Goal: Information Seeking & Learning: Learn about a topic

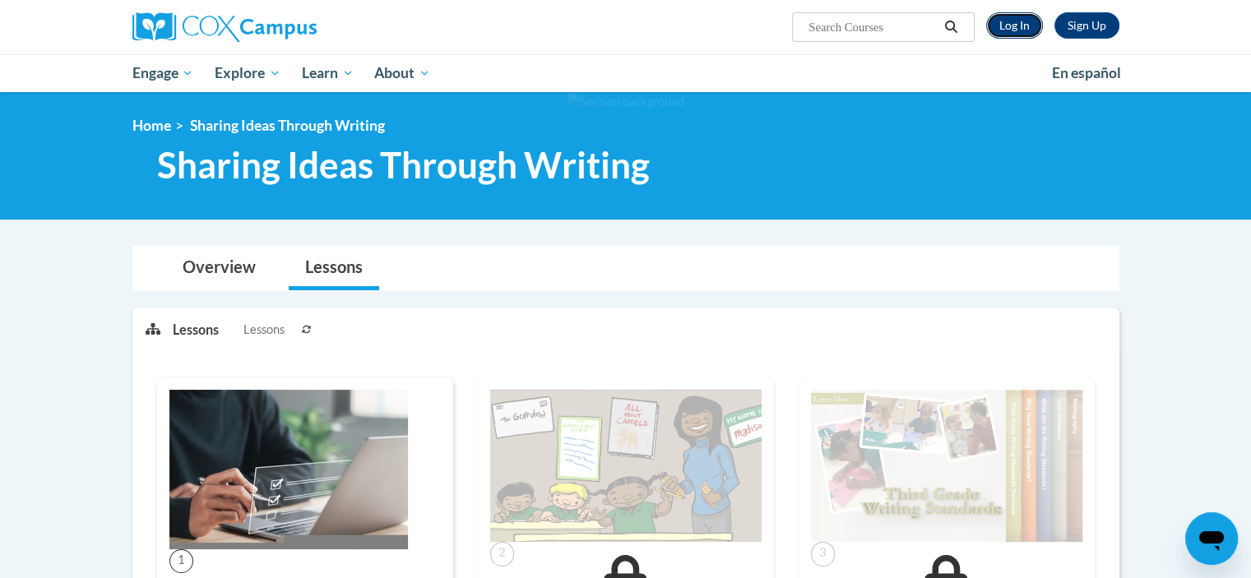
click at [1015, 35] on link "Log In" at bounding box center [1014, 25] width 57 height 26
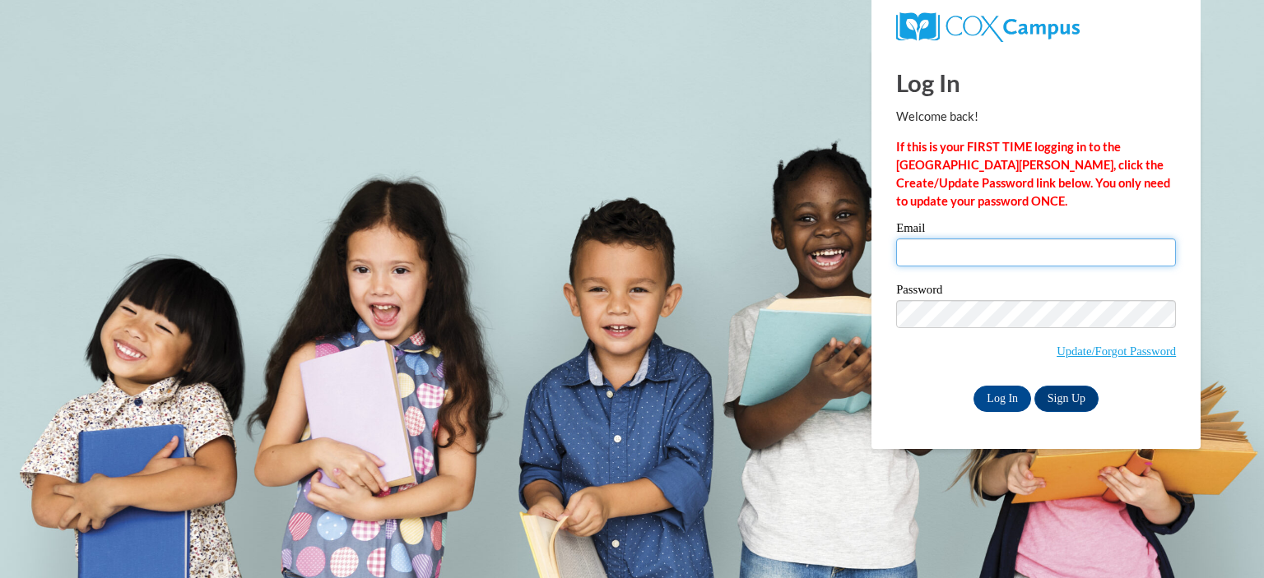
click at [951, 251] on input "Email" at bounding box center [1036, 253] width 280 height 28
type input "buellel@cpsboe.k12.oh.us"
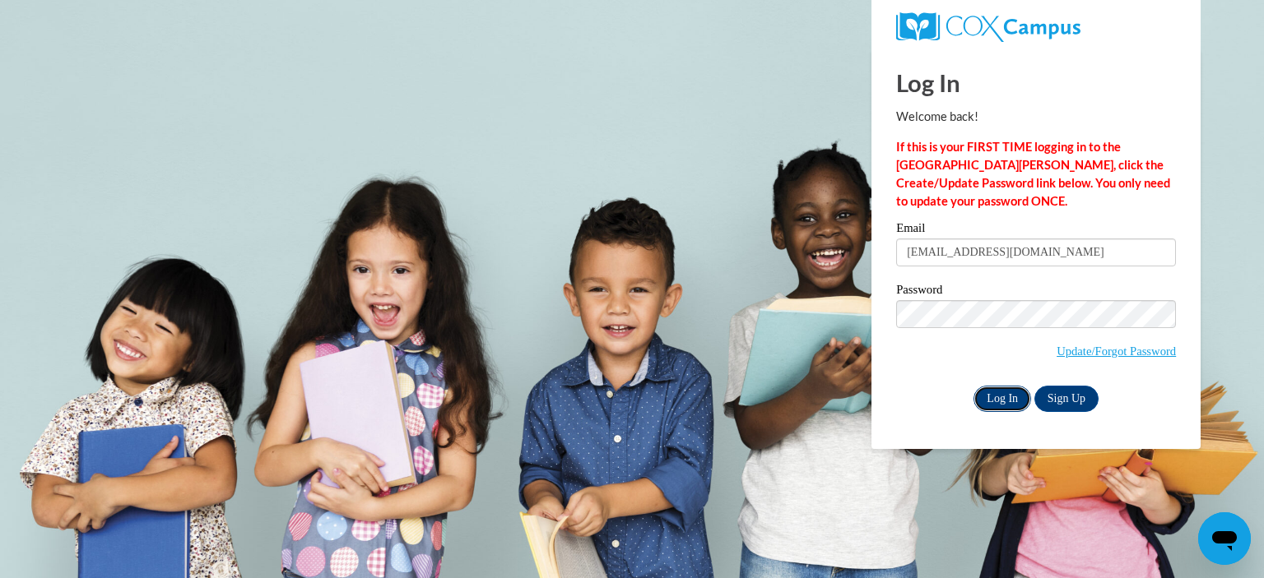
click at [1002, 390] on input "Log In" at bounding box center [1002, 399] width 58 height 26
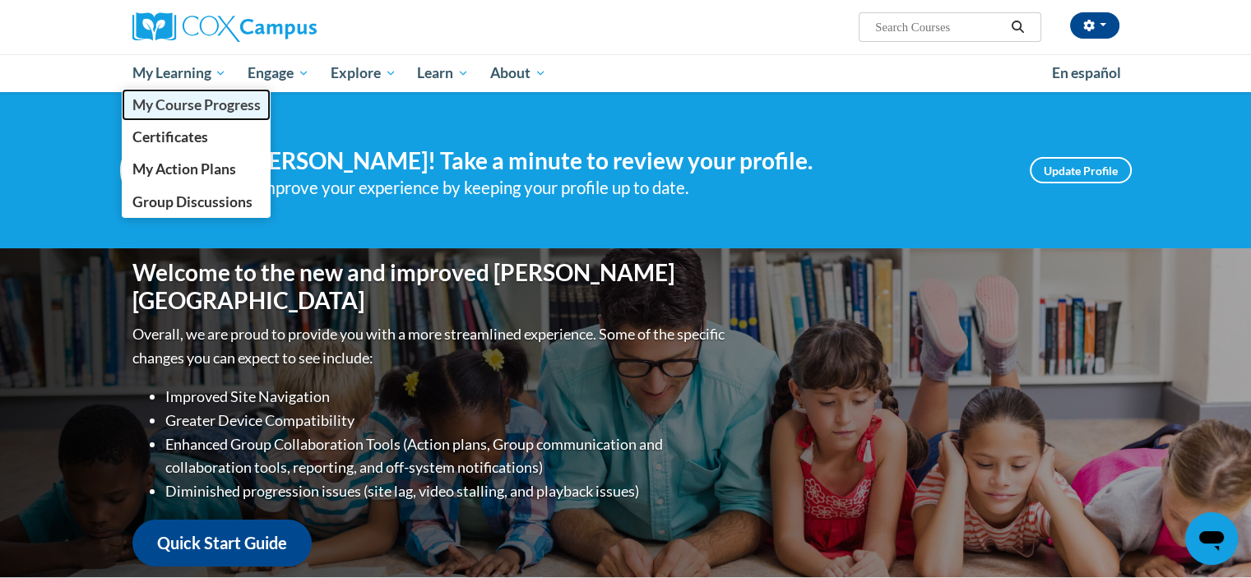
click at [162, 102] on span "My Course Progress" at bounding box center [196, 104] width 128 height 17
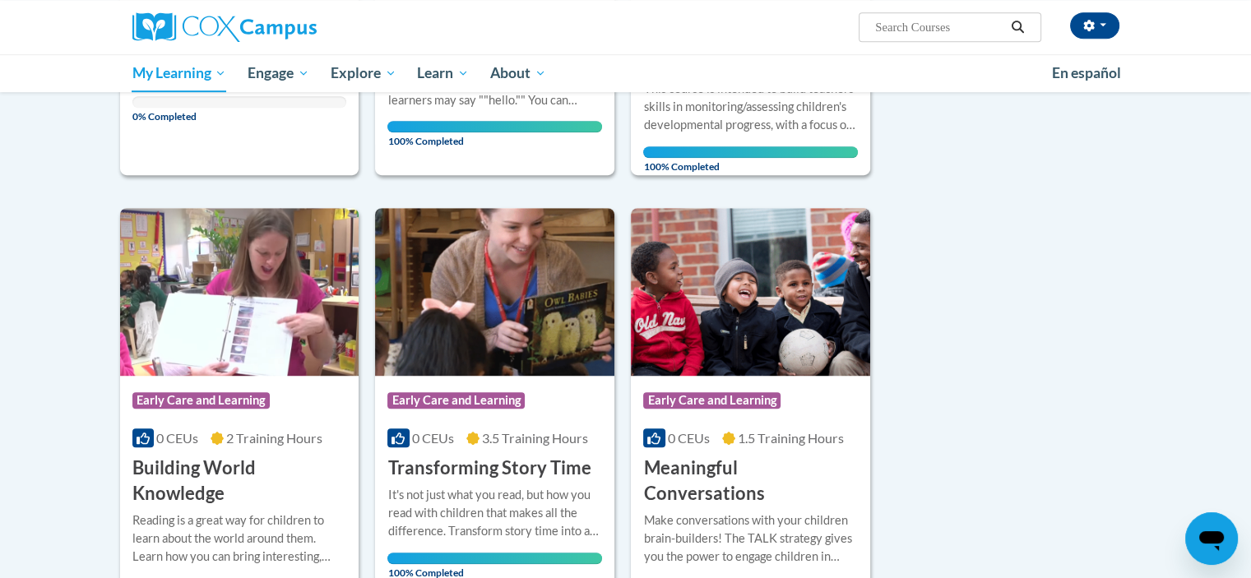
scroll to position [253, 0]
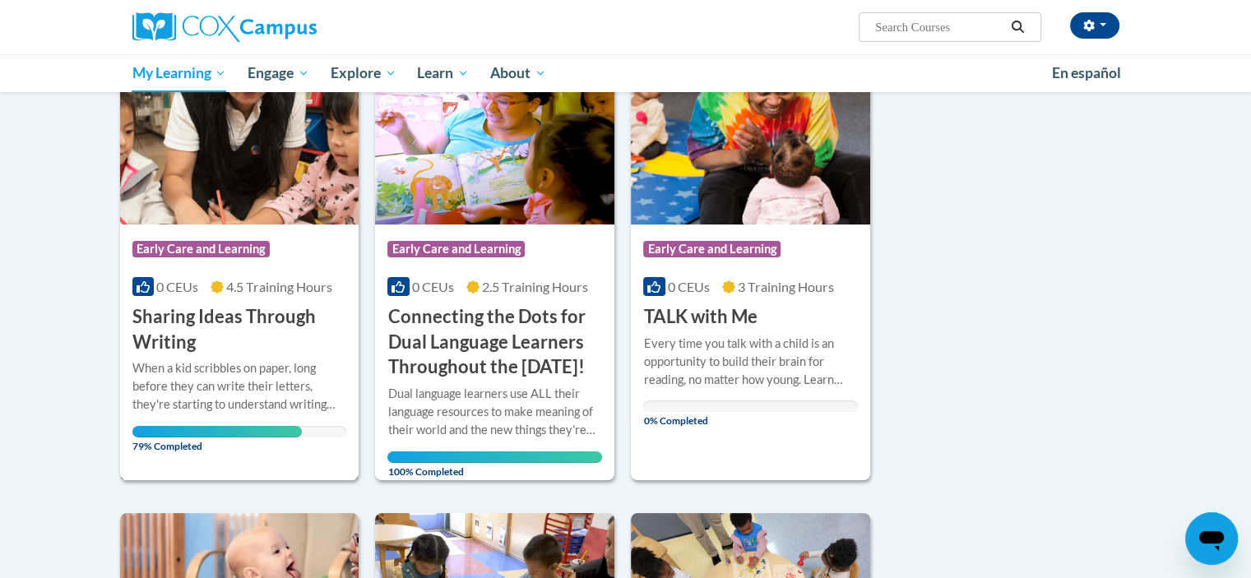
click at [178, 374] on div "When a kid scribbles on paper, long before they can write their letters, they'r…" at bounding box center [239, 387] width 215 height 54
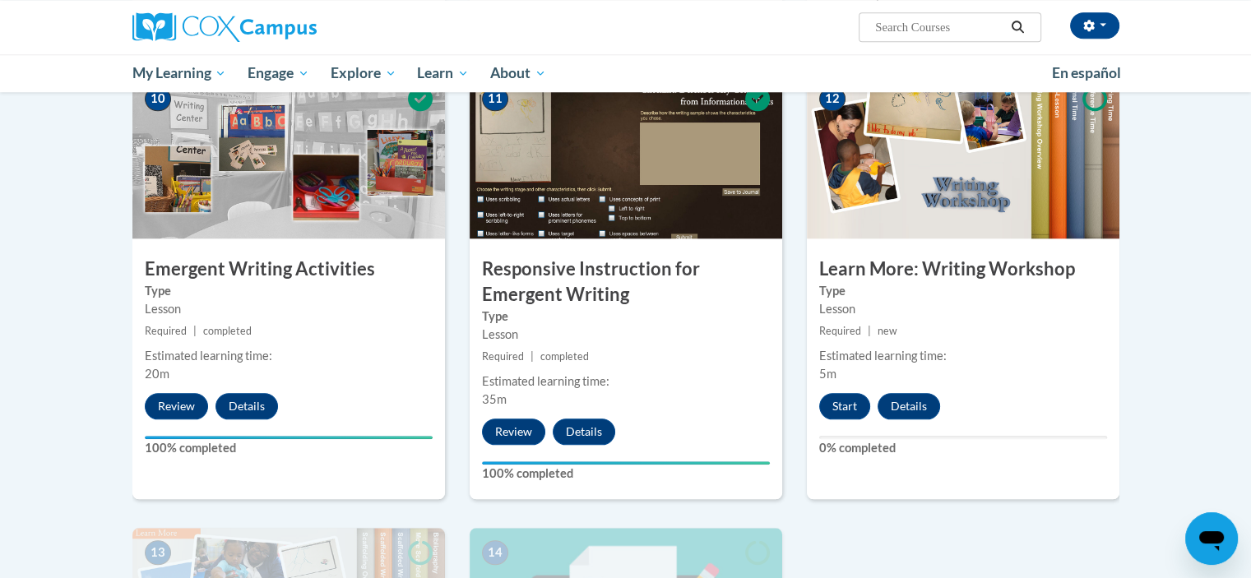
scroll to position [1724, 0]
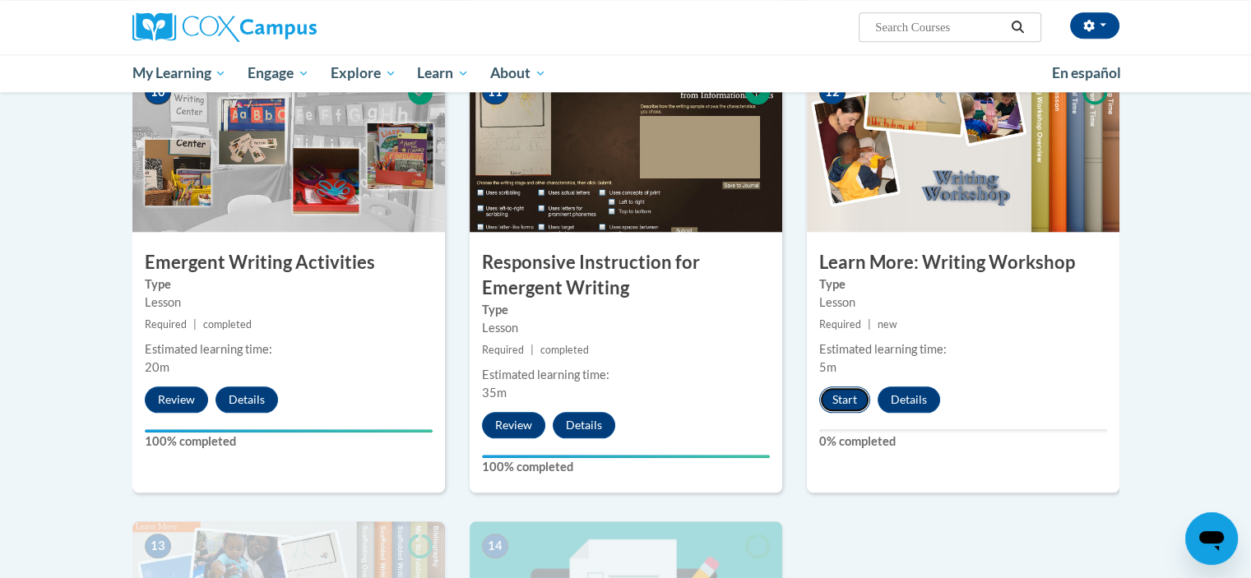
click at [853, 387] on button "Start" at bounding box center [844, 400] width 51 height 26
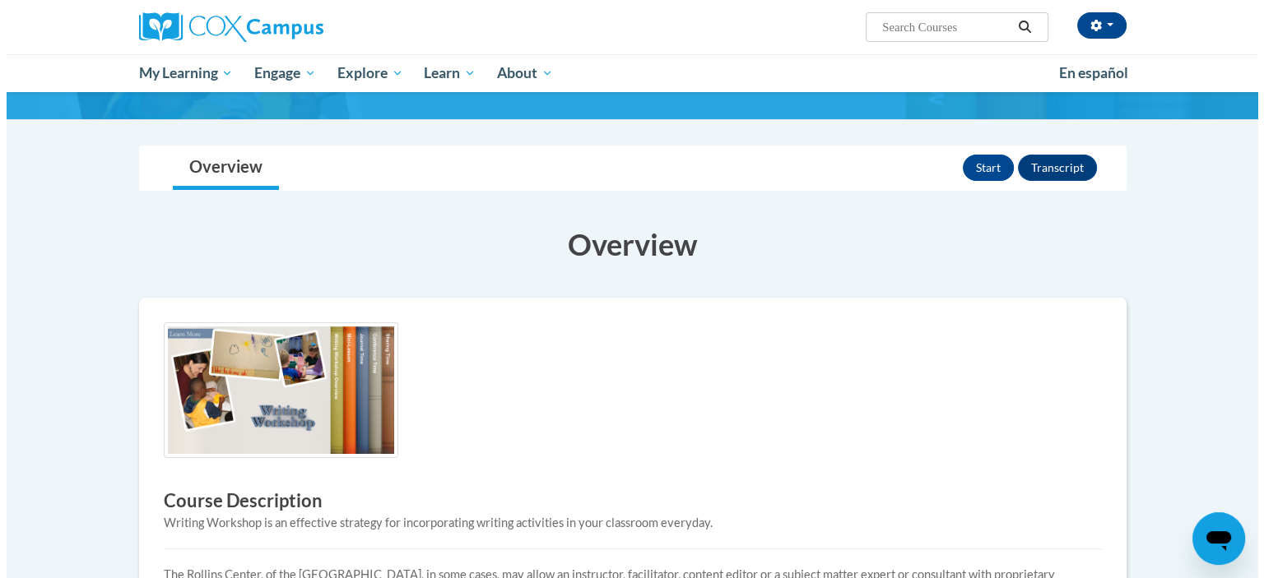
scroll to position [89, 0]
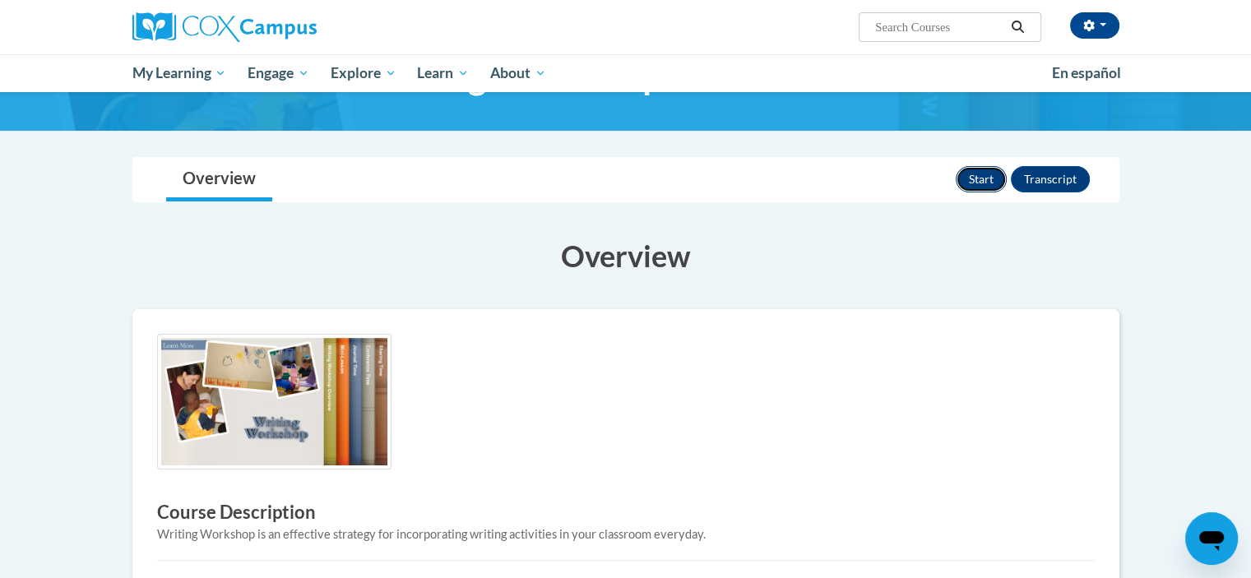
click at [978, 187] on button "Start" at bounding box center [981, 179] width 51 height 26
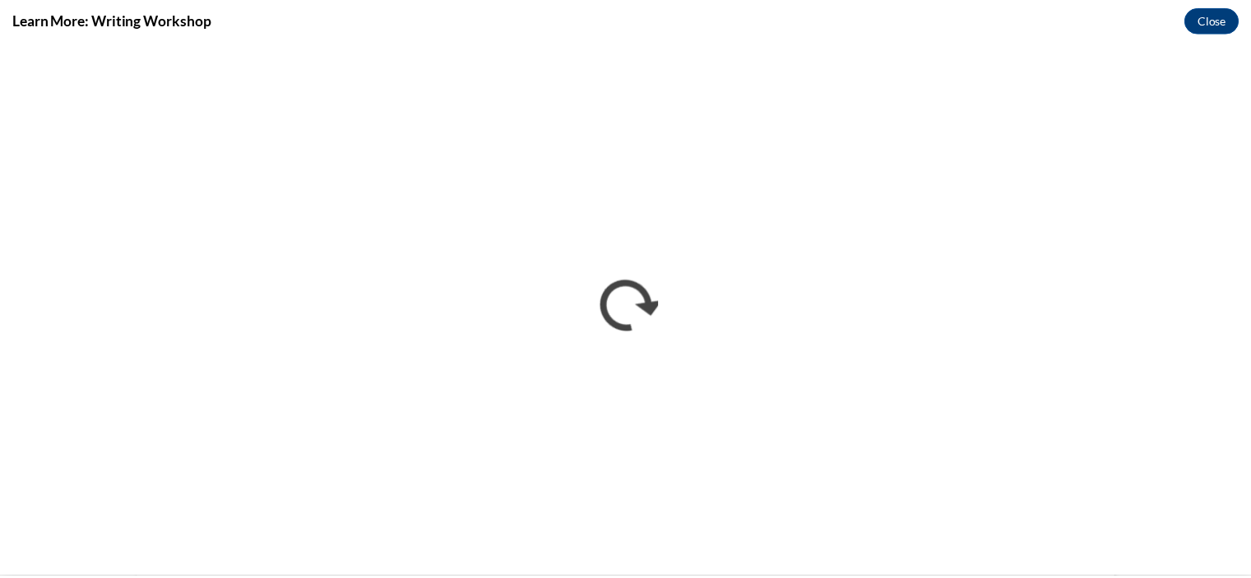
scroll to position [0, 0]
drag, startPoint x: 1200, startPoint y: 13, endPoint x: 1201, endPoint y: 26, distance: 12.4
click at [1200, 13] on button "Close" at bounding box center [1223, 19] width 55 height 26
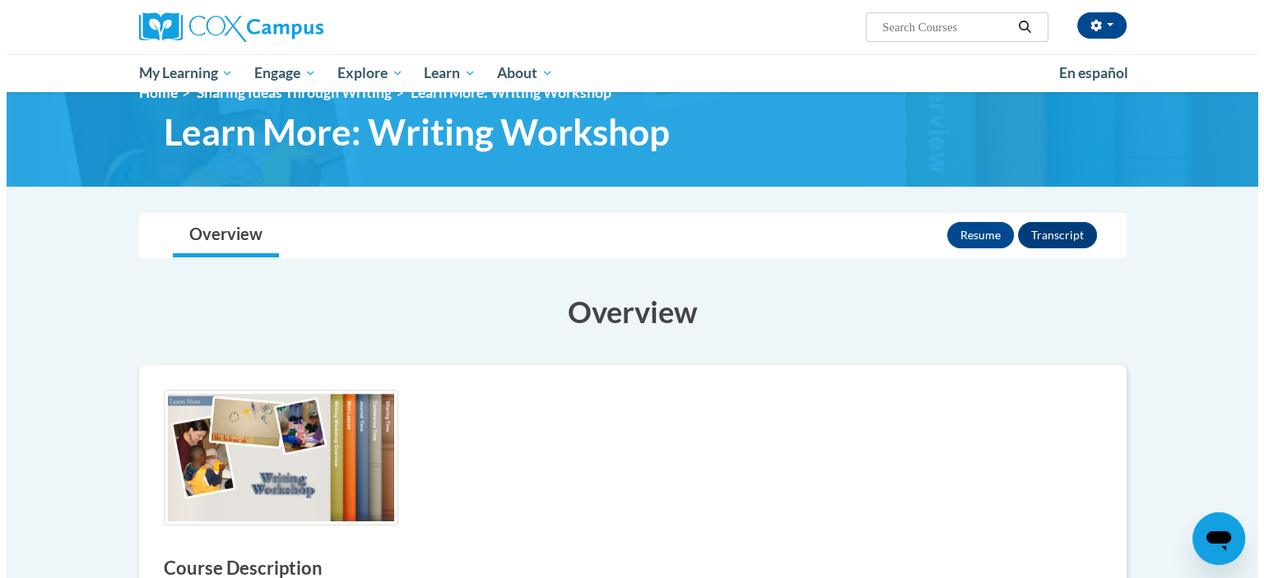
scroll to position [18, 0]
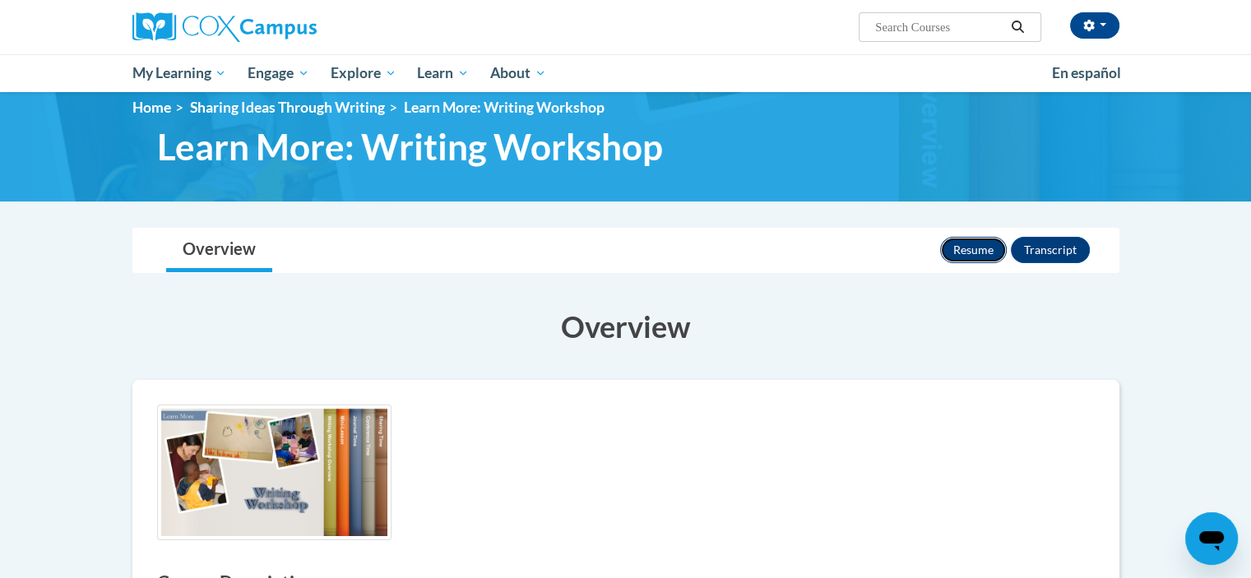
click at [983, 251] on button "Resume" at bounding box center [973, 250] width 67 height 26
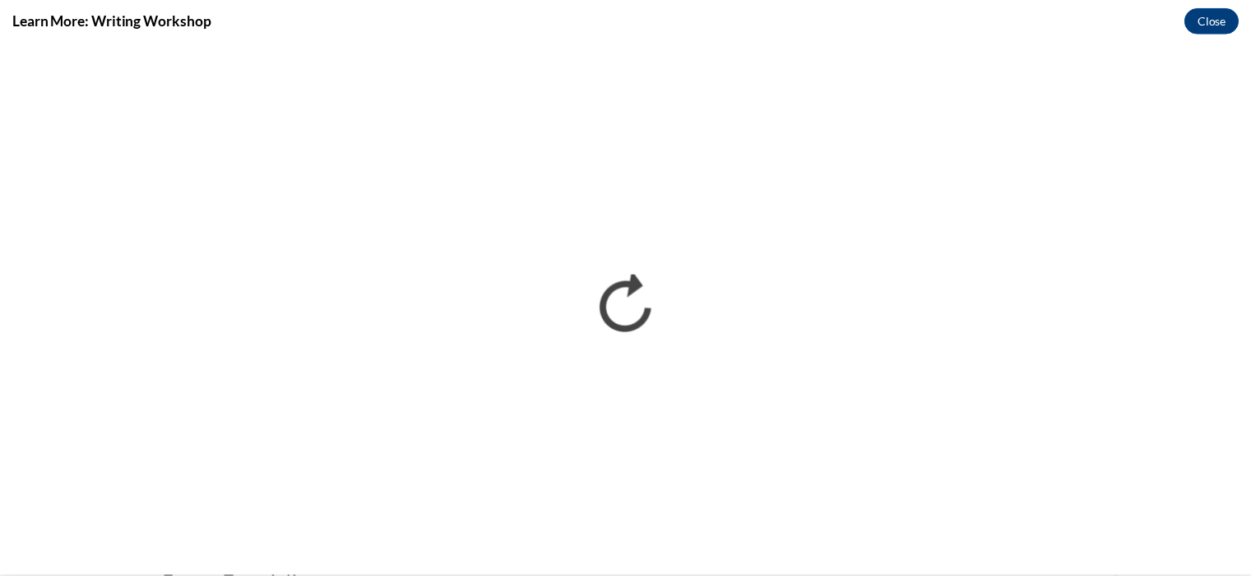
scroll to position [0, 0]
click at [1205, 18] on button "Close" at bounding box center [1223, 19] width 55 height 26
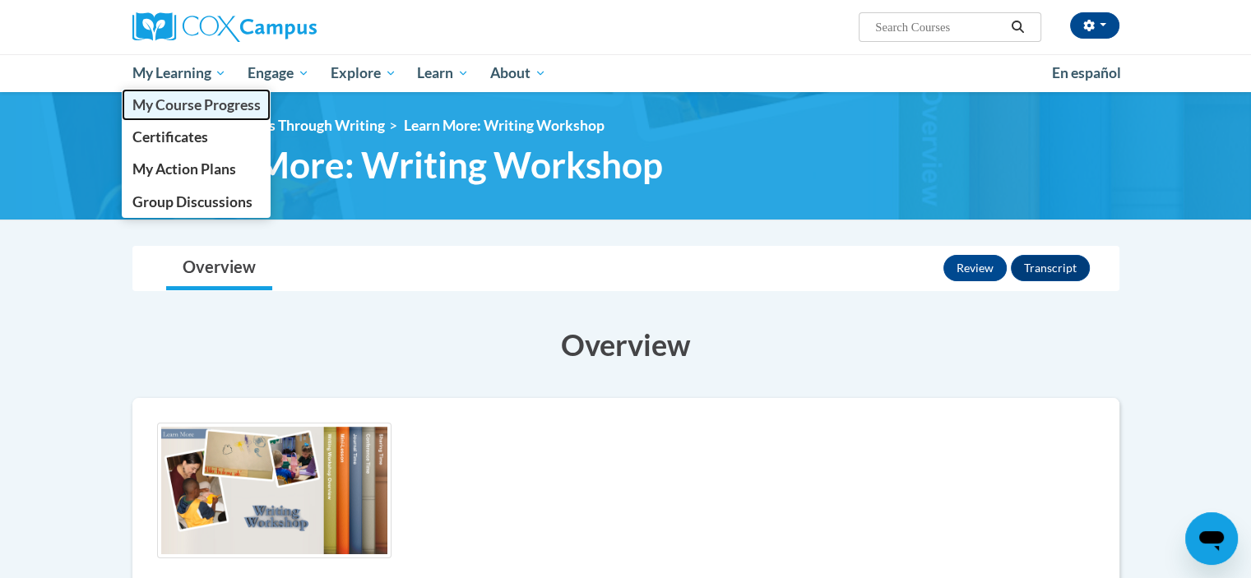
click at [191, 107] on span "My Course Progress" at bounding box center [196, 104] width 128 height 17
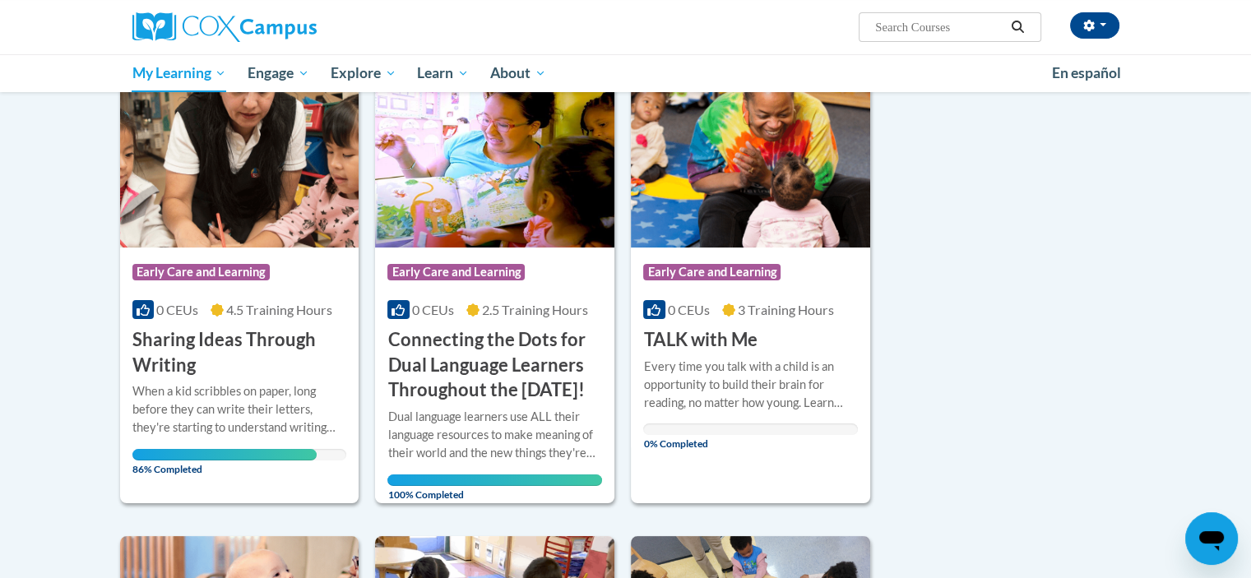
scroll to position [236, 0]
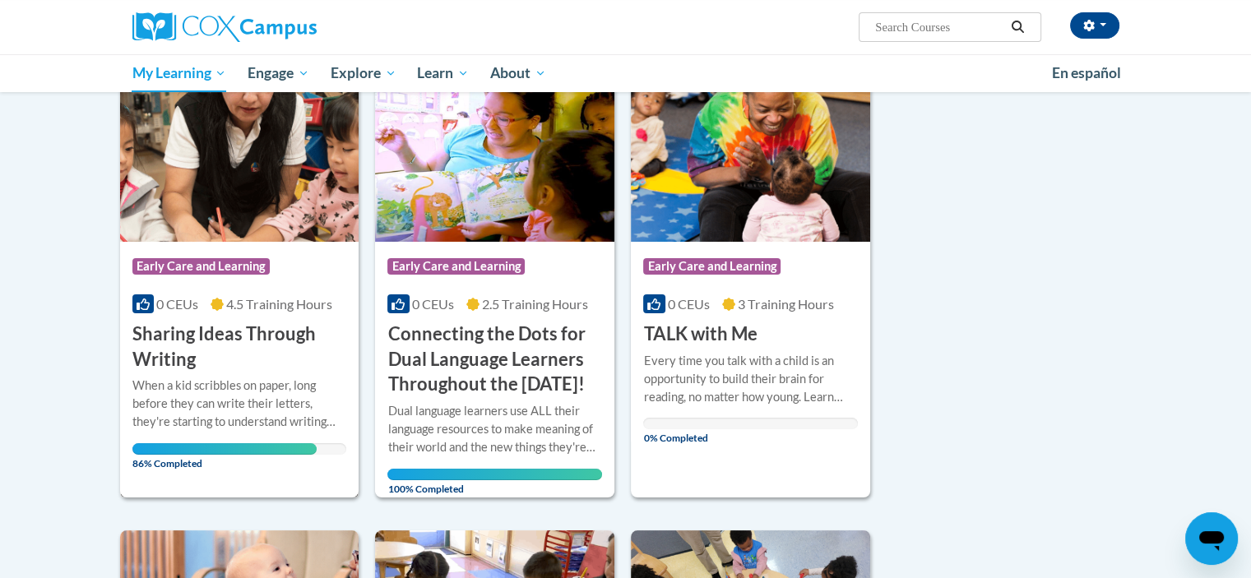
click at [239, 370] on h3 "Sharing Ideas Through Writing" at bounding box center [239, 347] width 215 height 51
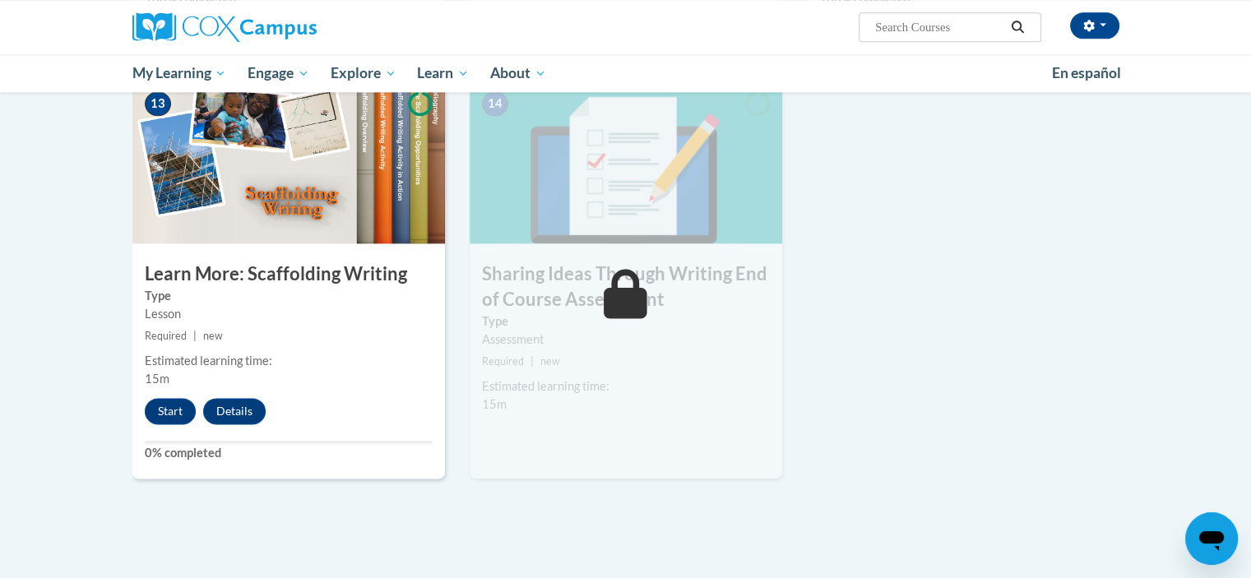
scroll to position [2149, 0]
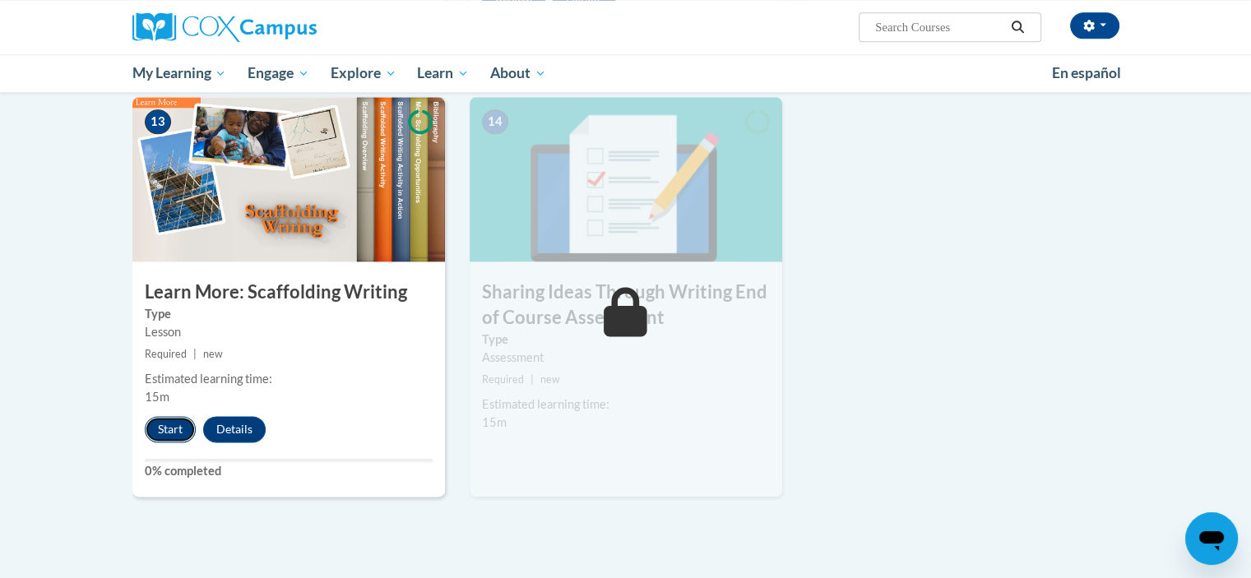
click at [168, 416] on button "Start" at bounding box center [170, 429] width 51 height 26
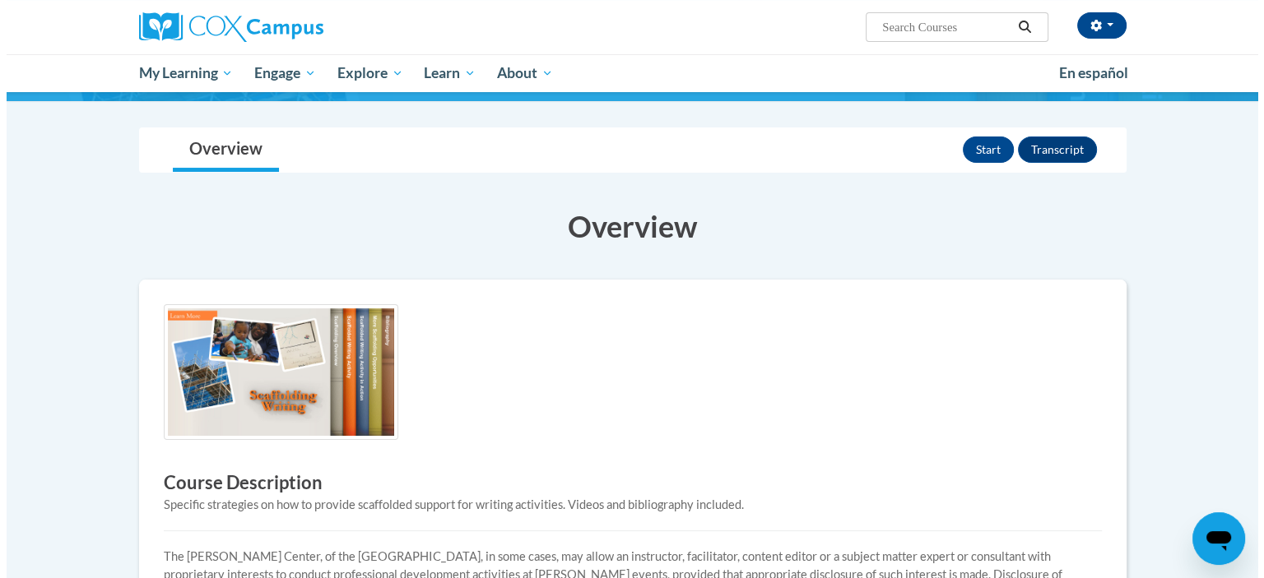
scroll to position [103, 0]
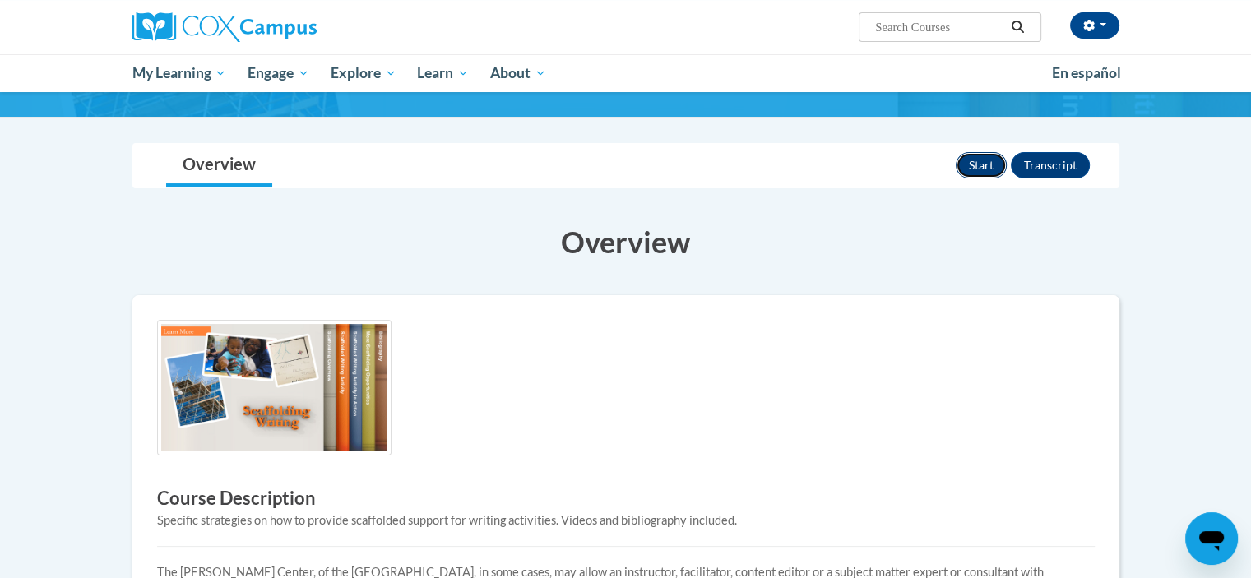
click at [987, 162] on button "Start" at bounding box center [981, 165] width 51 height 26
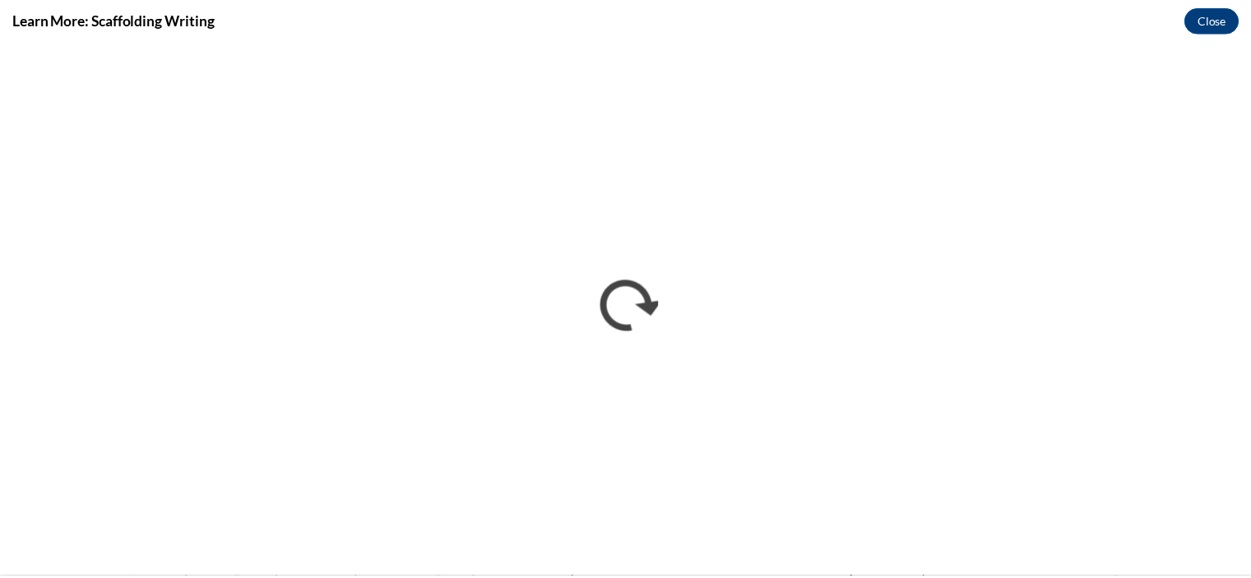
scroll to position [0, 0]
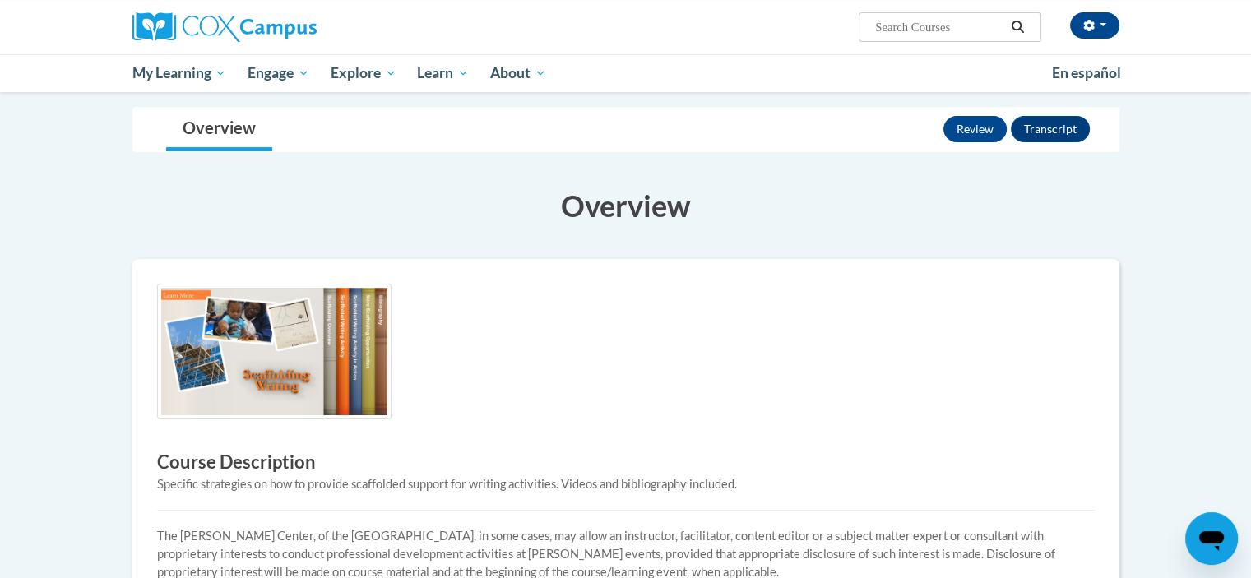
scroll to position [103, 0]
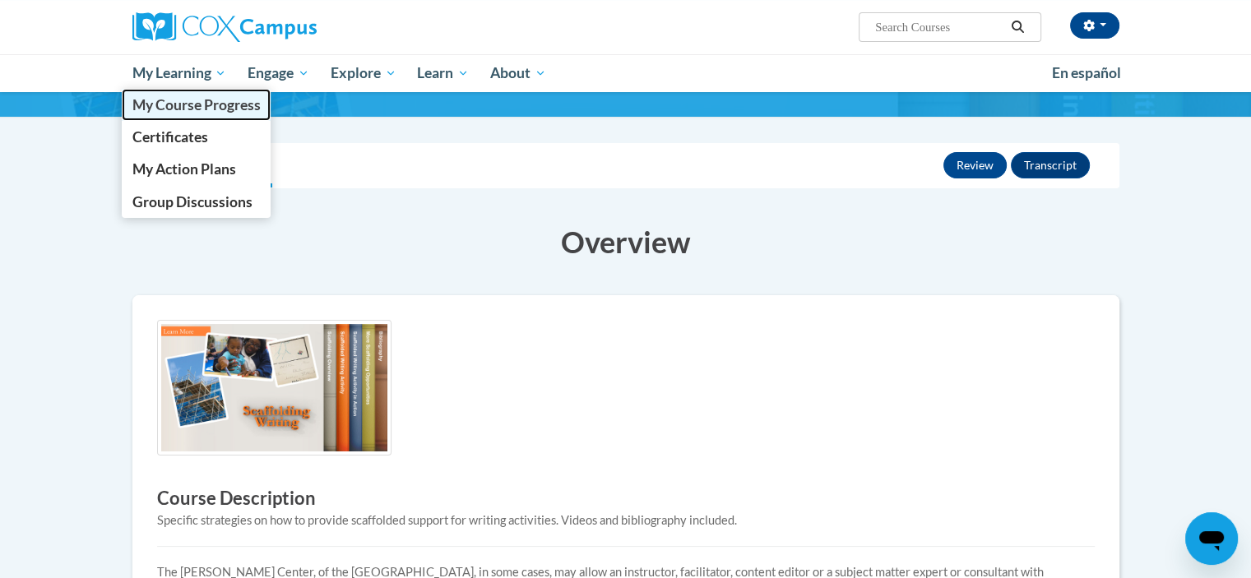
click at [163, 110] on span "My Course Progress" at bounding box center [196, 104] width 128 height 17
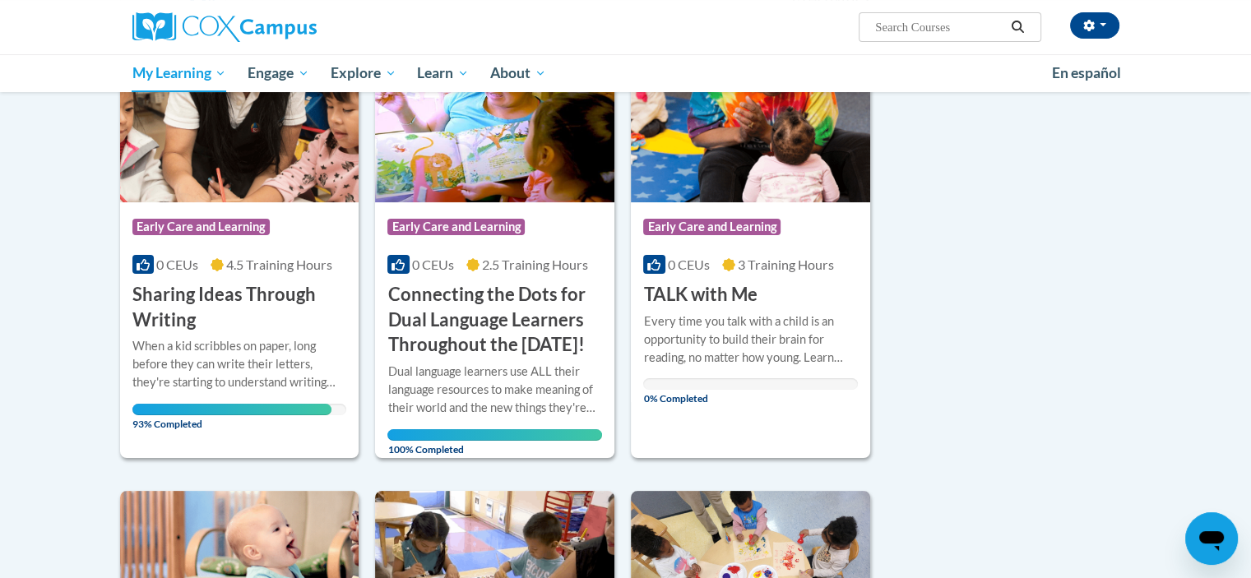
scroll to position [263, 0]
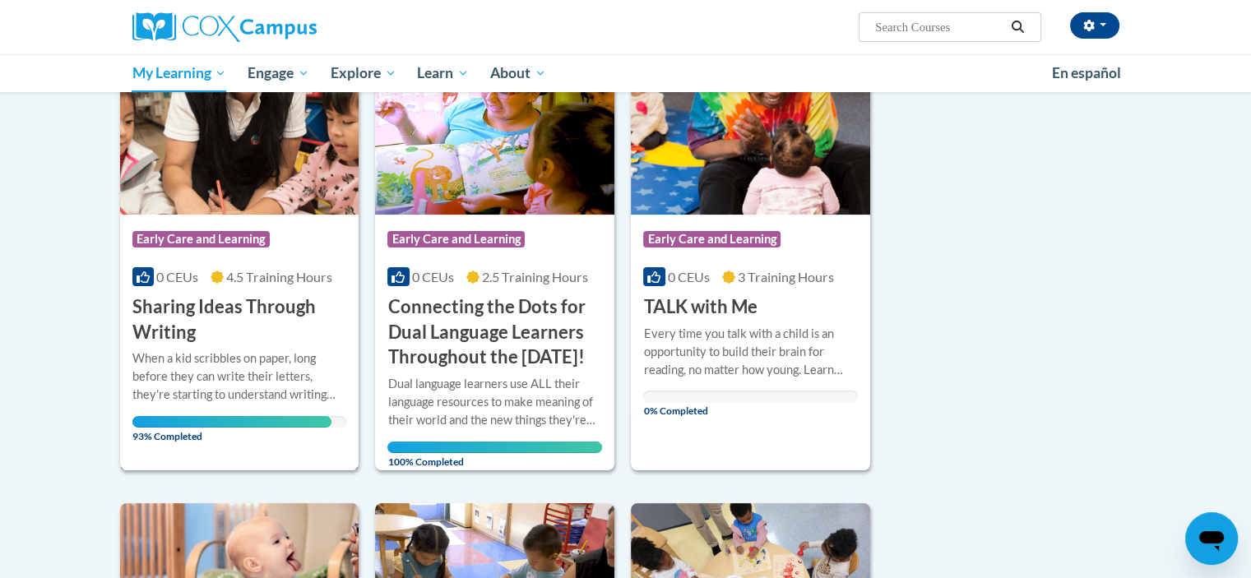
click at [194, 318] on h3 "Sharing Ideas Through Writing" at bounding box center [239, 320] width 215 height 51
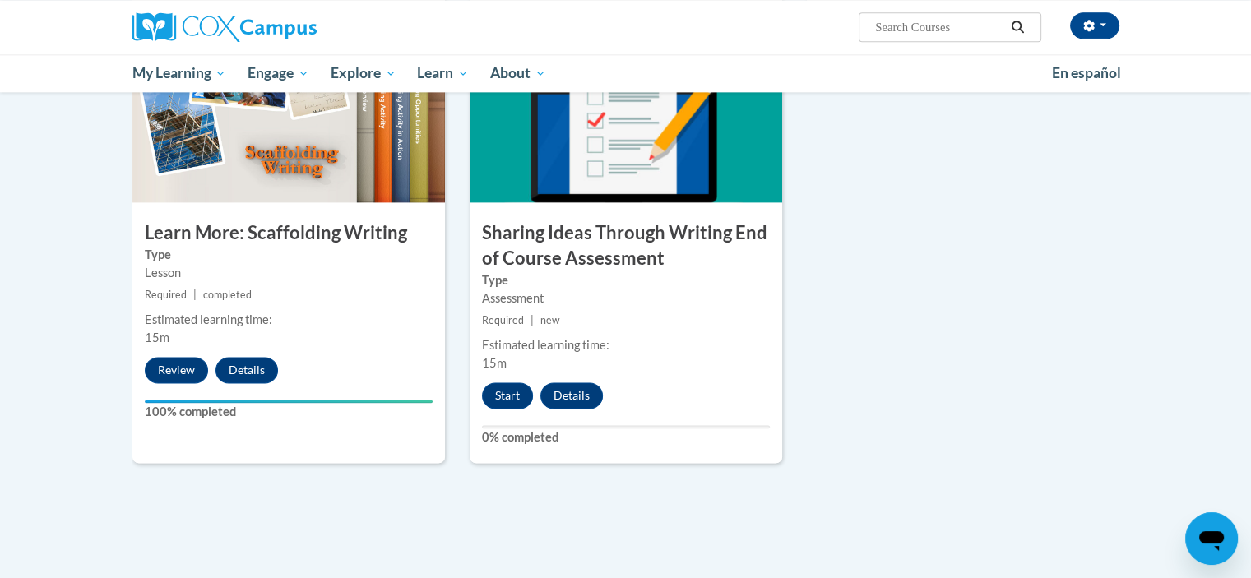
scroll to position [2216, 0]
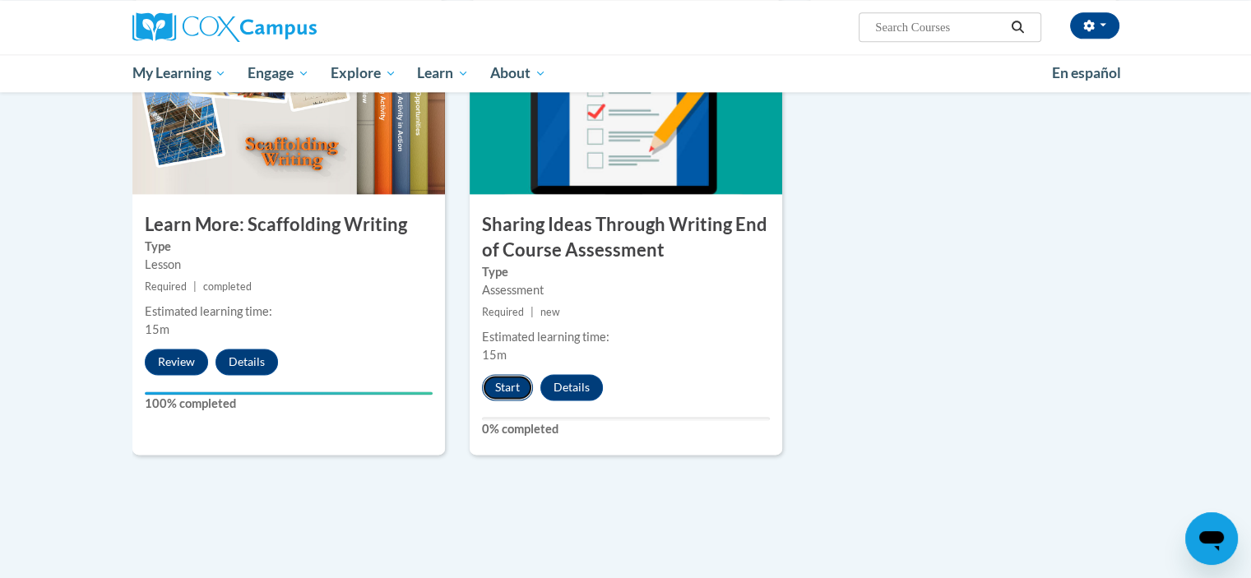
click at [509, 374] on button "Start" at bounding box center [507, 387] width 51 height 26
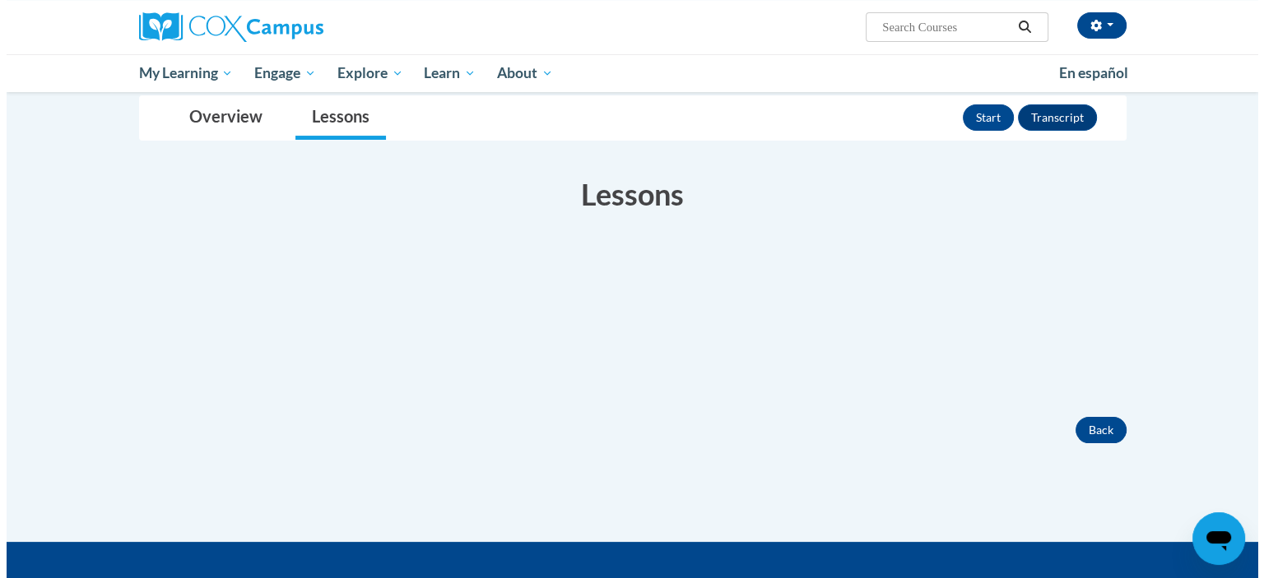
scroll to position [196, 0]
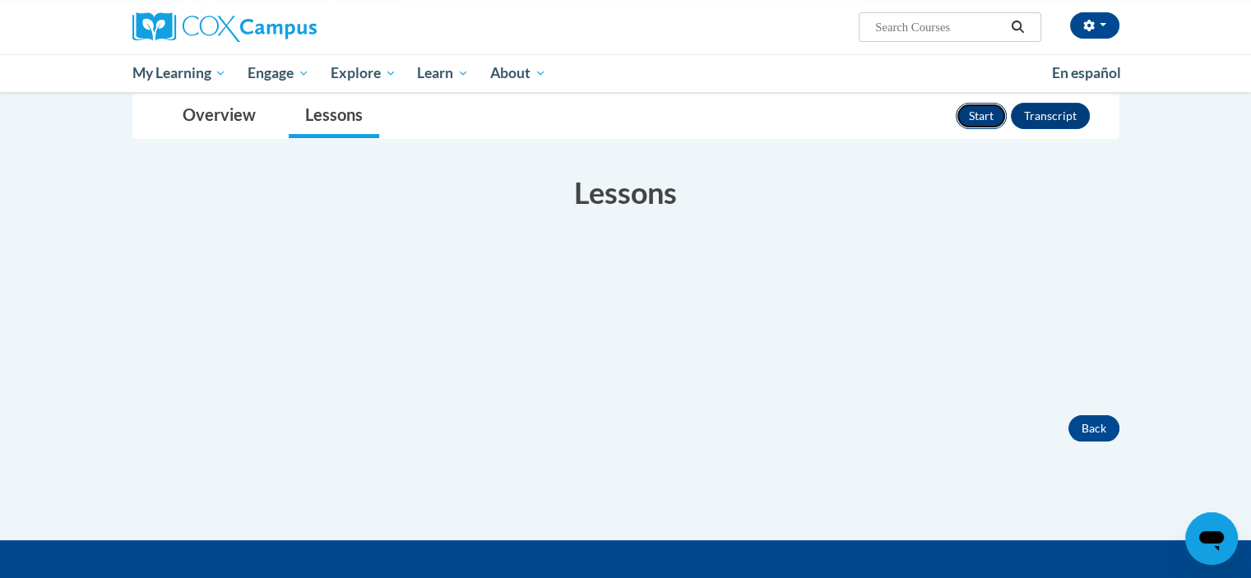
click at [963, 118] on button "Start" at bounding box center [981, 116] width 51 height 26
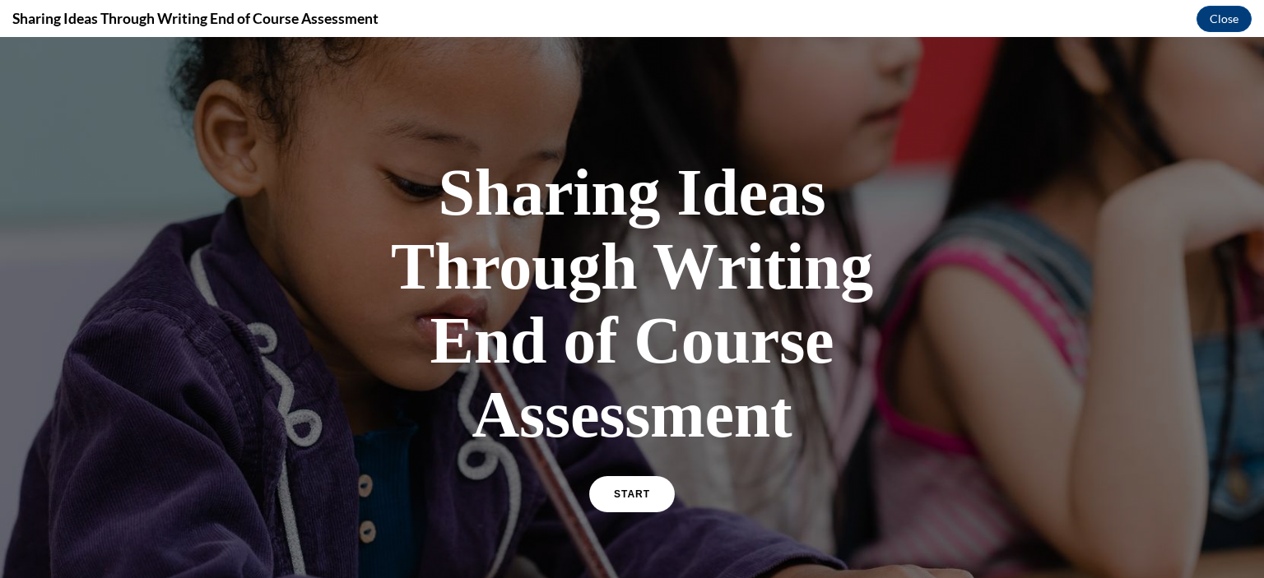
scroll to position [0, 0]
click at [606, 507] on link "START" at bounding box center [632, 495] width 90 height 38
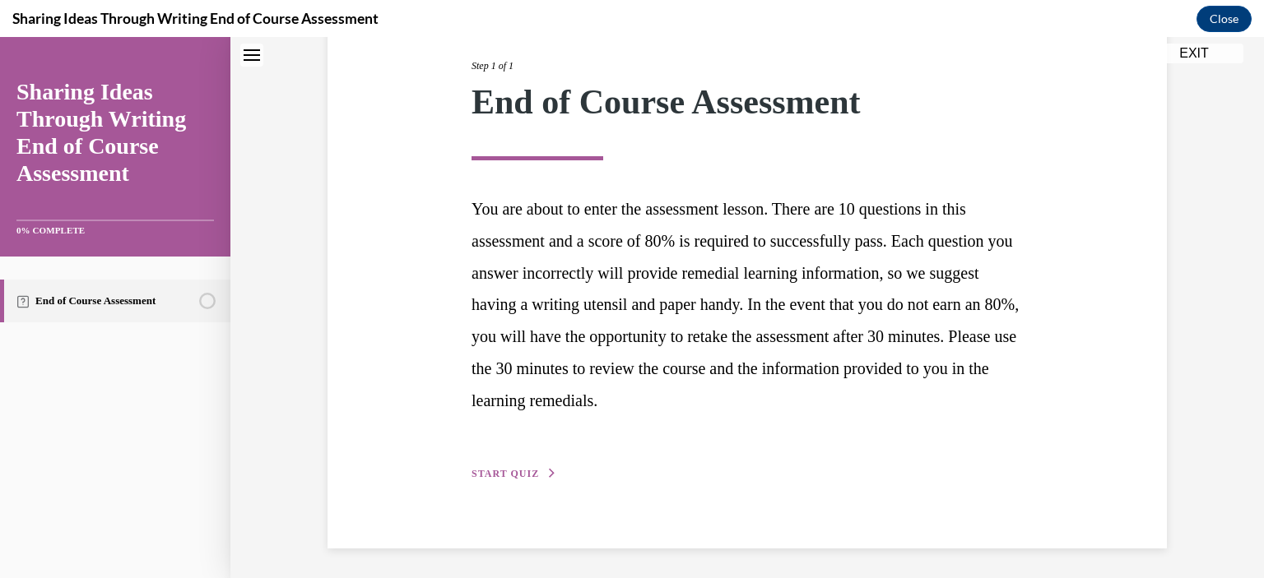
scroll to position [210, 0]
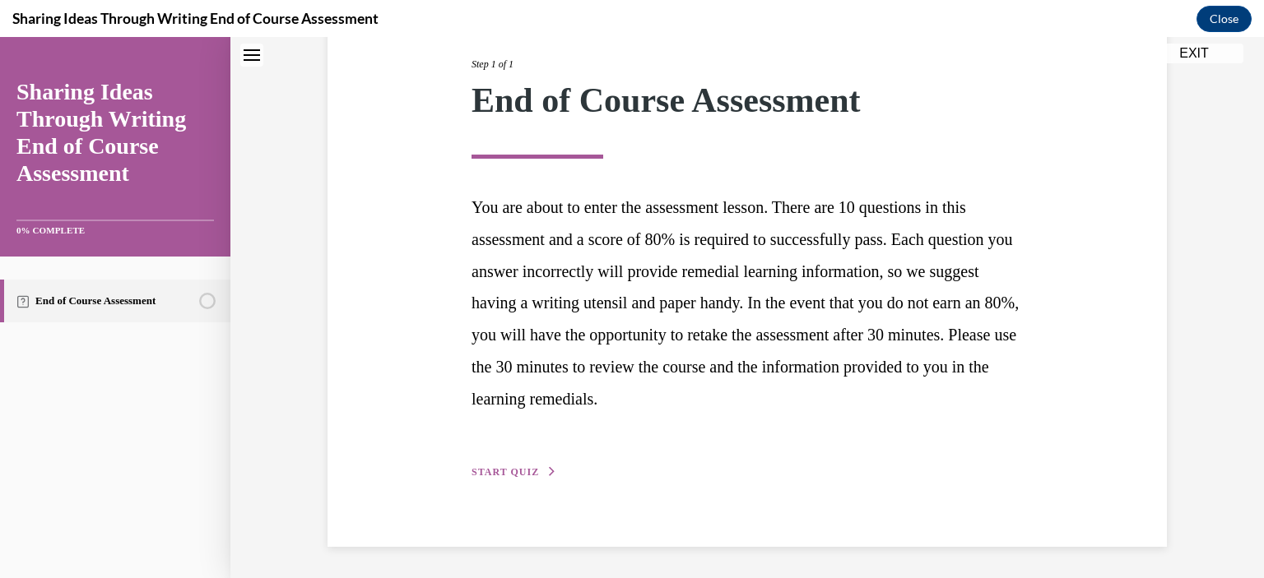
click at [516, 471] on span "START QUIZ" at bounding box center [504, 472] width 67 height 12
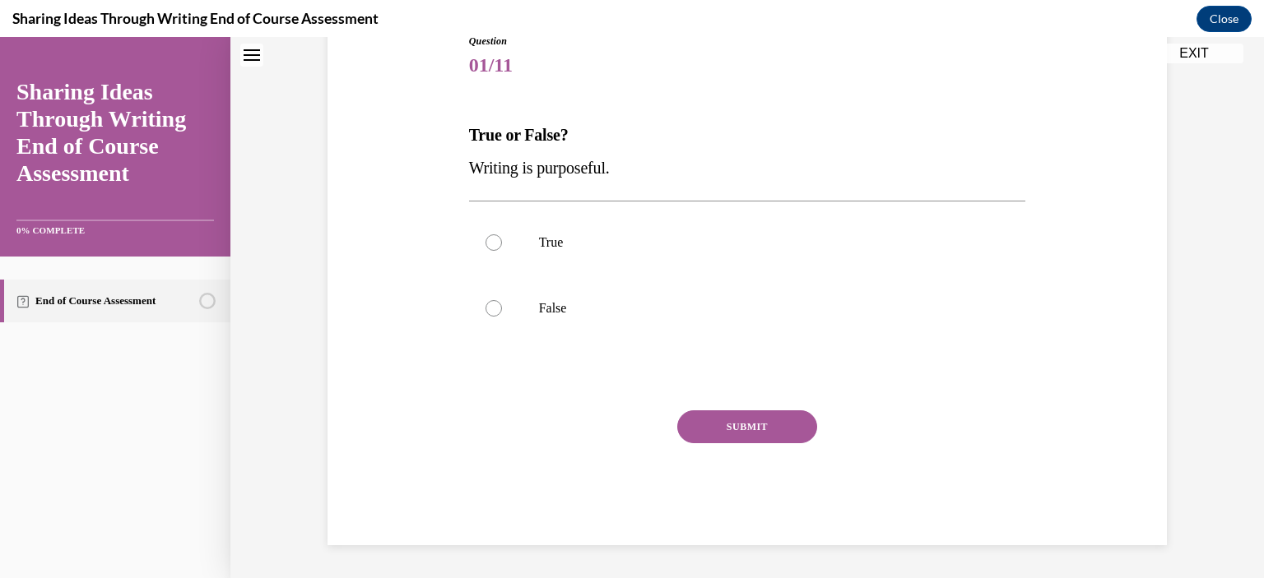
scroll to position [182, 0]
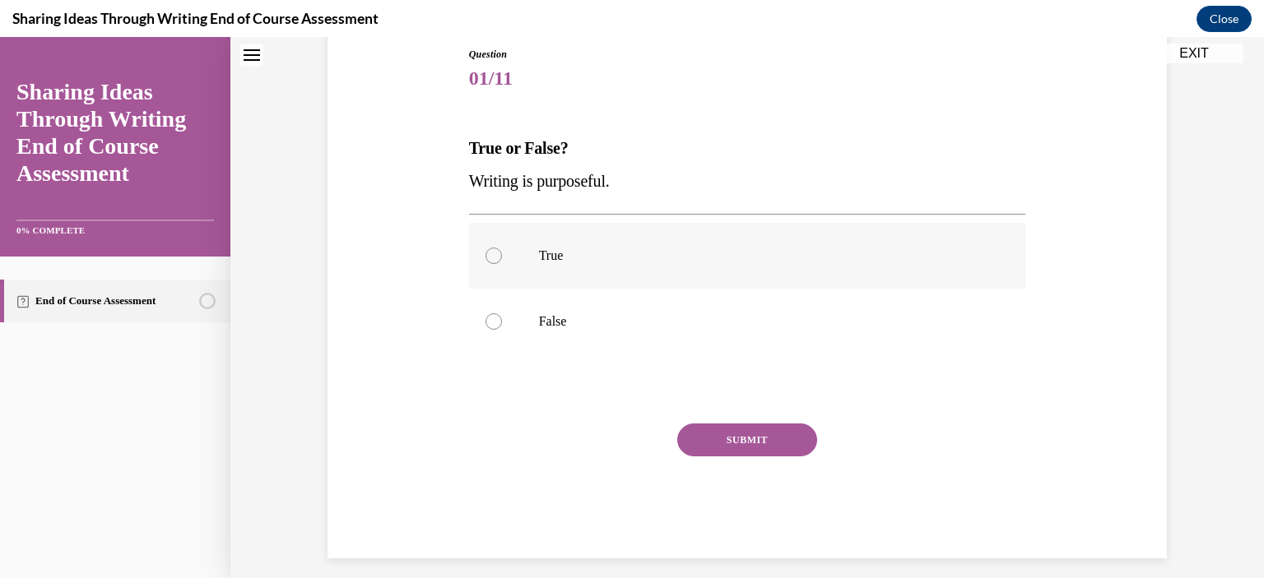
click at [490, 256] on div at bounding box center [493, 256] width 16 height 16
click at [490, 256] on input "True" at bounding box center [493, 256] width 16 height 16
radio input "true"
click at [737, 446] on button "SUBMIT" at bounding box center [747, 440] width 140 height 33
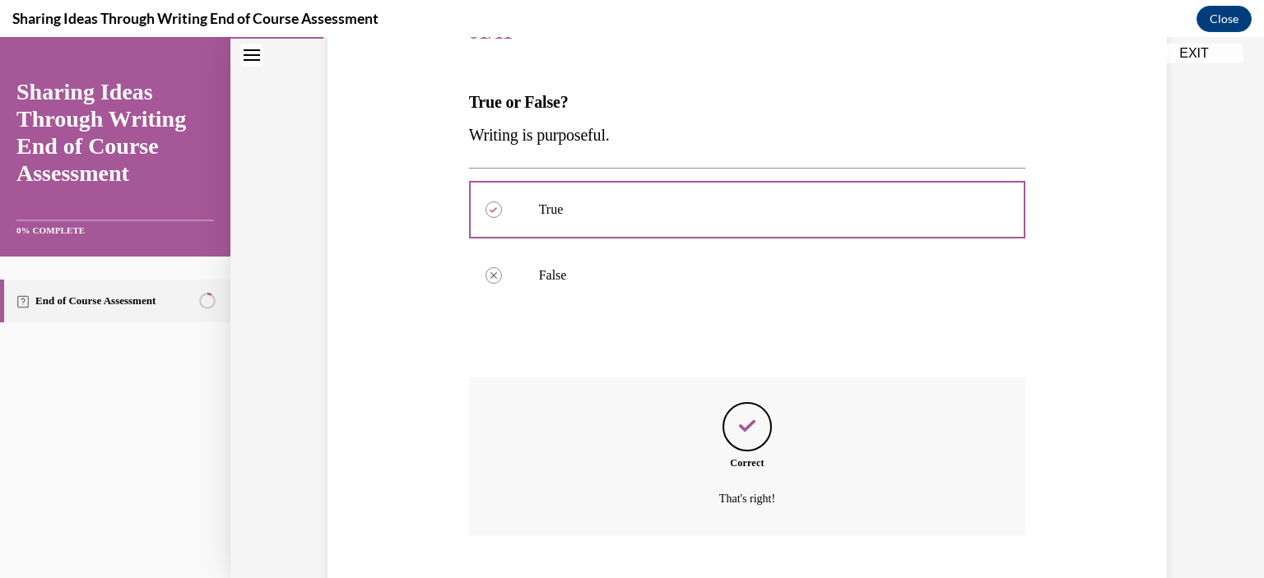
scroll to position [327, 0]
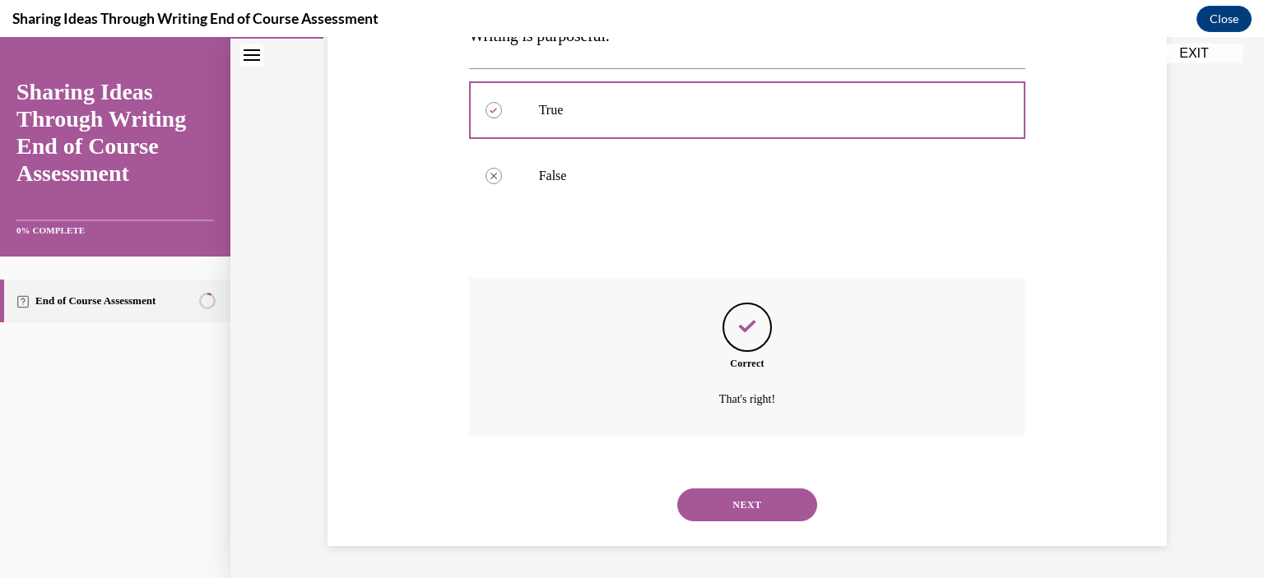
click at [686, 515] on button "NEXT" at bounding box center [747, 505] width 140 height 33
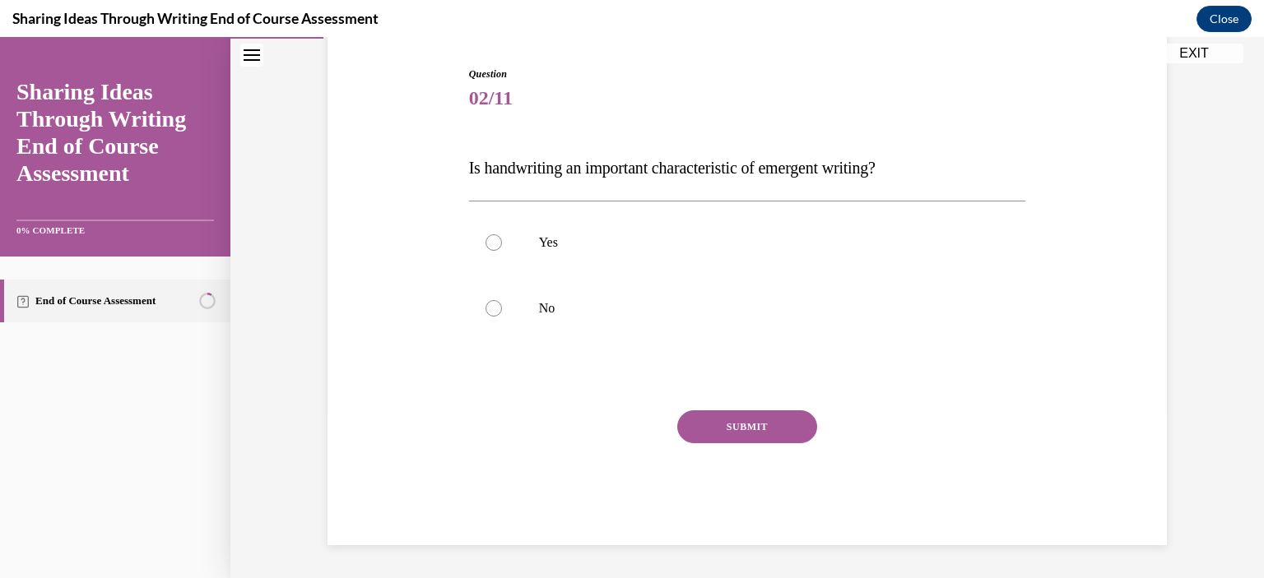
scroll to position [161, 0]
click at [477, 325] on label "No" at bounding box center [747, 309] width 557 height 66
click at [485, 318] on input "No" at bounding box center [493, 309] width 16 height 16
radio input "true"
click at [724, 442] on button "SUBMIT" at bounding box center [747, 427] width 140 height 33
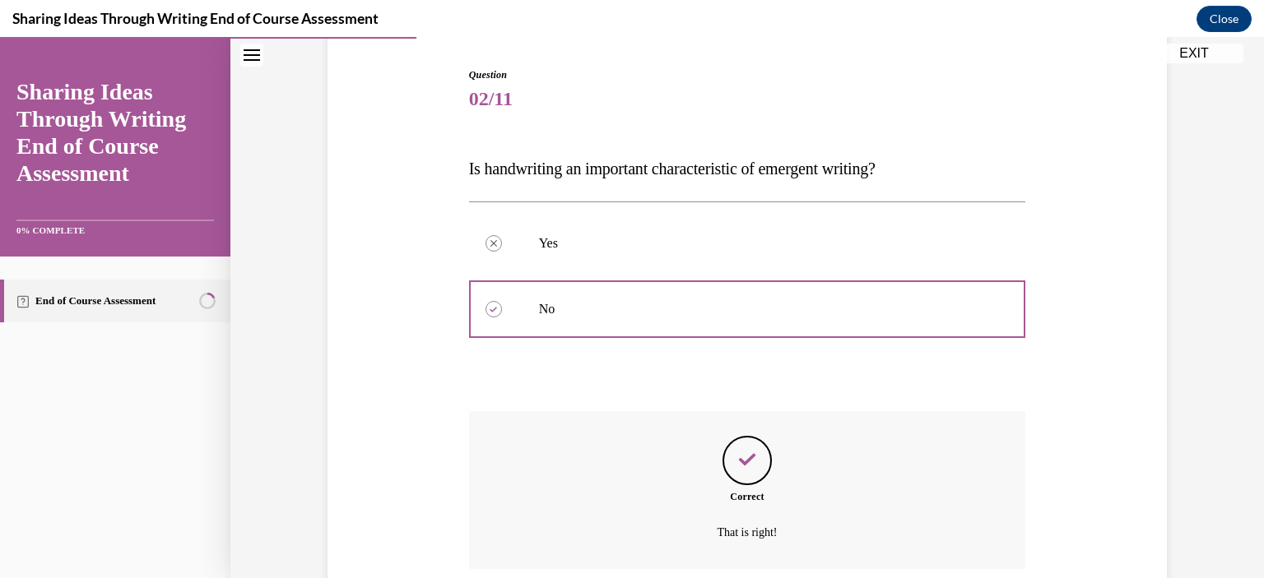
scroll to position [295, 0]
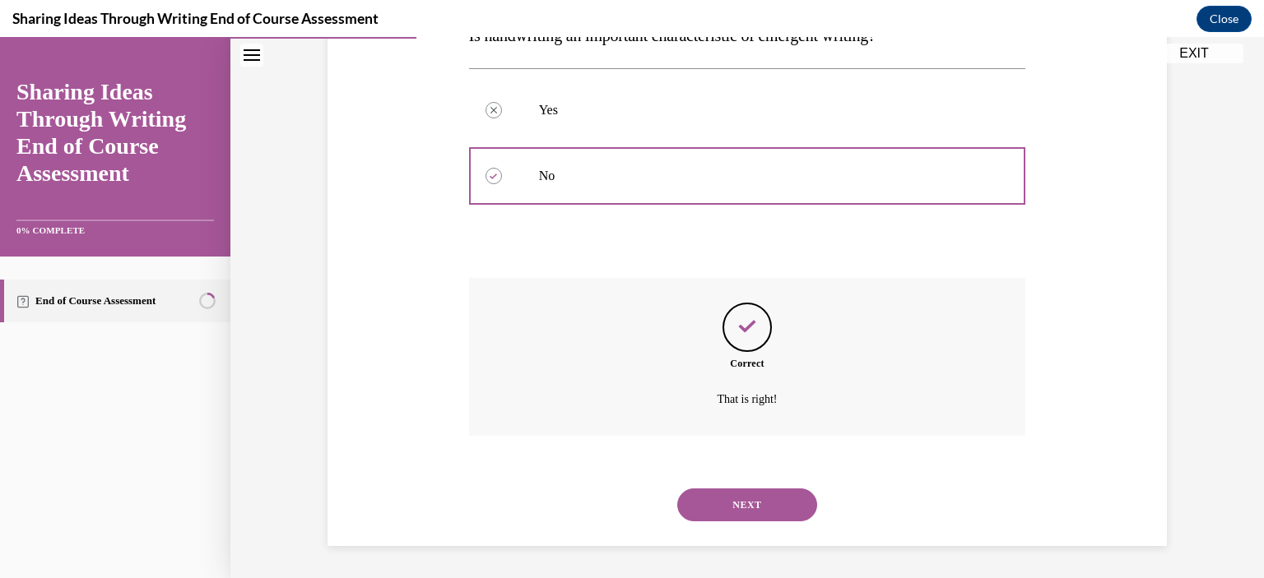
click at [731, 498] on button "NEXT" at bounding box center [747, 505] width 140 height 33
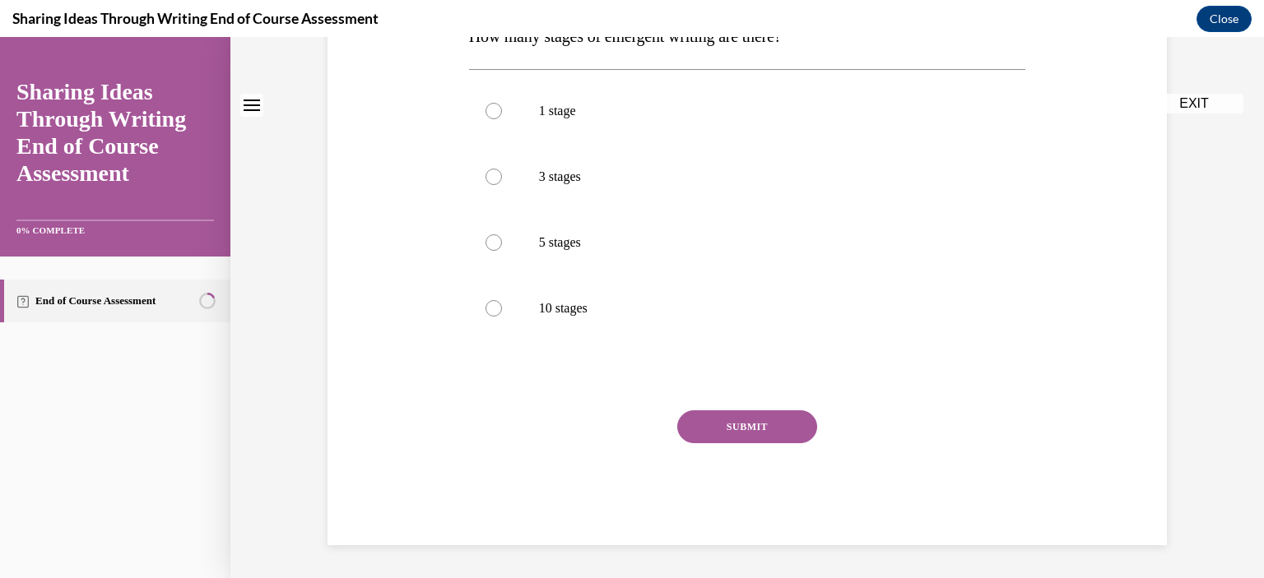
scroll to position [0, 0]
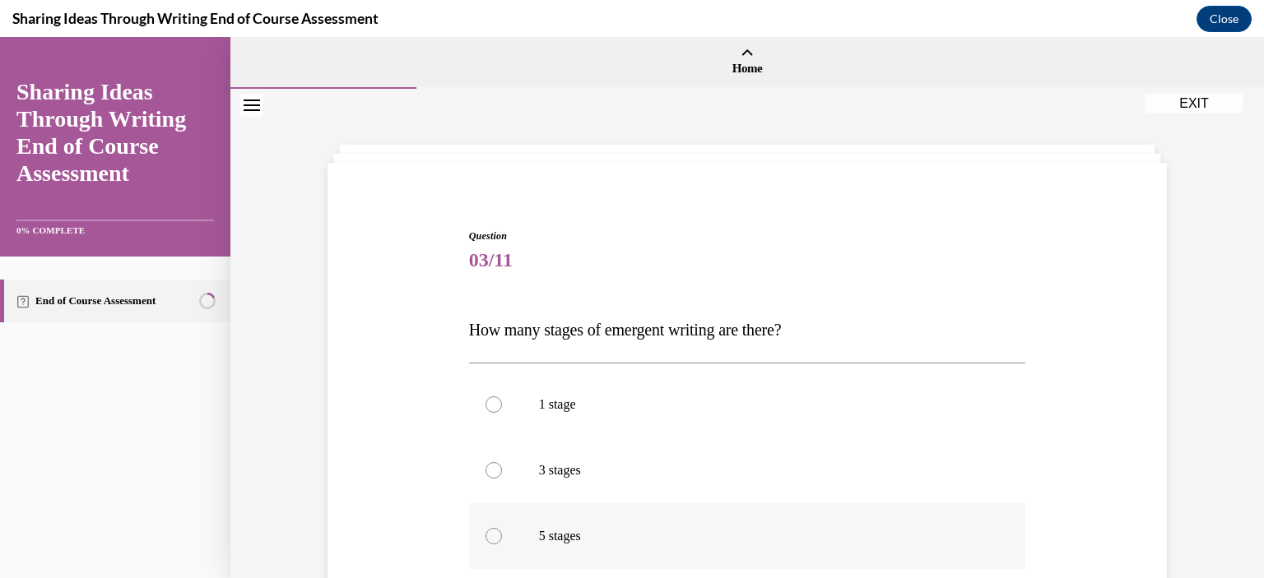
click at [482, 528] on label "5 stages" at bounding box center [747, 537] width 557 height 66
click at [485, 528] on input "5 stages" at bounding box center [493, 536] width 16 height 16
radio input "true"
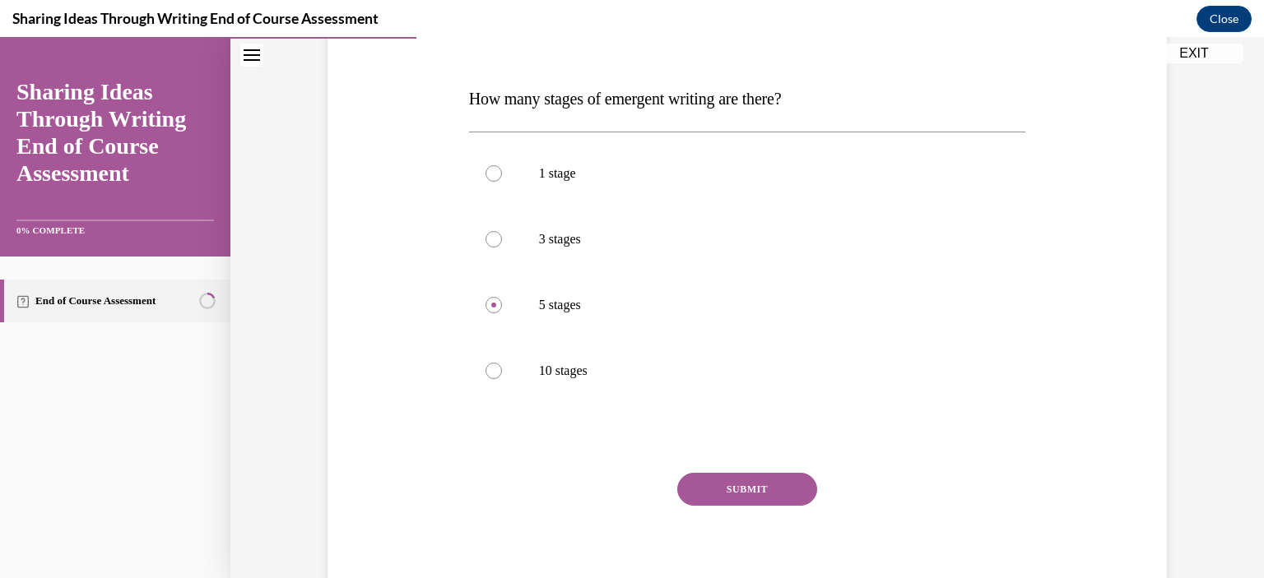
scroll to position [244, 0]
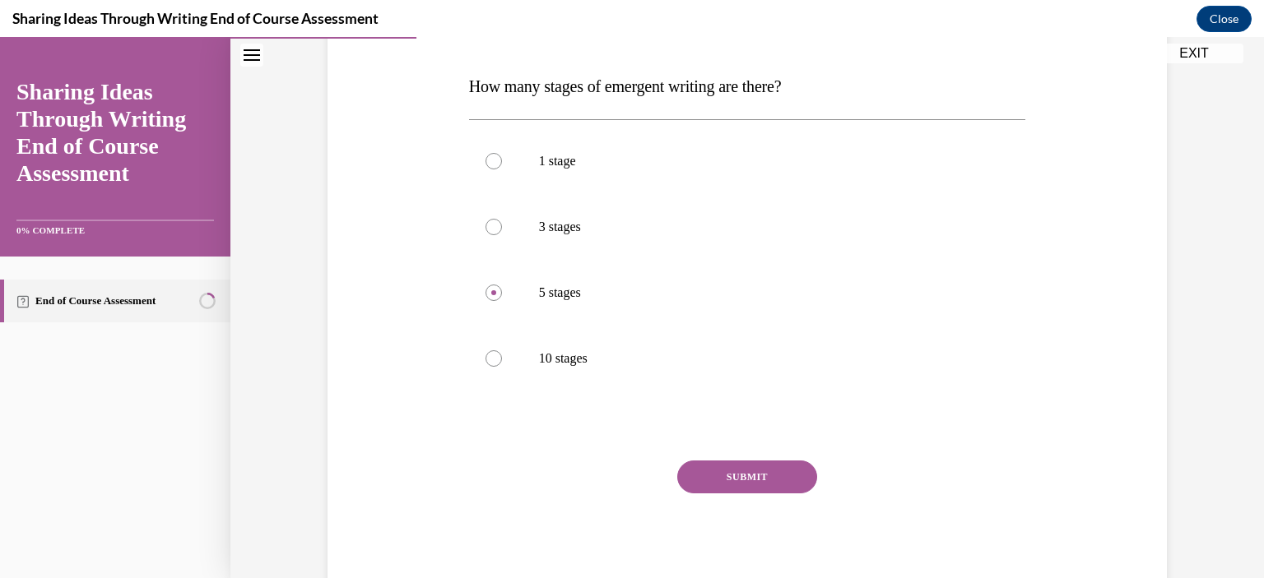
click at [714, 485] on button "SUBMIT" at bounding box center [747, 477] width 140 height 33
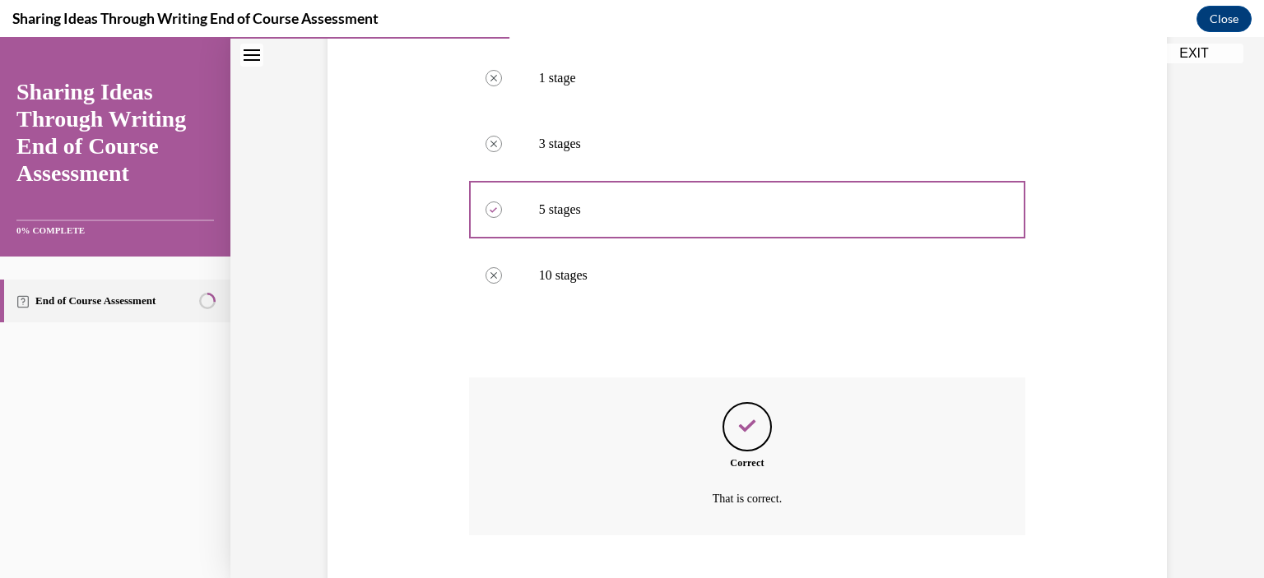
scroll to position [426, 0]
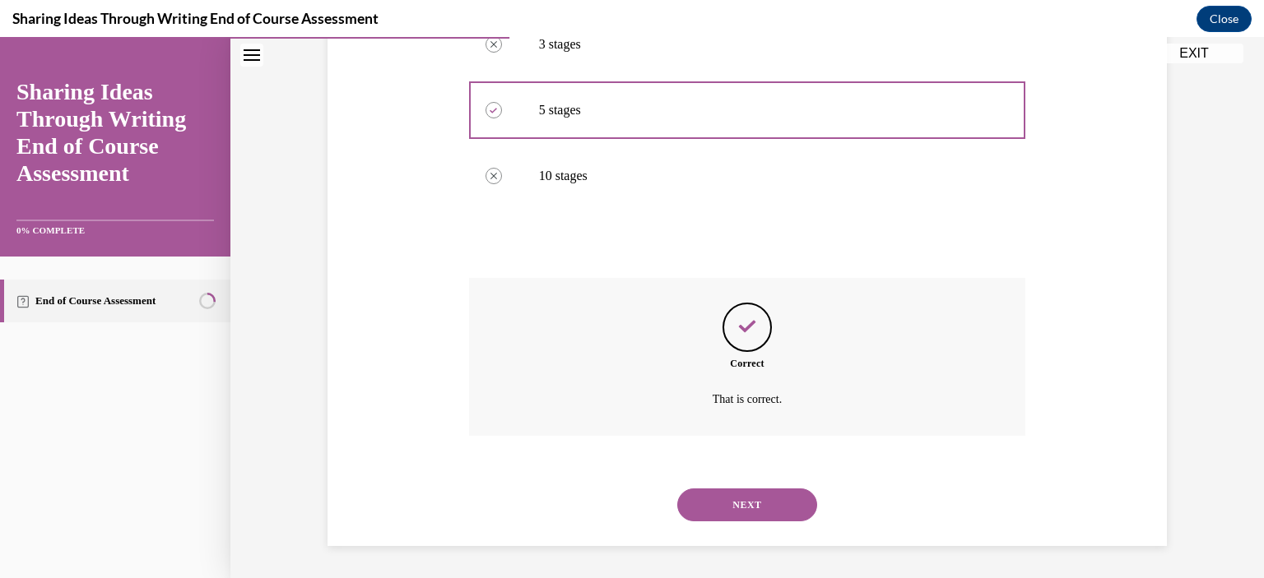
click at [737, 499] on button "NEXT" at bounding box center [747, 505] width 140 height 33
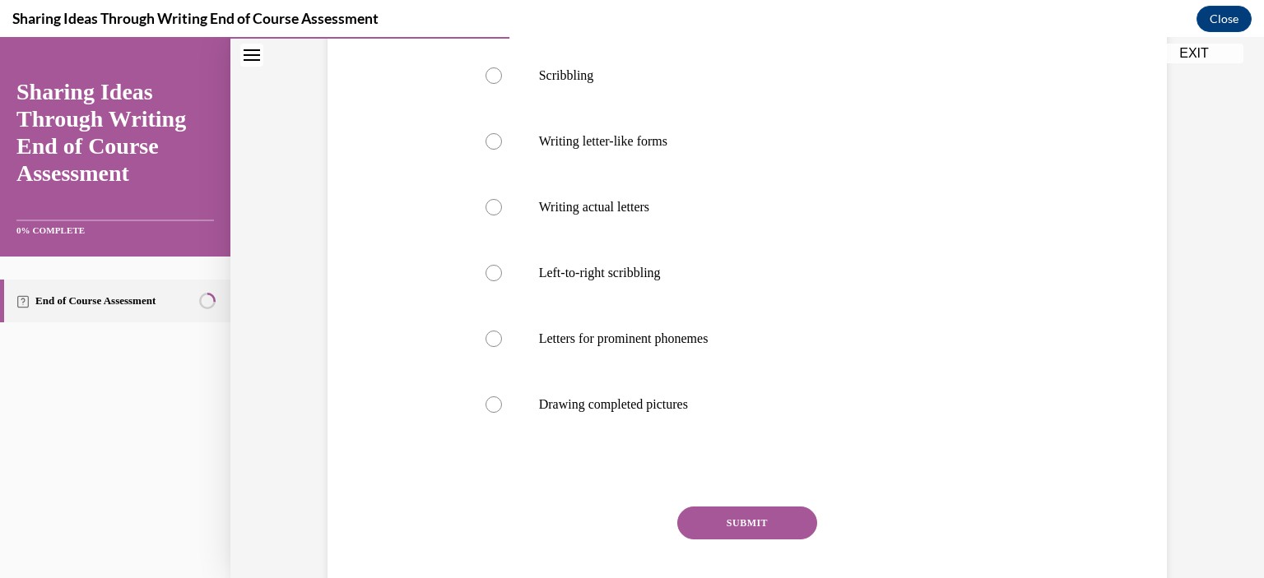
scroll to position [341, 0]
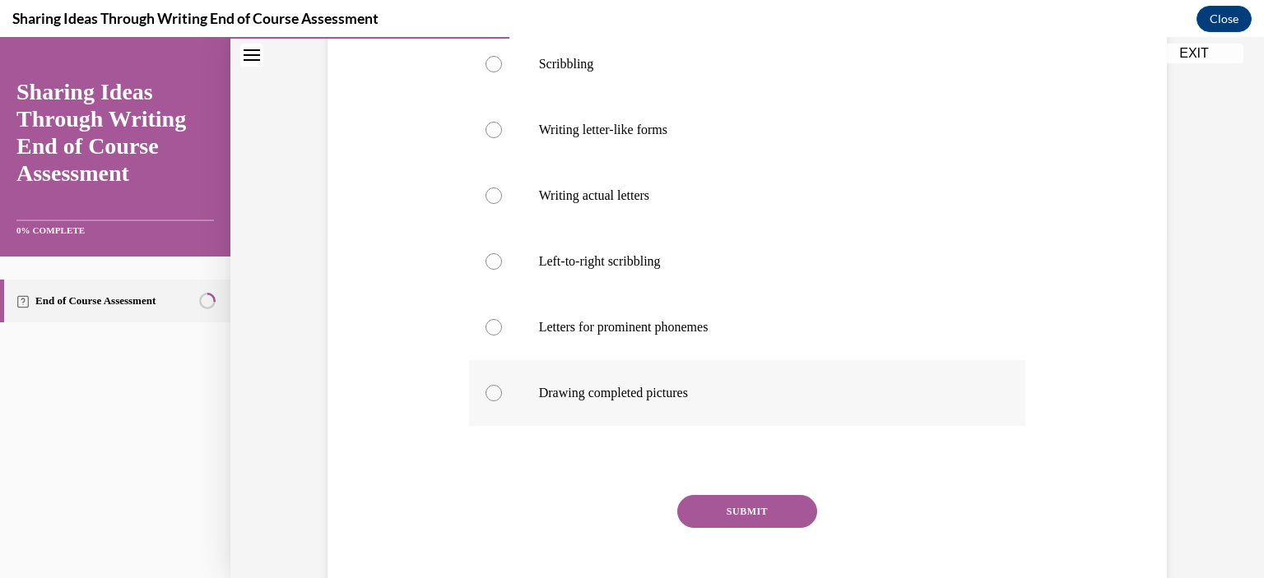
click at [485, 391] on div at bounding box center [493, 393] width 16 height 16
click at [485, 391] on input "Drawing completed pictures" at bounding box center [493, 393] width 16 height 16
radio input "true"
click at [699, 515] on button "SUBMIT" at bounding box center [747, 511] width 140 height 33
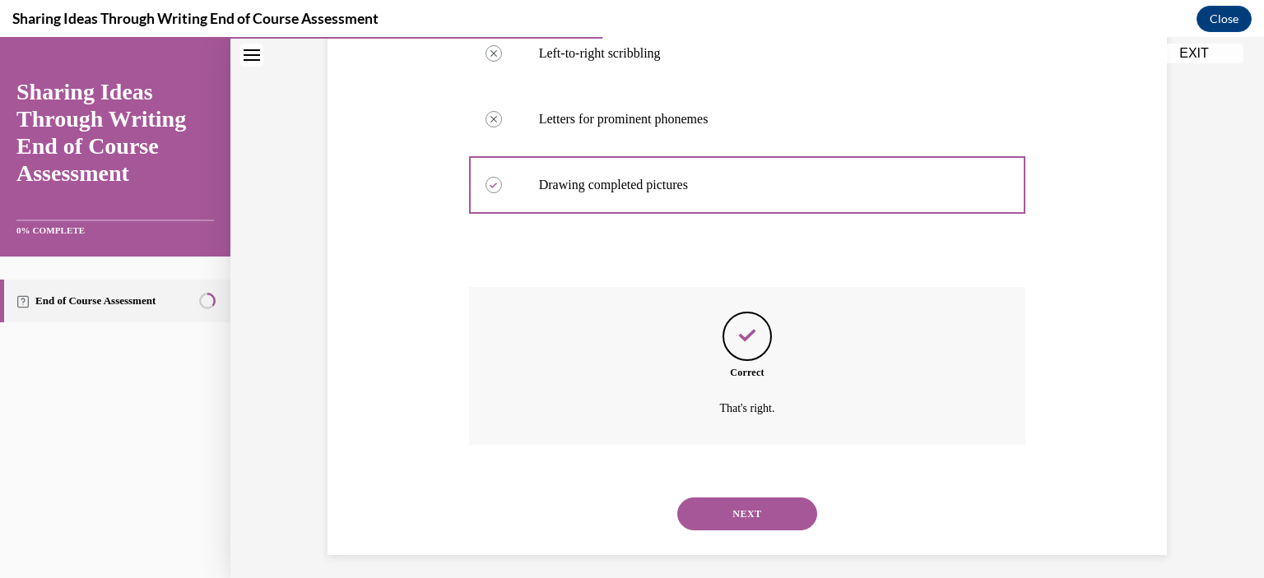
scroll to position [558, 0]
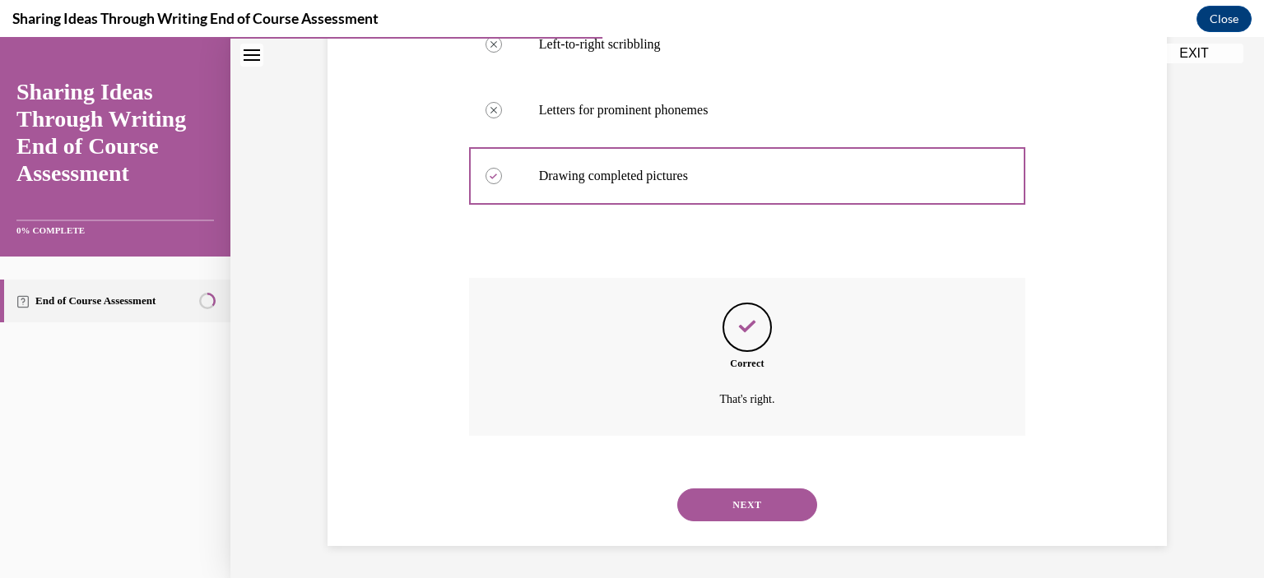
click at [780, 504] on button "NEXT" at bounding box center [747, 505] width 140 height 33
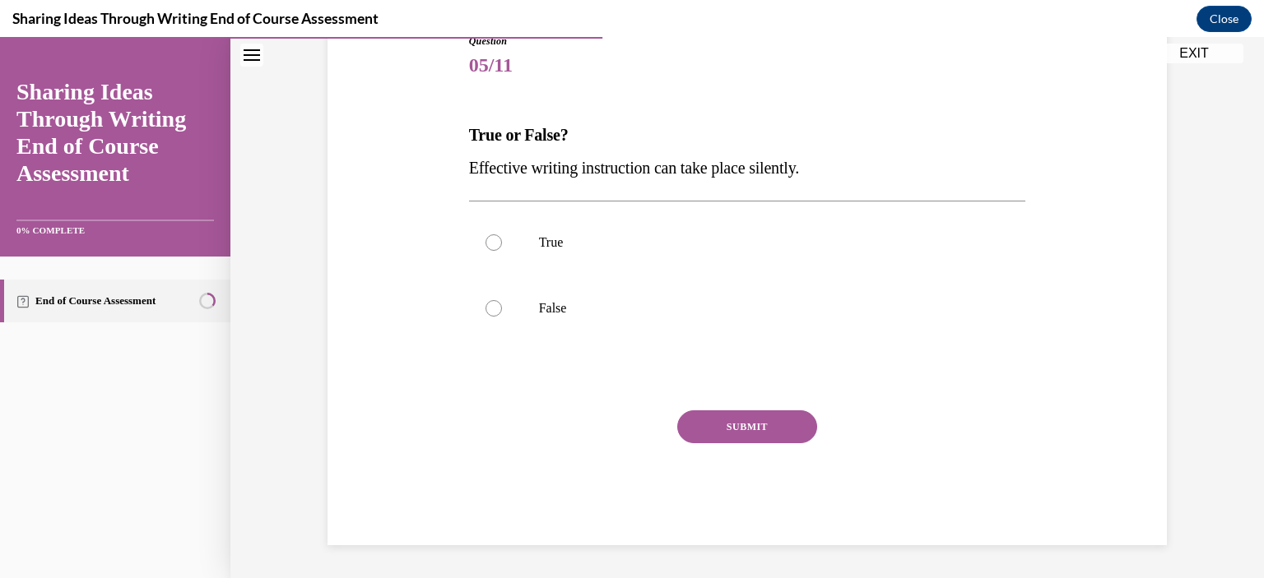
scroll to position [182, 0]
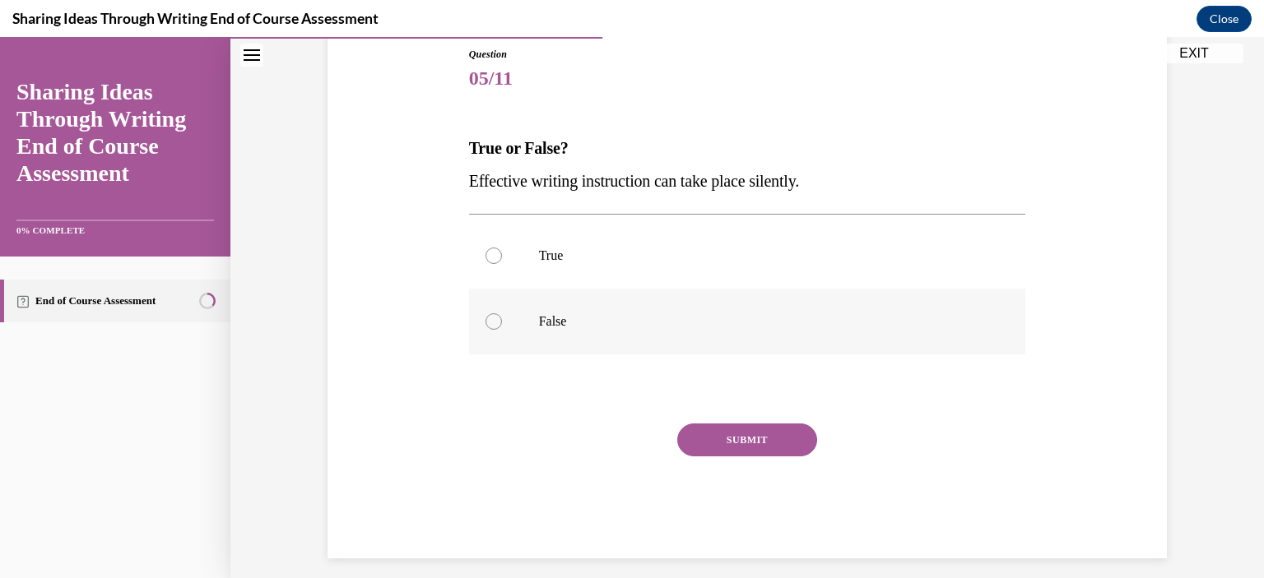
click at [490, 315] on div at bounding box center [493, 321] width 16 height 16
click at [490, 315] on input "False" at bounding box center [493, 321] width 16 height 16
radio input "true"
click at [717, 436] on button "SUBMIT" at bounding box center [747, 440] width 140 height 33
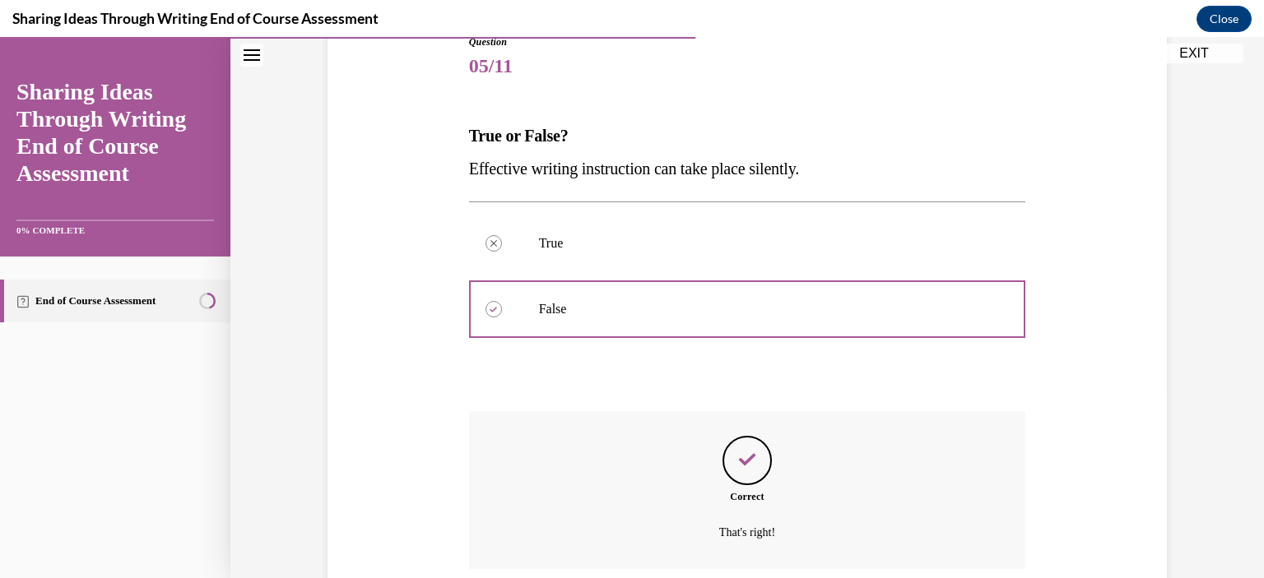
scroll to position [327, 0]
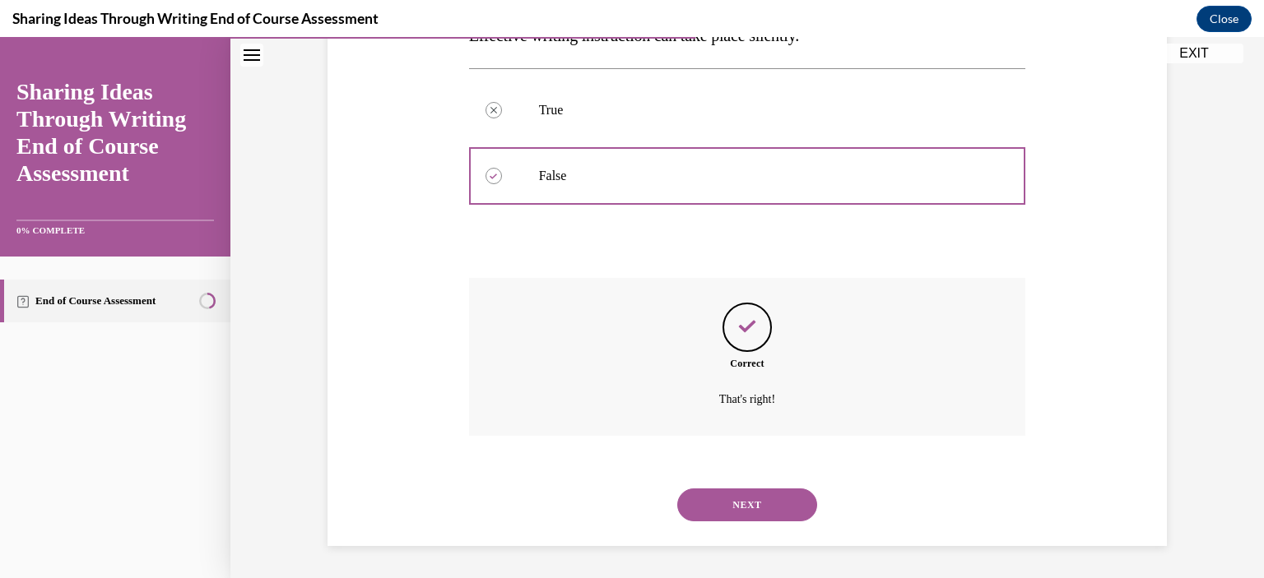
click at [717, 499] on button "NEXT" at bounding box center [747, 505] width 140 height 33
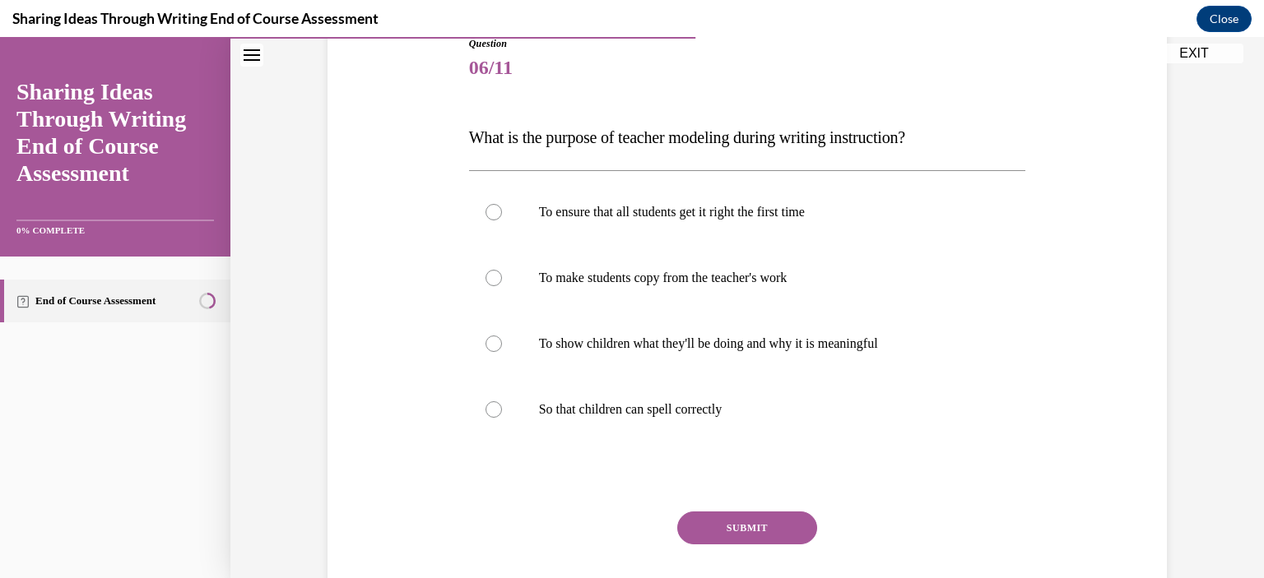
scroll to position [191, 0]
click at [565, 335] on label "To show children what they'll be doing and why it is meaningful" at bounding box center [747, 346] width 557 height 66
click at [502, 337] on input "To show children what they'll be doing and why it is meaningful" at bounding box center [493, 345] width 16 height 16
radio input "true"
click at [722, 529] on button "SUBMIT" at bounding box center [747, 529] width 140 height 33
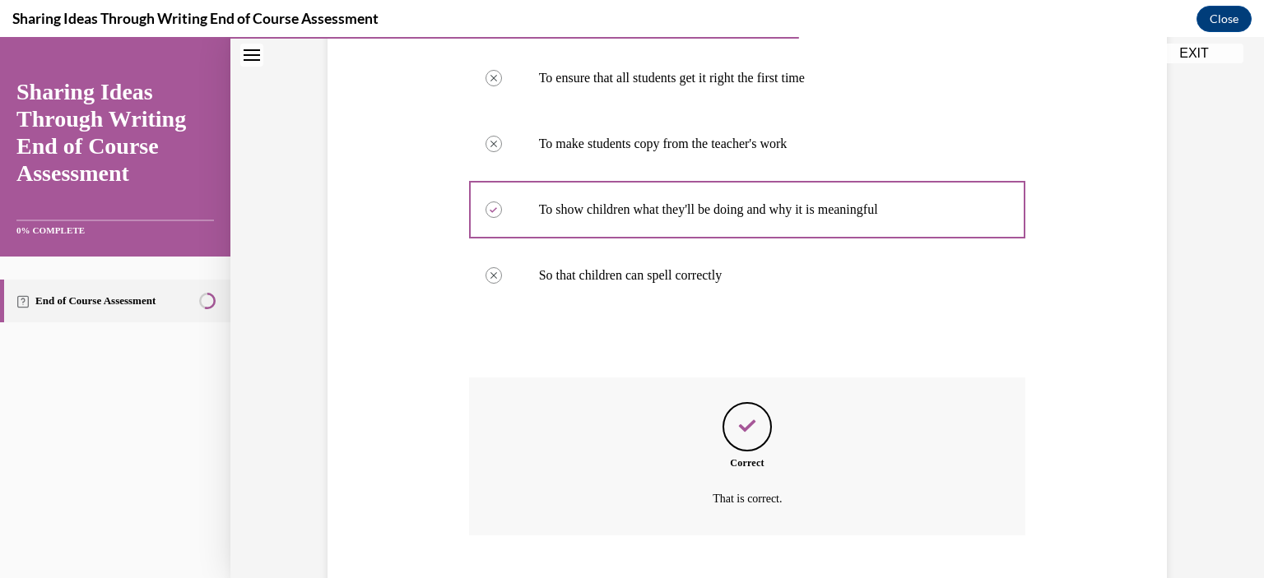
scroll to position [426, 0]
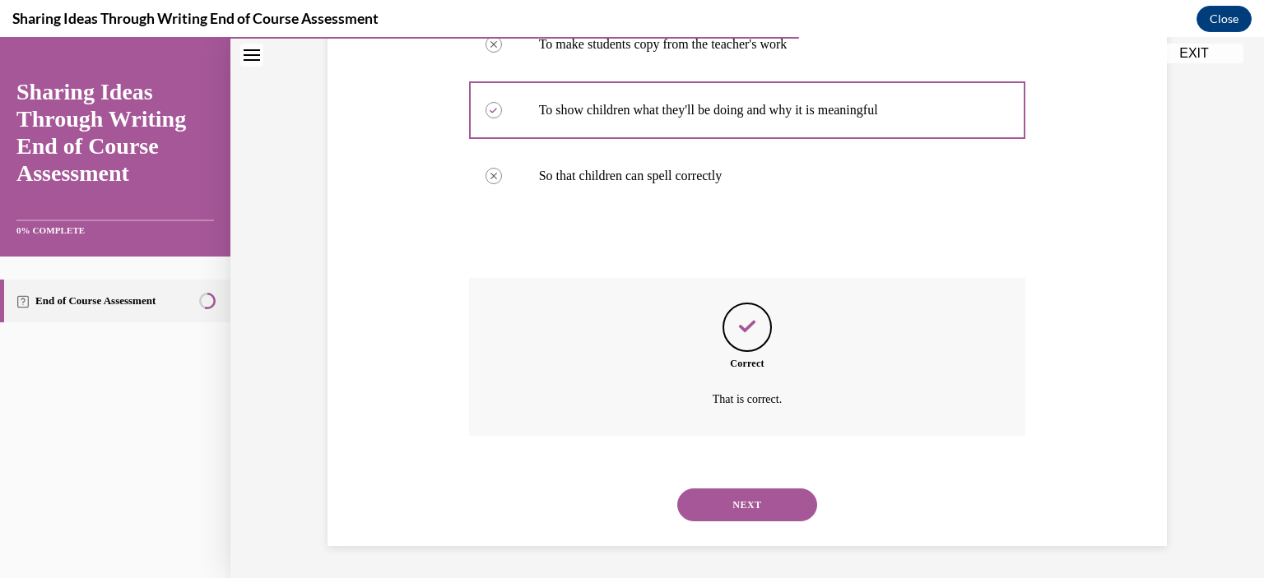
click at [733, 499] on button "NEXT" at bounding box center [747, 505] width 140 height 33
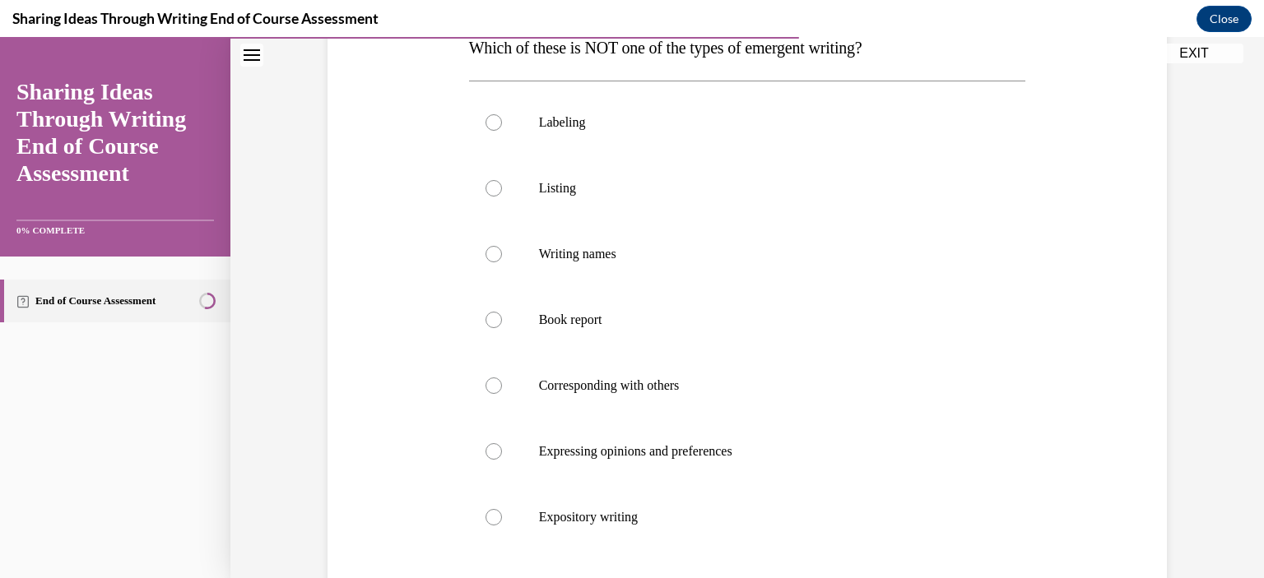
scroll to position [290, 0]
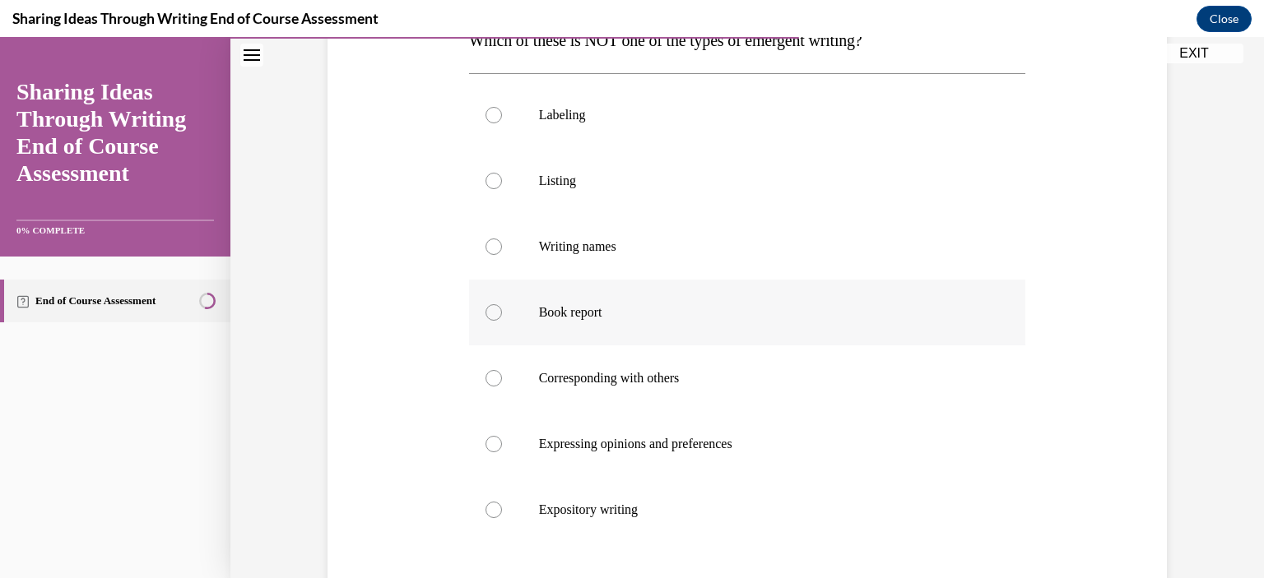
click at [499, 317] on label "Book report" at bounding box center [747, 313] width 557 height 66
click at [499, 317] on input "Book report" at bounding box center [493, 312] width 16 height 16
radio input "true"
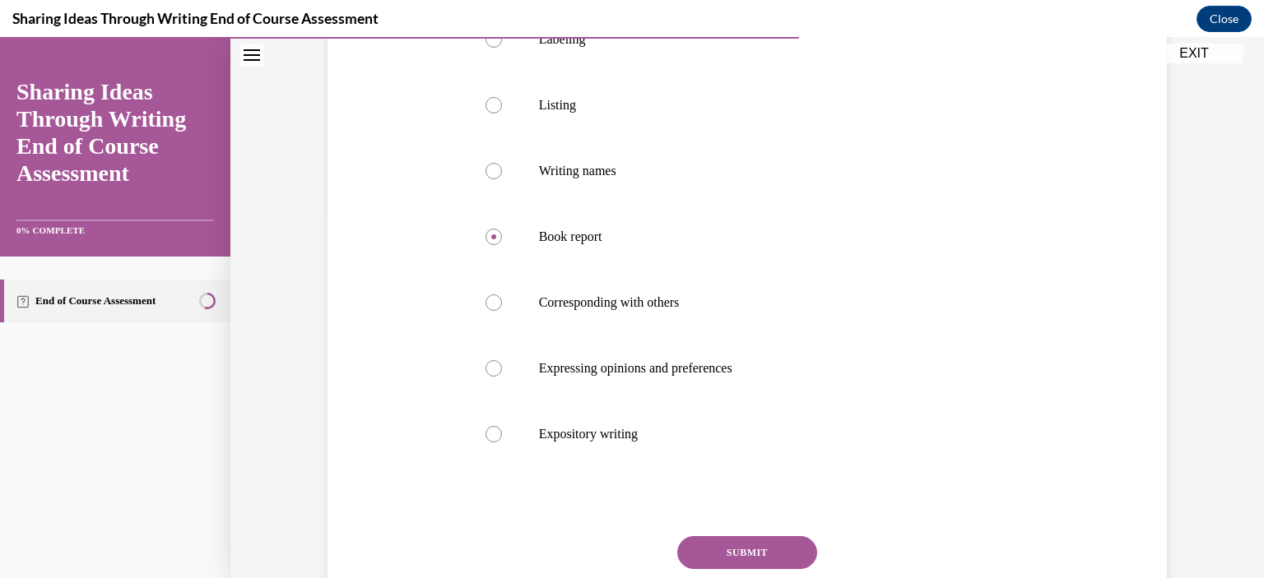
scroll to position [490, 0]
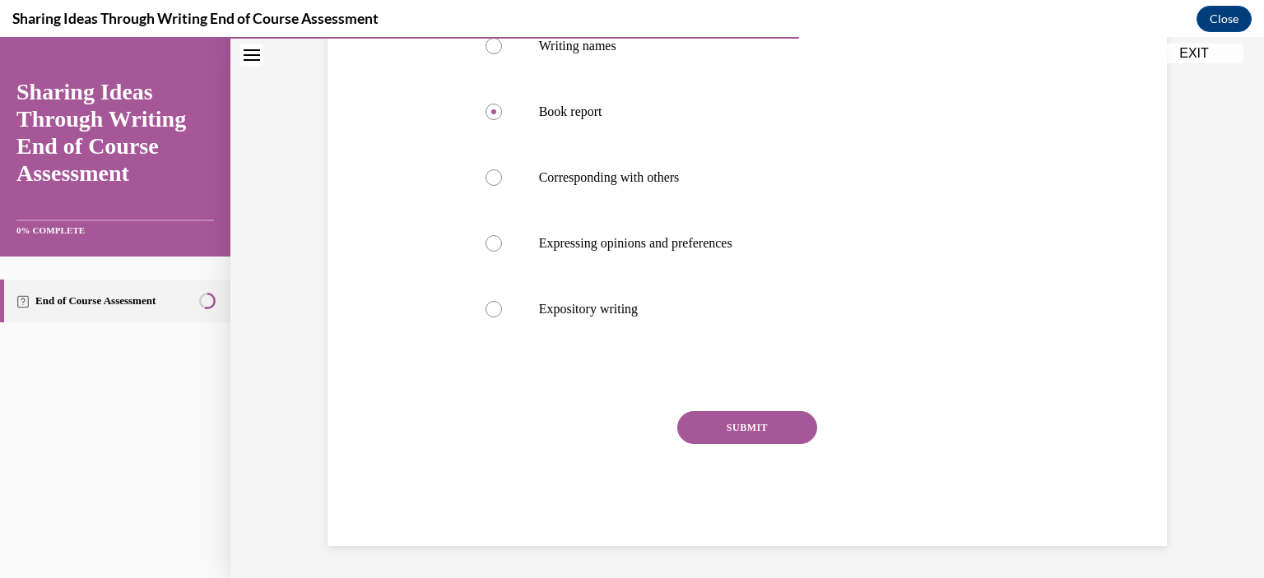
click at [731, 434] on button "SUBMIT" at bounding box center [747, 427] width 140 height 33
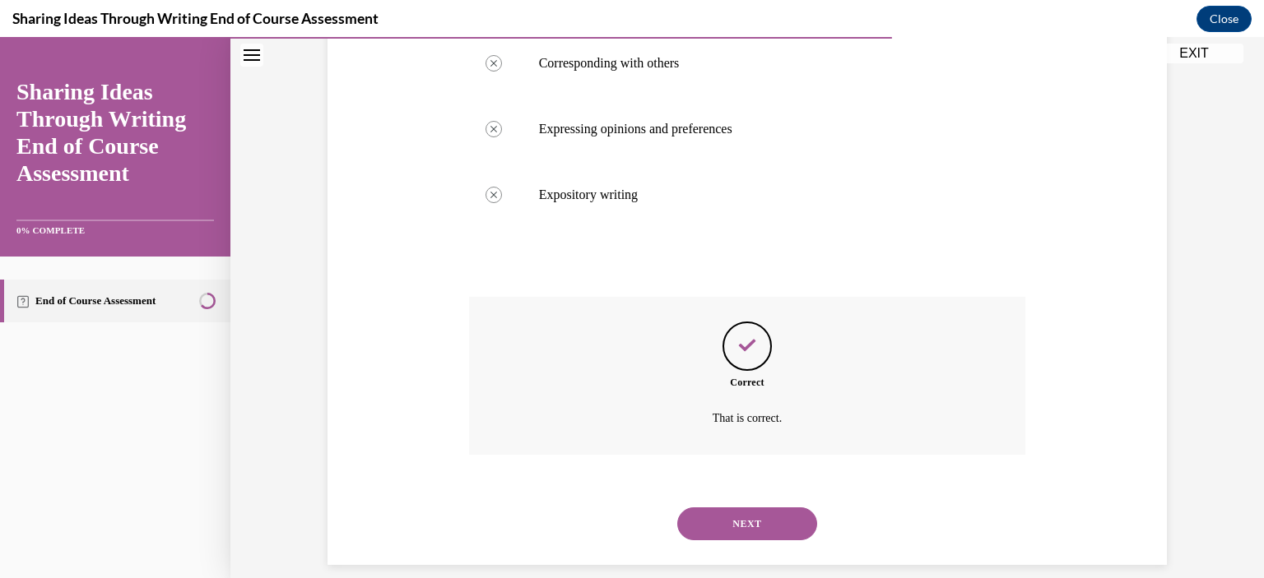
scroll to position [624, 0]
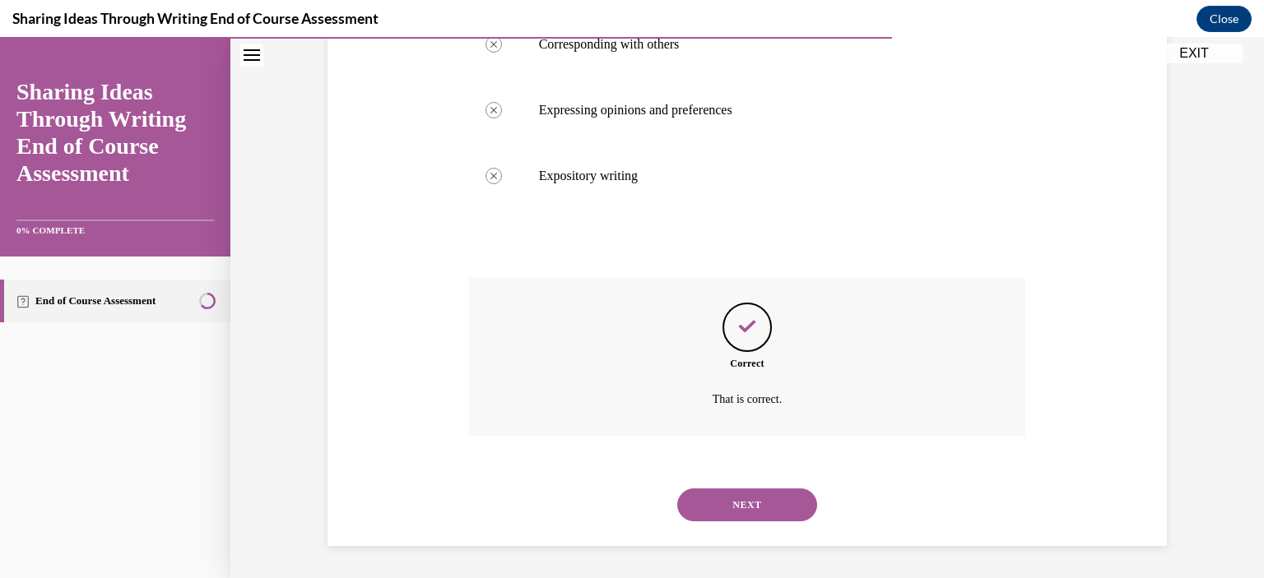
click at [740, 506] on button "NEXT" at bounding box center [747, 505] width 140 height 33
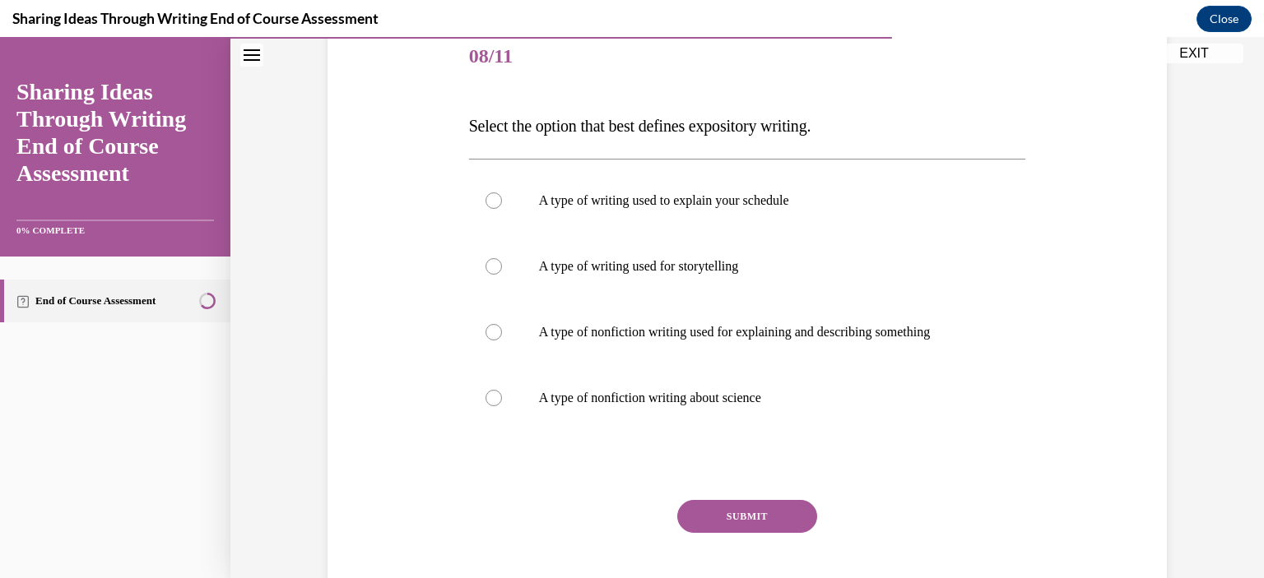
scroll to position [207, 0]
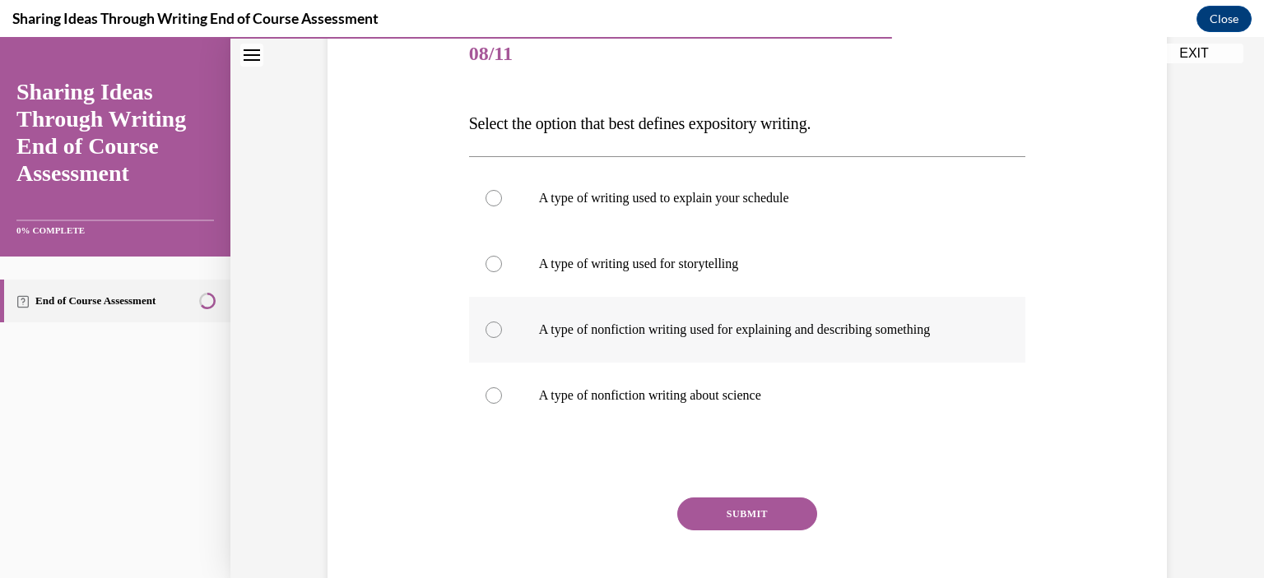
click at [485, 329] on div at bounding box center [493, 330] width 16 height 16
click at [485, 329] on input "A type of nonfiction writing used for explaining and describing something" at bounding box center [493, 330] width 16 height 16
radio input "true"
click at [719, 521] on button "SUBMIT" at bounding box center [747, 514] width 140 height 33
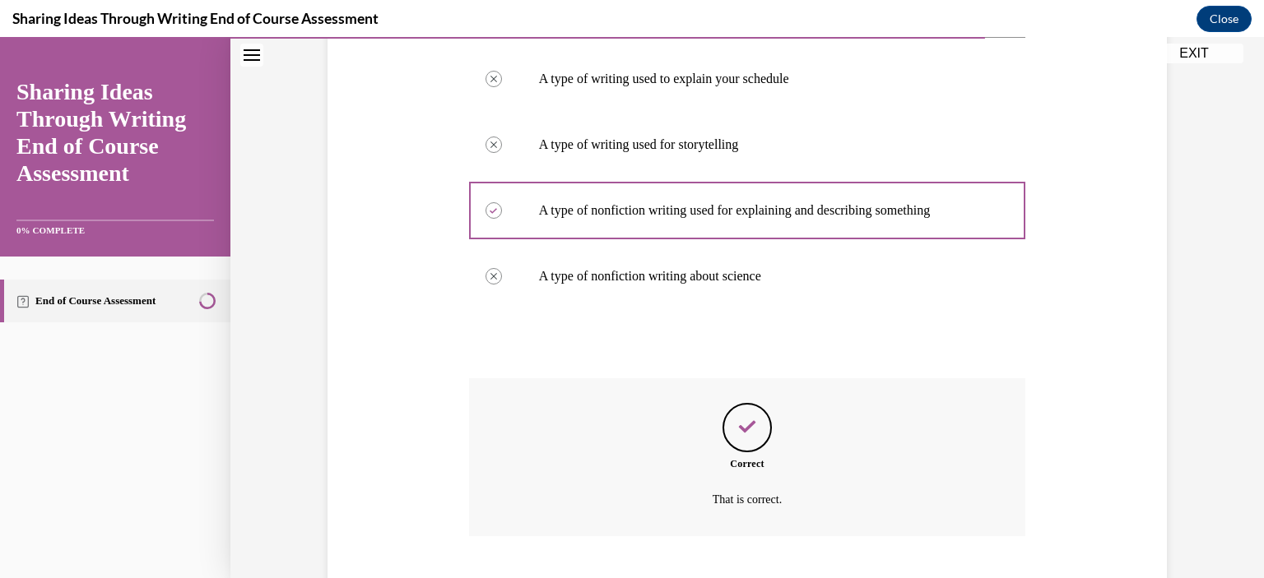
scroll to position [426, 0]
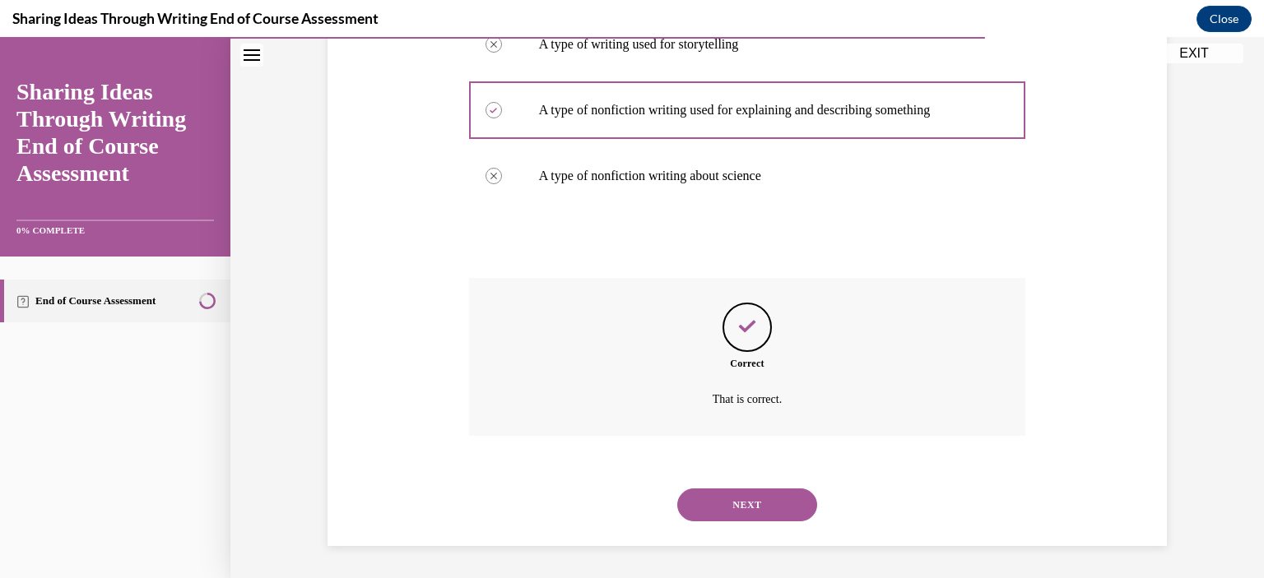
click at [711, 509] on button "NEXT" at bounding box center [747, 505] width 140 height 33
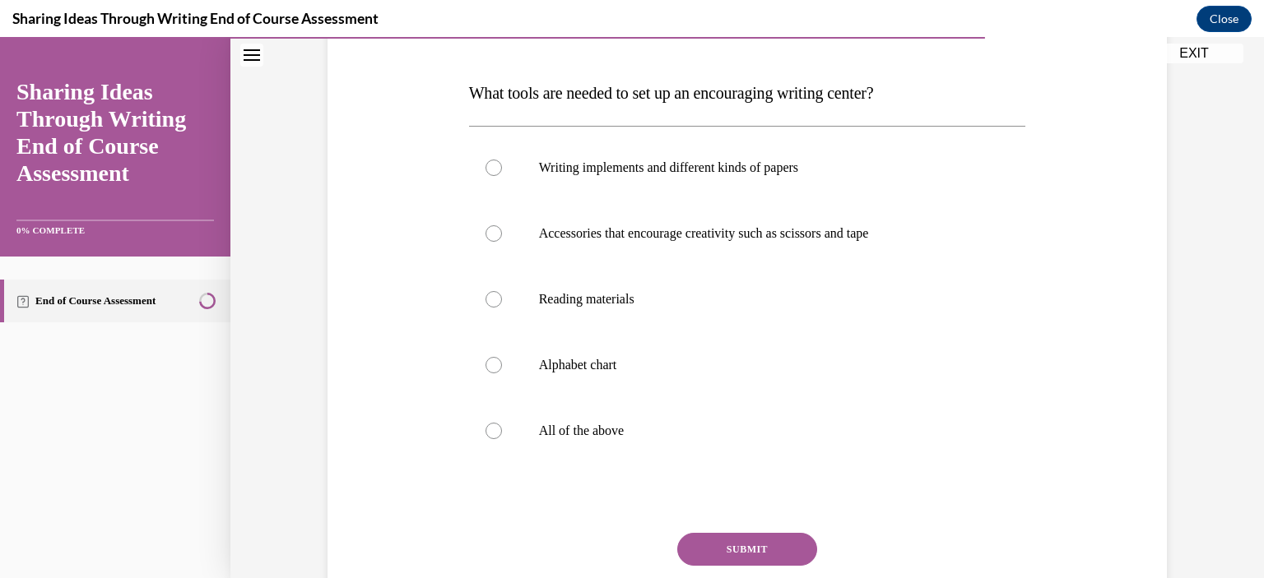
scroll to position [239, 0]
click at [493, 174] on label "Writing implements and different kinds of papers" at bounding box center [747, 166] width 557 height 66
click at [493, 174] on input "Writing implements and different kinds of papers" at bounding box center [493, 166] width 16 height 16
radio input "true"
click at [489, 431] on div at bounding box center [493, 429] width 16 height 16
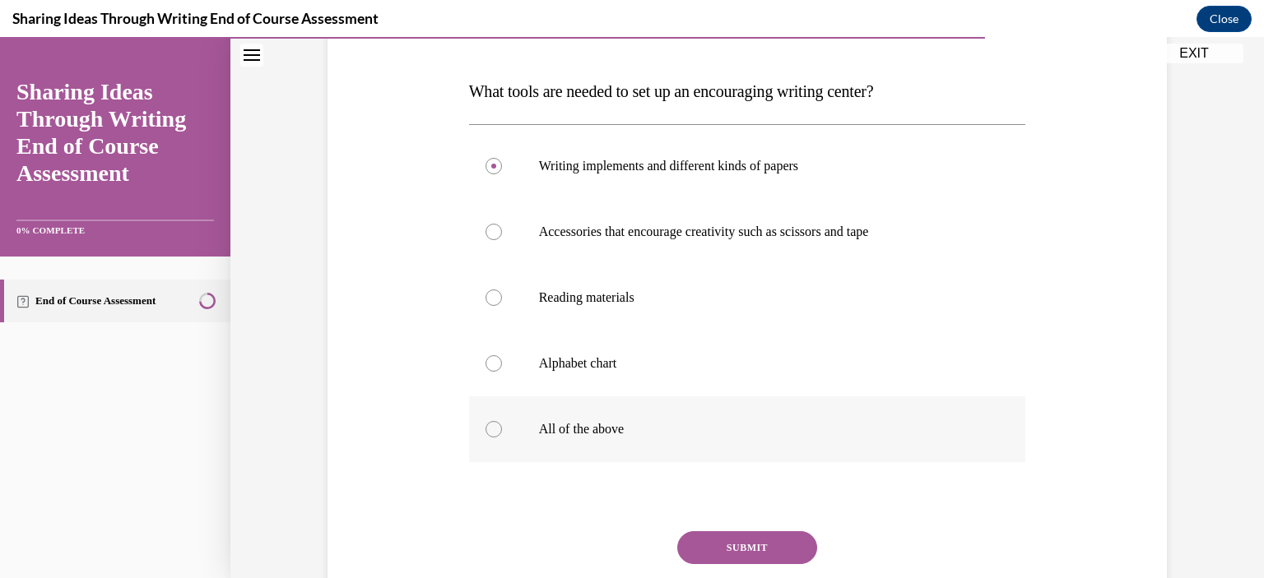
click at [489, 431] on input "All of the above" at bounding box center [493, 429] width 16 height 16
radio input "true"
click at [697, 545] on button "SUBMIT" at bounding box center [747, 547] width 140 height 33
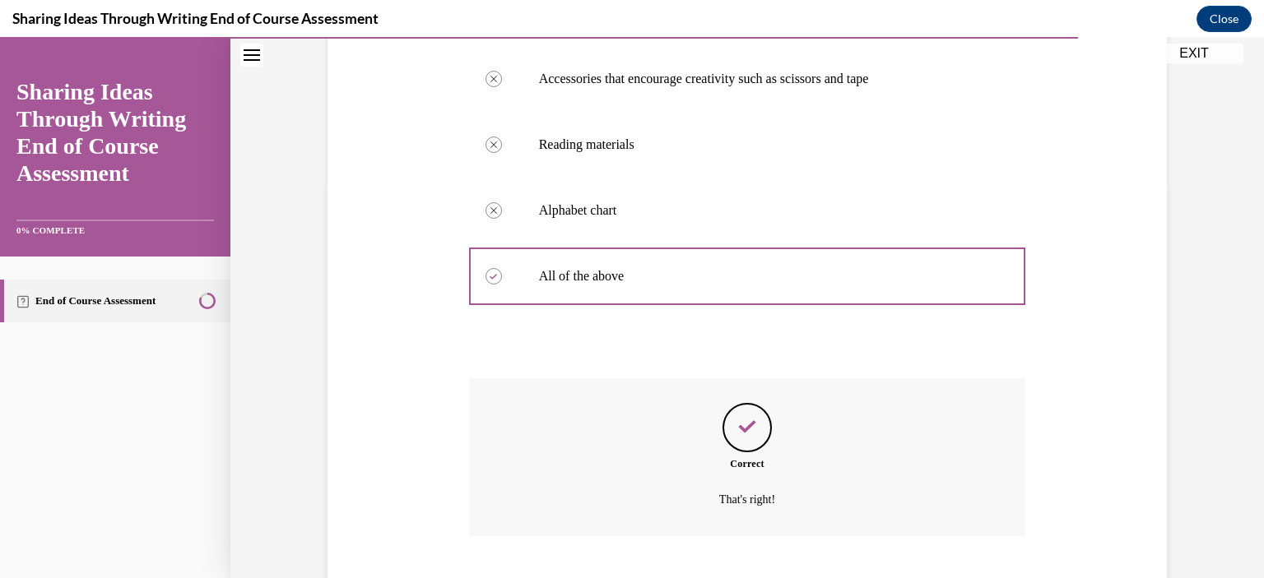
scroll to position [492, 0]
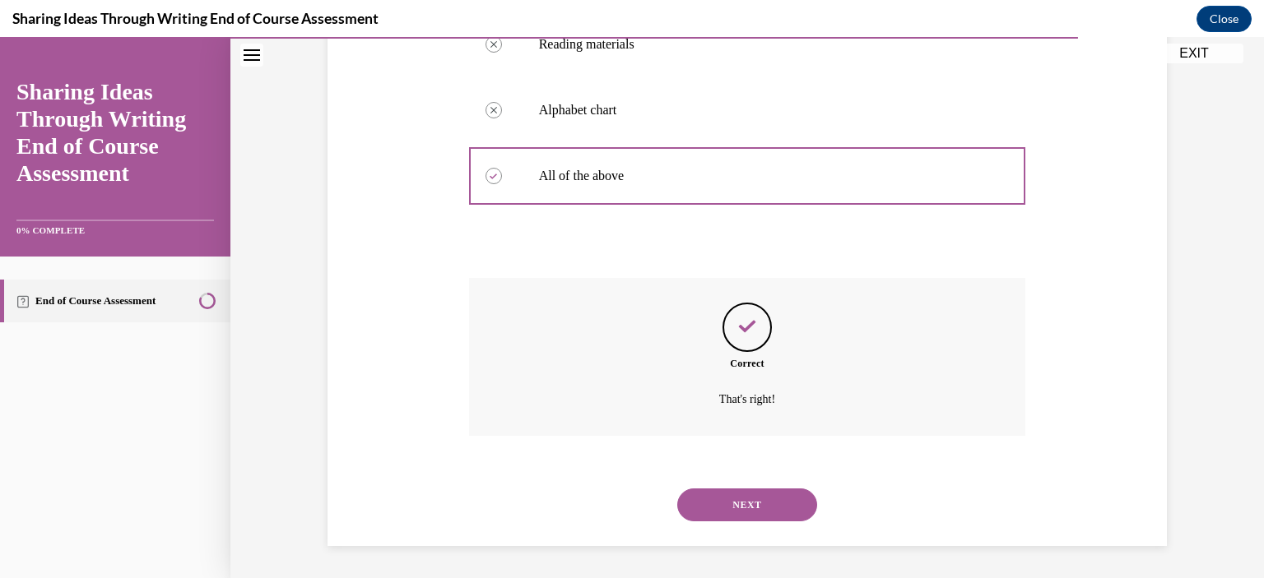
click at [717, 503] on button "NEXT" at bounding box center [747, 505] width 140 height 33
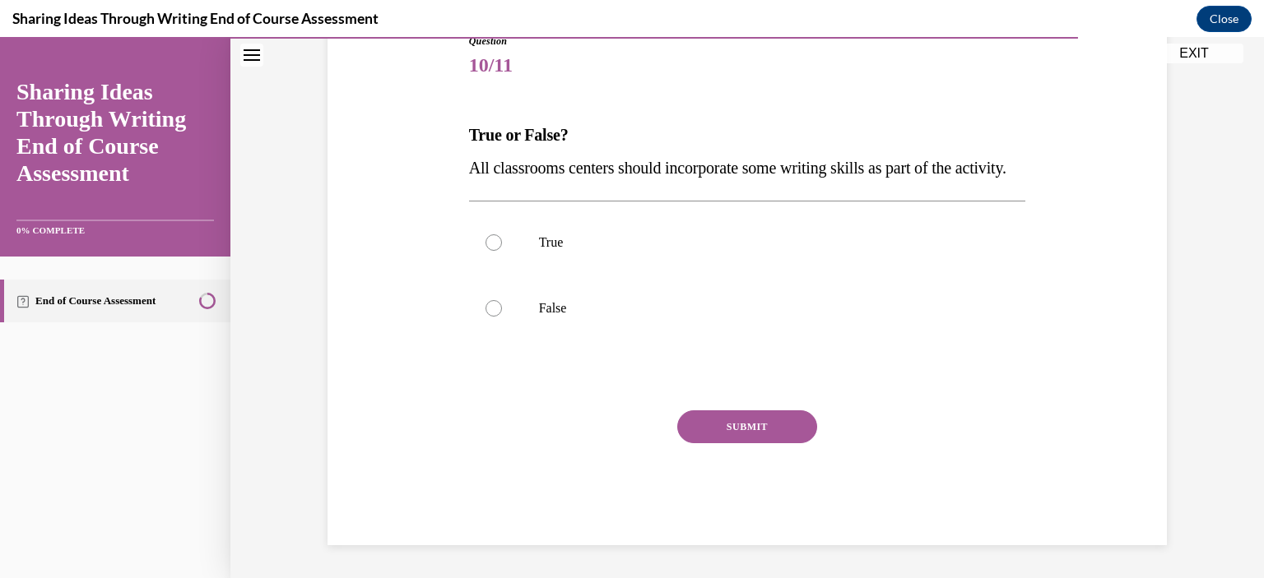
scroll to position [183, 0]
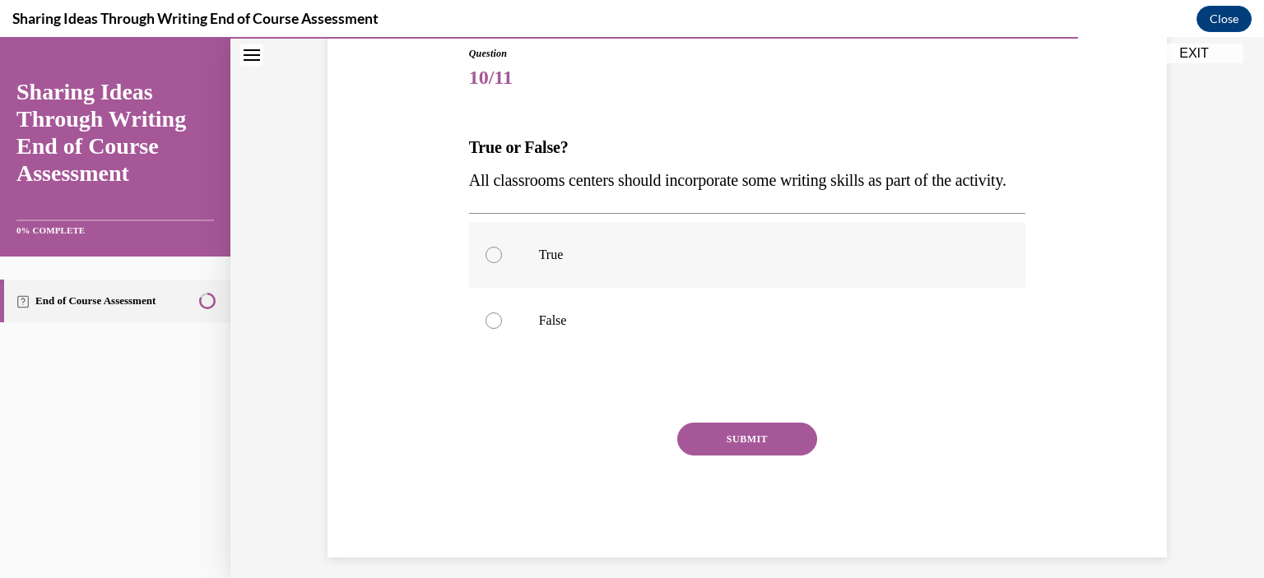
click at [488, 263] on div at bounding box center [493, 255] width 16 height 16
click at [488, 263] on input "True" at bounding box center [493, 255] width 16 height 16
radio input "true"
click at [688, 456] on button "SUBMIT" at bounding box center [747, 439] width 140 height 33
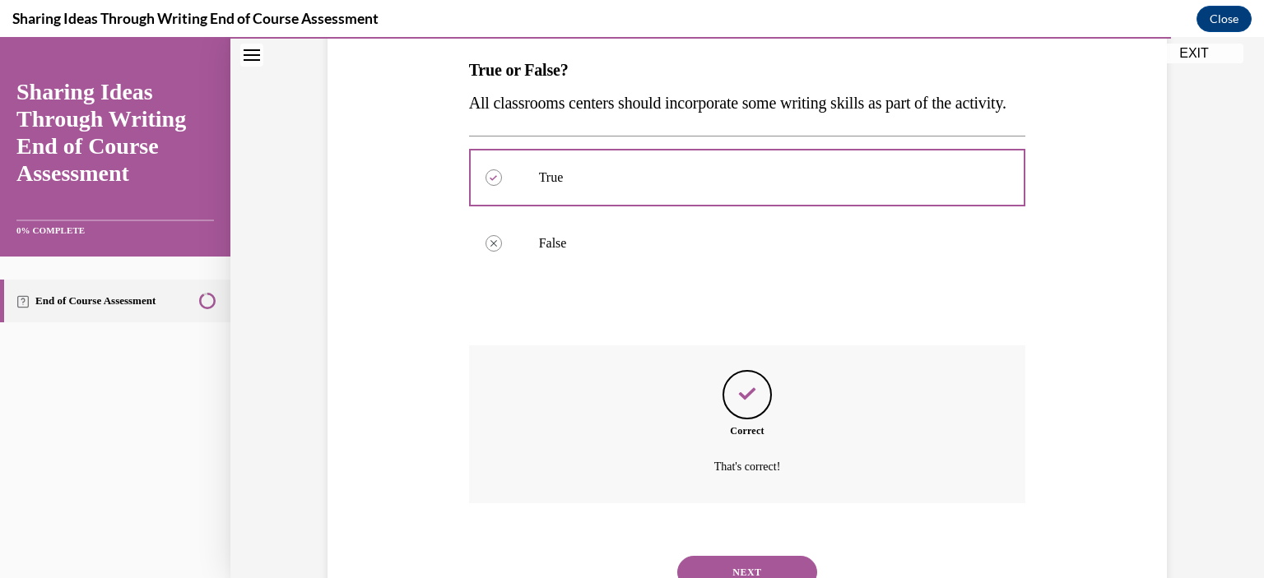
scroll to position [360, 0]
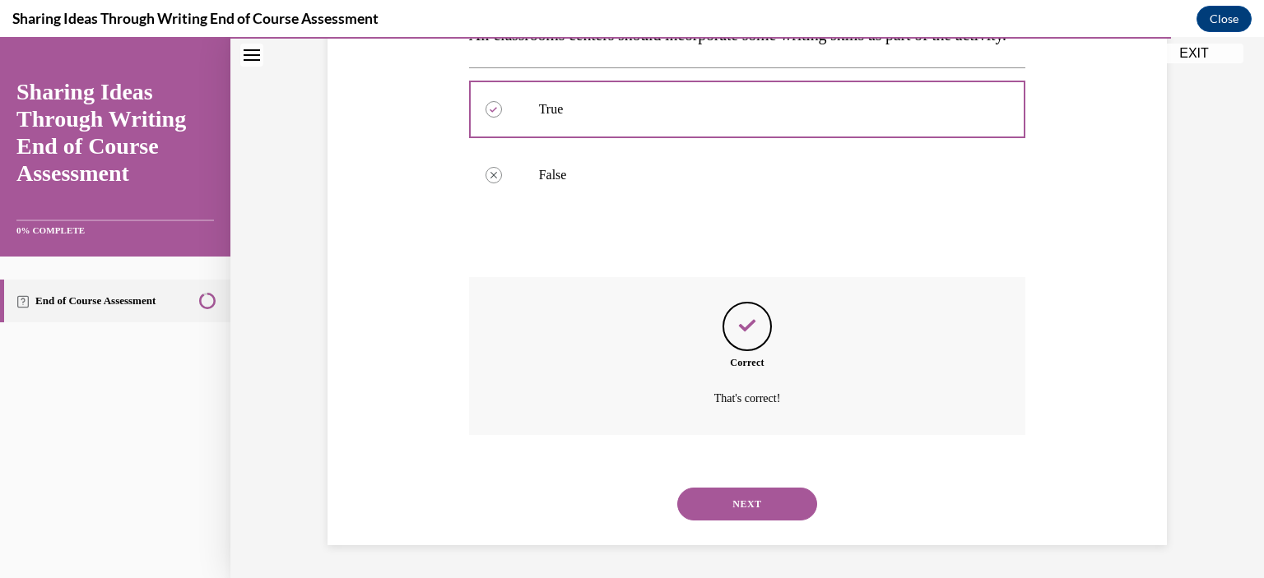
click at [711, 495] on button "NEXT" at bounding box center [747, 504] width 140 height 33
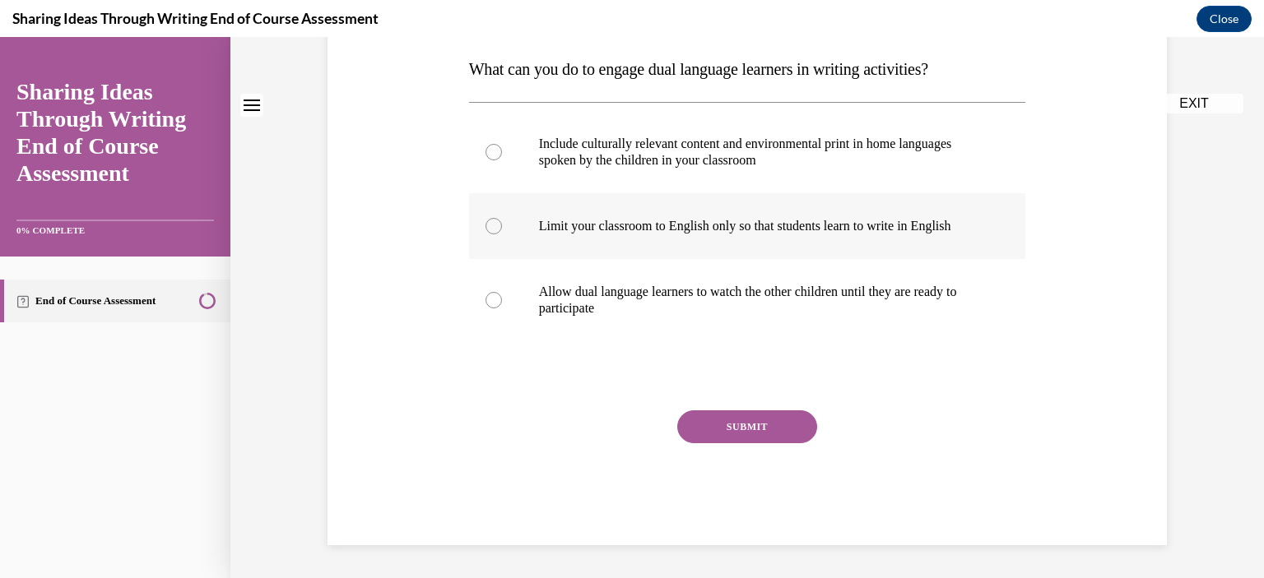
scroll to position [0, 0]
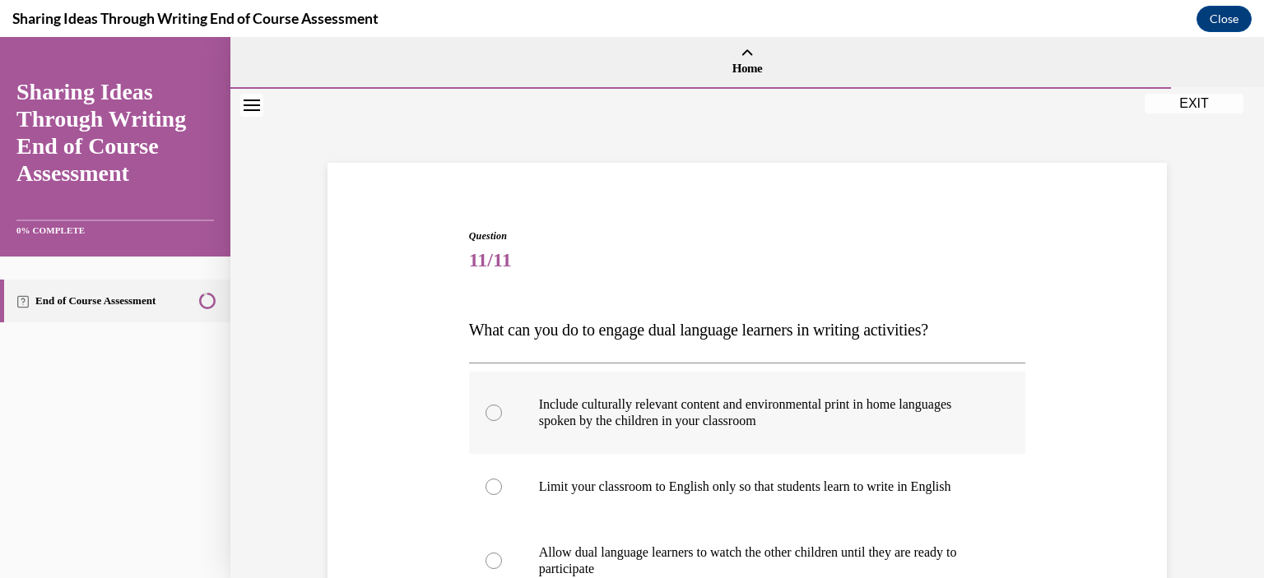
click at [486, 412] on div at bounding box center [493, 413] width 16 height 16
click at [486, 412] on input "Include culturally relevant content and environmental print in home languages s…" at bounding box center [493, 413] width 16 height 16
radio input "true"
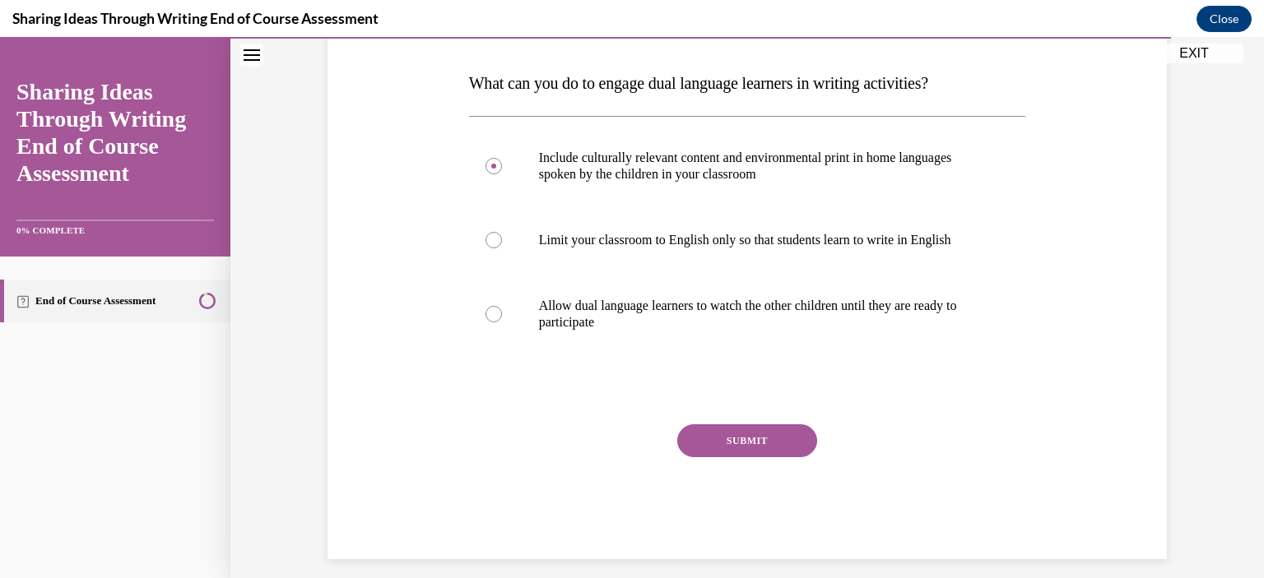
scroll to position [260, 0]
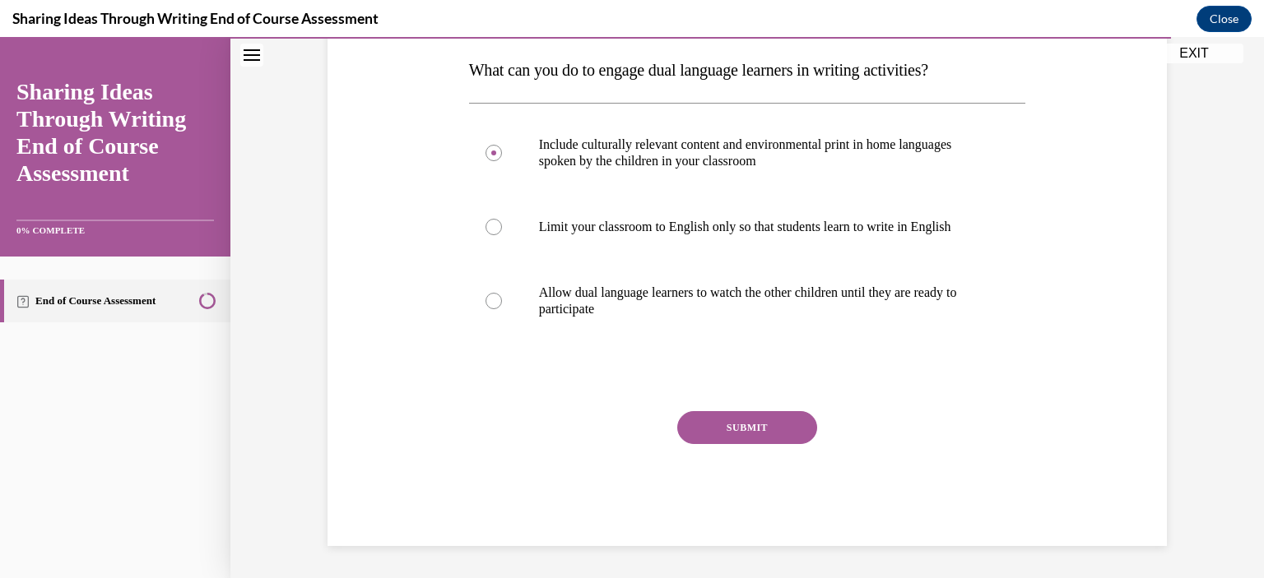
click at [740, 430] on button "SUBMIT" at bounding box center [747, 427] width 140 height 33
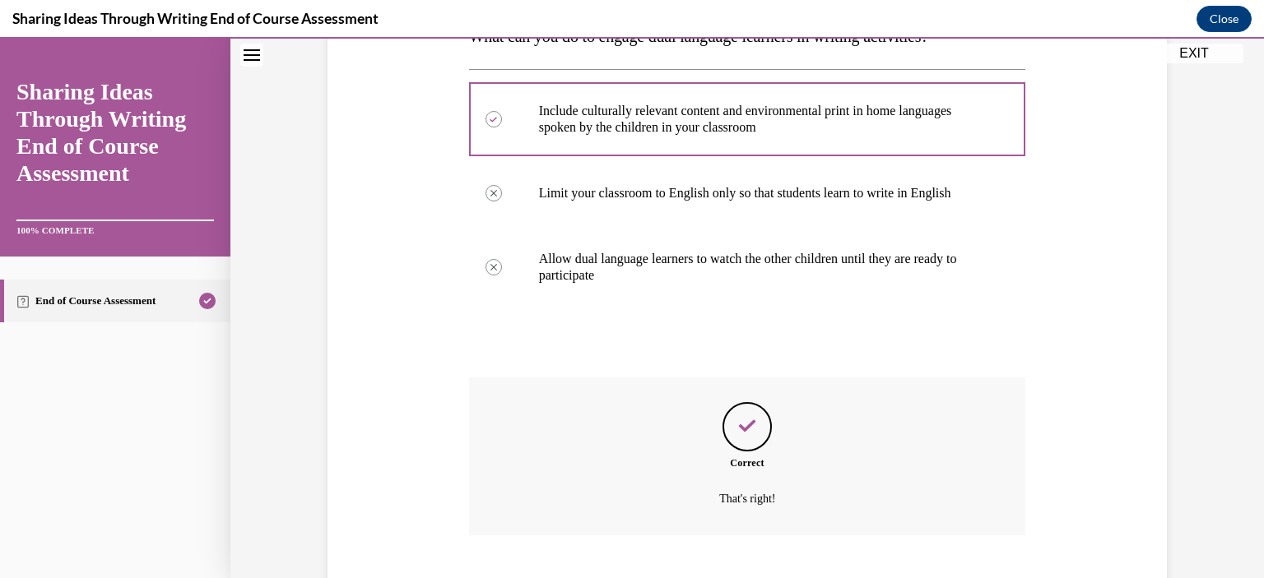
scroll to position [393, 0]
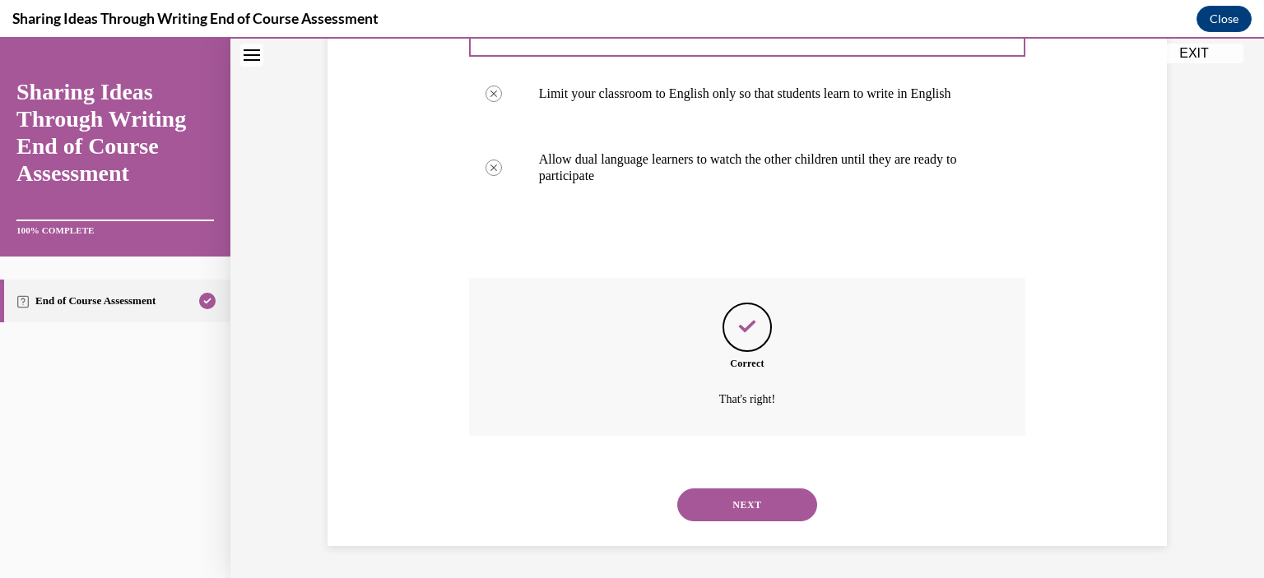
click at [763, 502] on button "NEXT" at bounding box center [747, 505] width 140 height 33
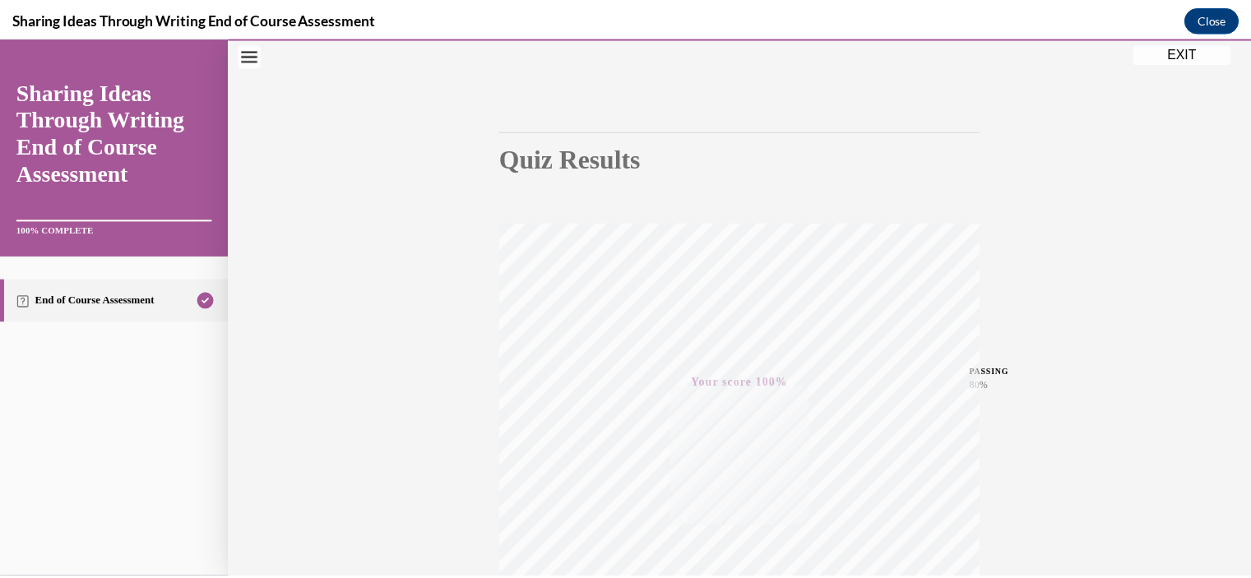
scroll to position [91, 0]
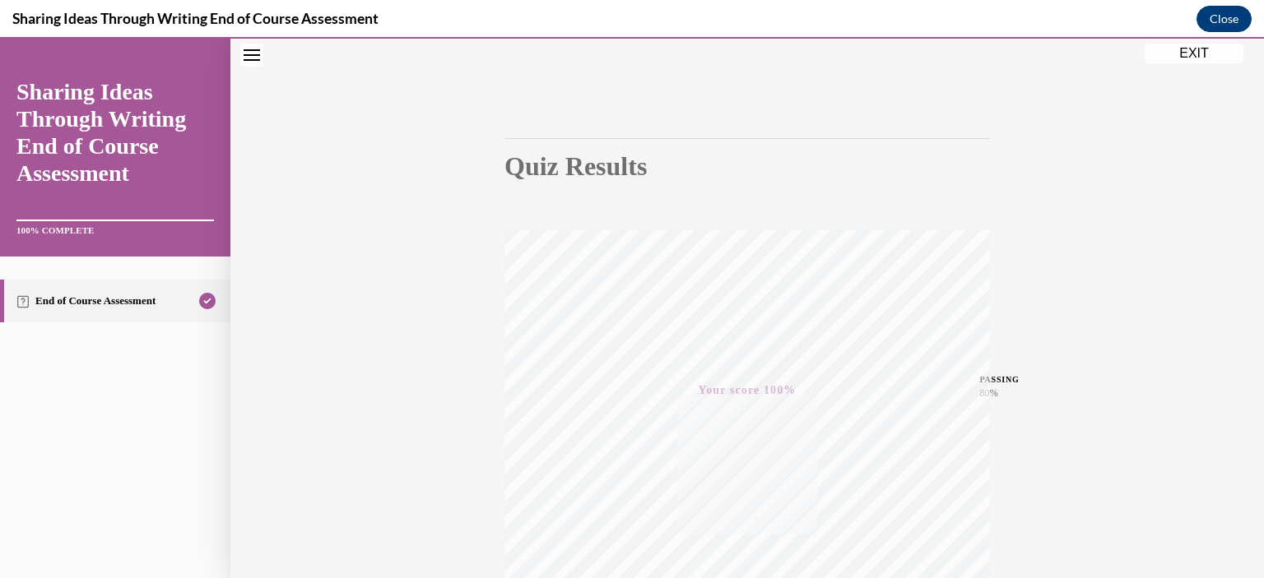
click at [1228, 12] on button "Close" at bounding box center [1223, 19] width 55 height 26
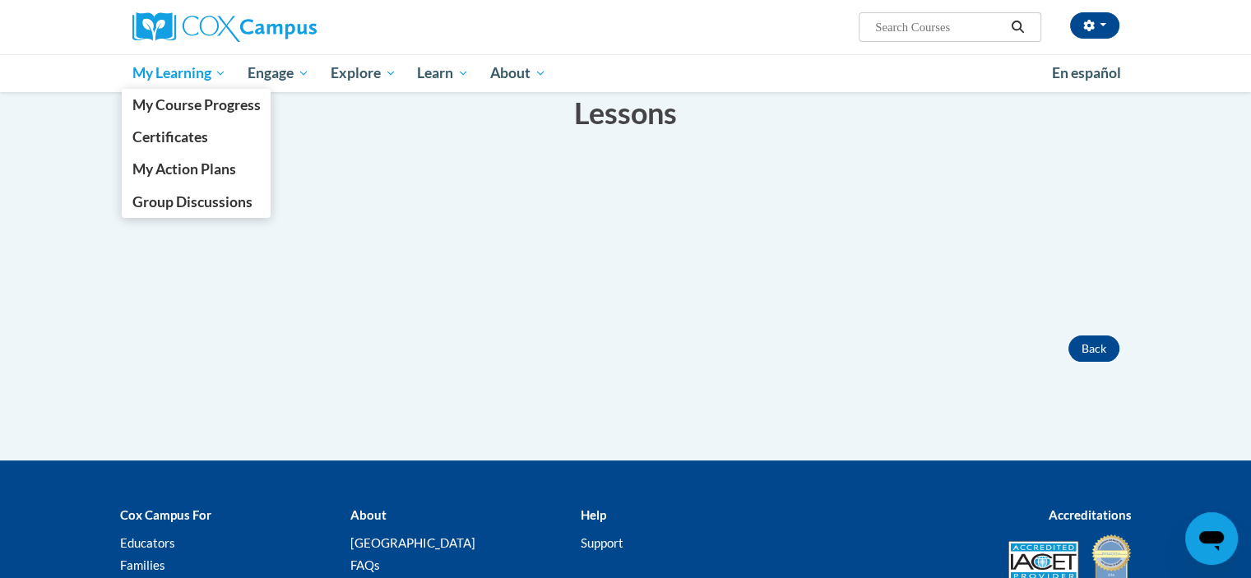
scroll to position [196, 0]
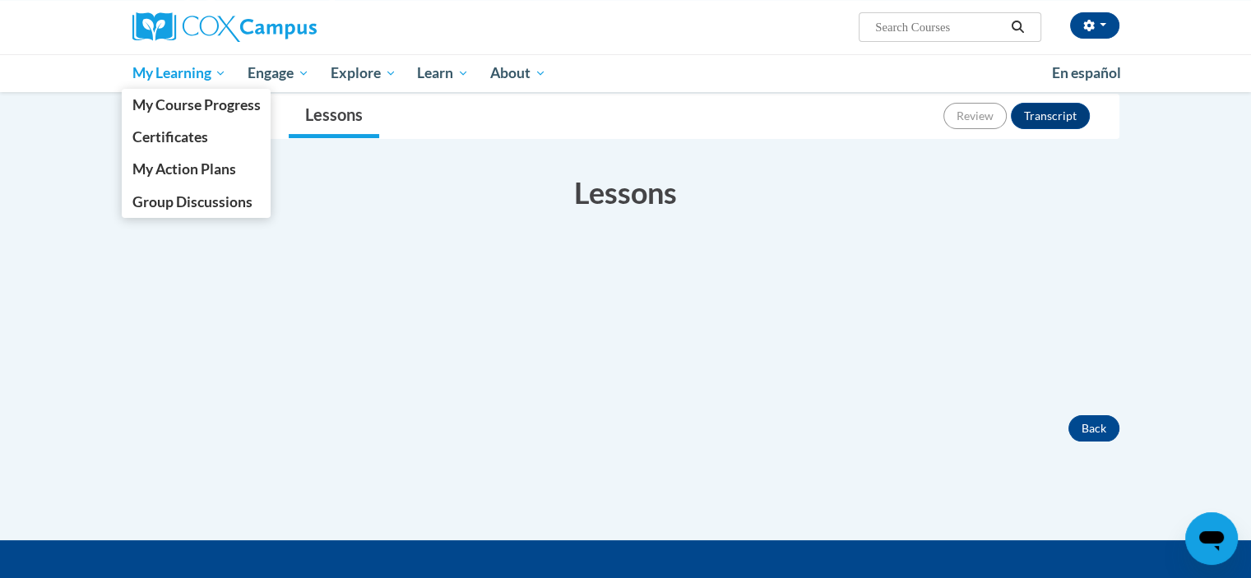
click at [165, 72] on span "My Learning" at bounding box center [179, 73] width 95 height 20
click at [178, 104] on span "My Course Progress" at bounding box center [196, 104] width 128 height 17
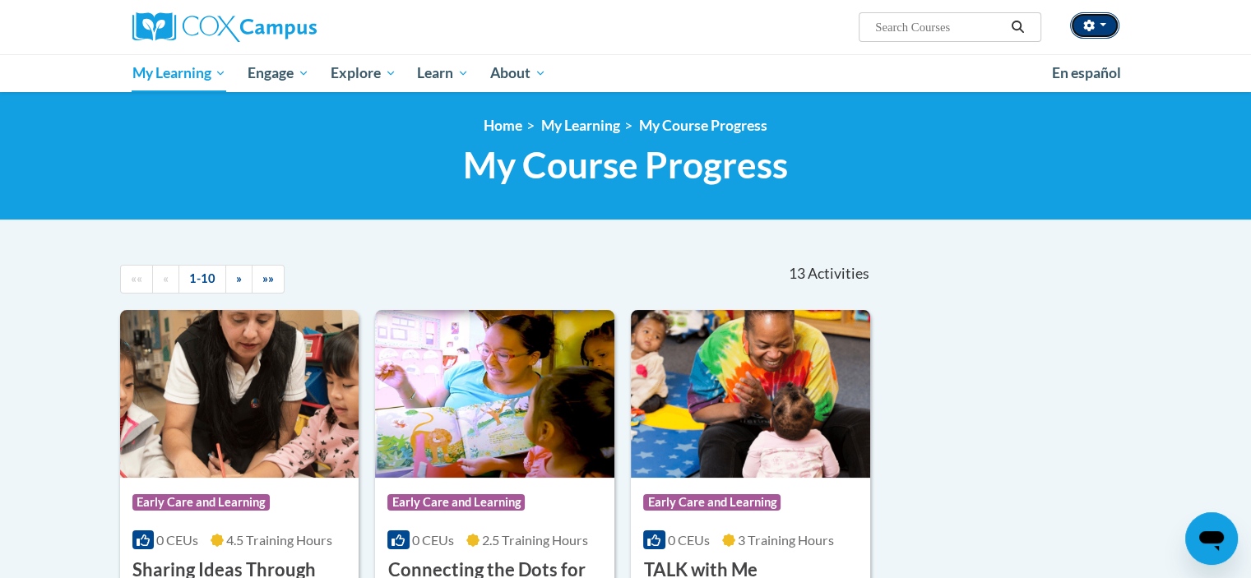
click at [1089, 24] on icon "button" at bounding box center [1090, 26] width 12 height 12
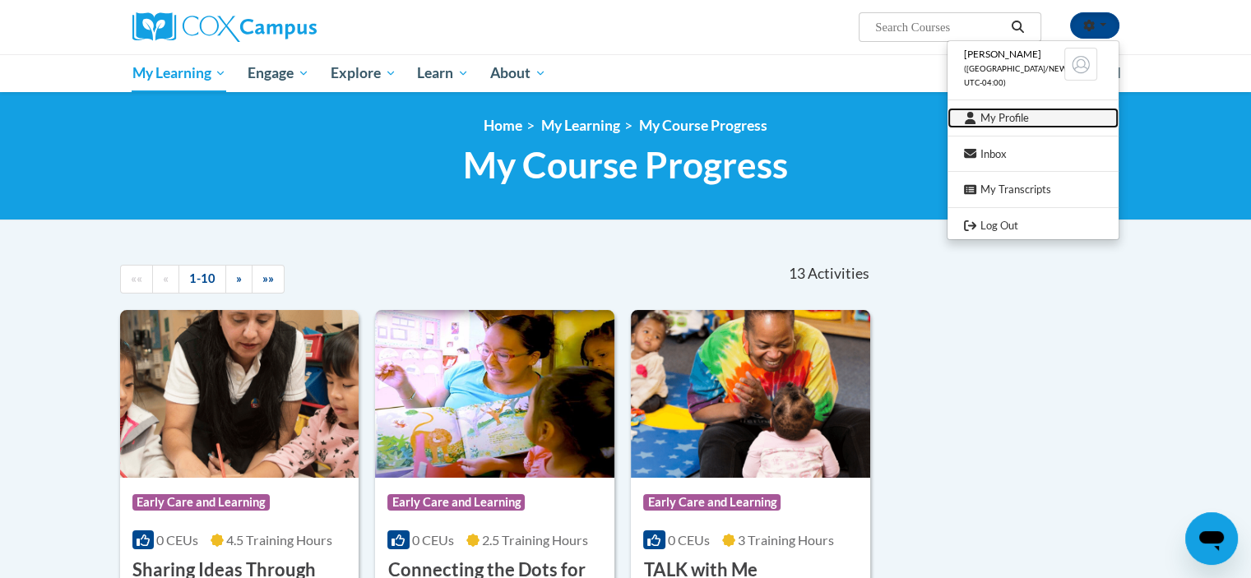
click at [1047, 121] on link "My Profile" at bounding box center [1033, 118] width 171 height 21
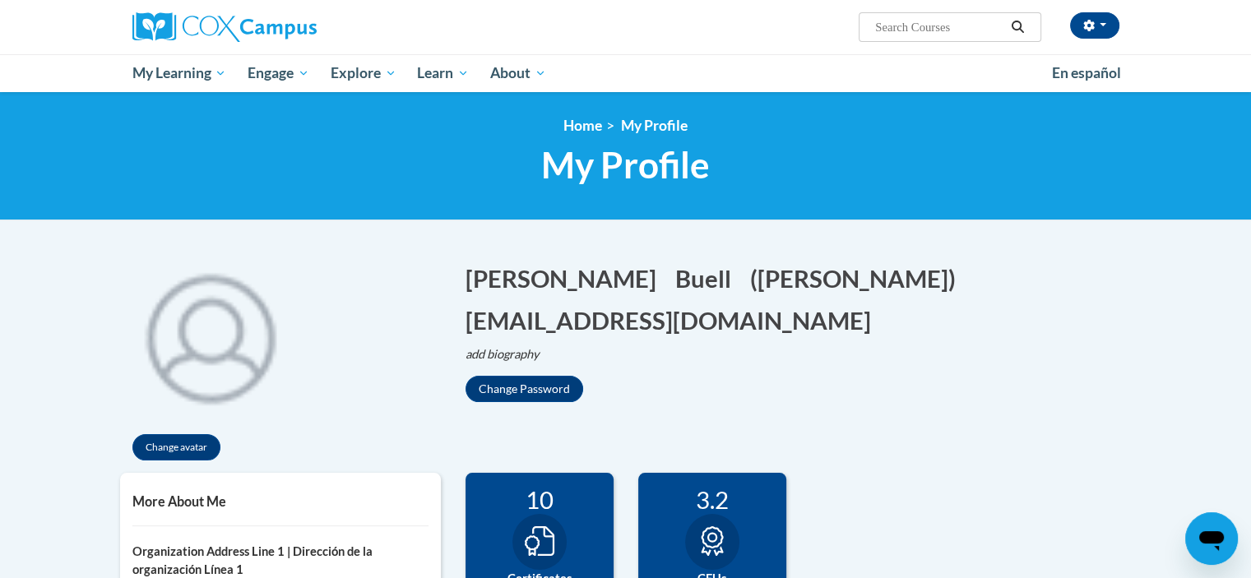
click at [1248, 118] on div "<en>My Learning</en><fr>New fr_My Learning</fr><it>New it_My Learning</it><de>N…" at bounding box center [625, 156] width 1251 height 128
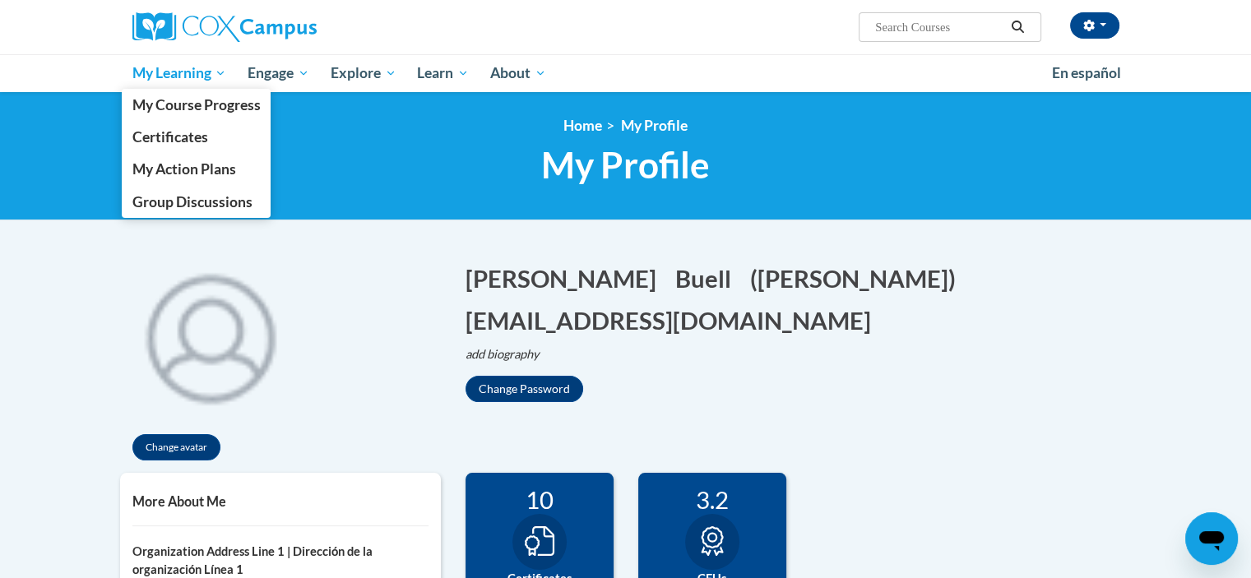
click at [199, 72] on span "My Learning" at bounding box center [179, 73] width 95 height 20
click at [188, 110] on span "My Course Progress" at bounding box center [196, 104] width 128 height 17
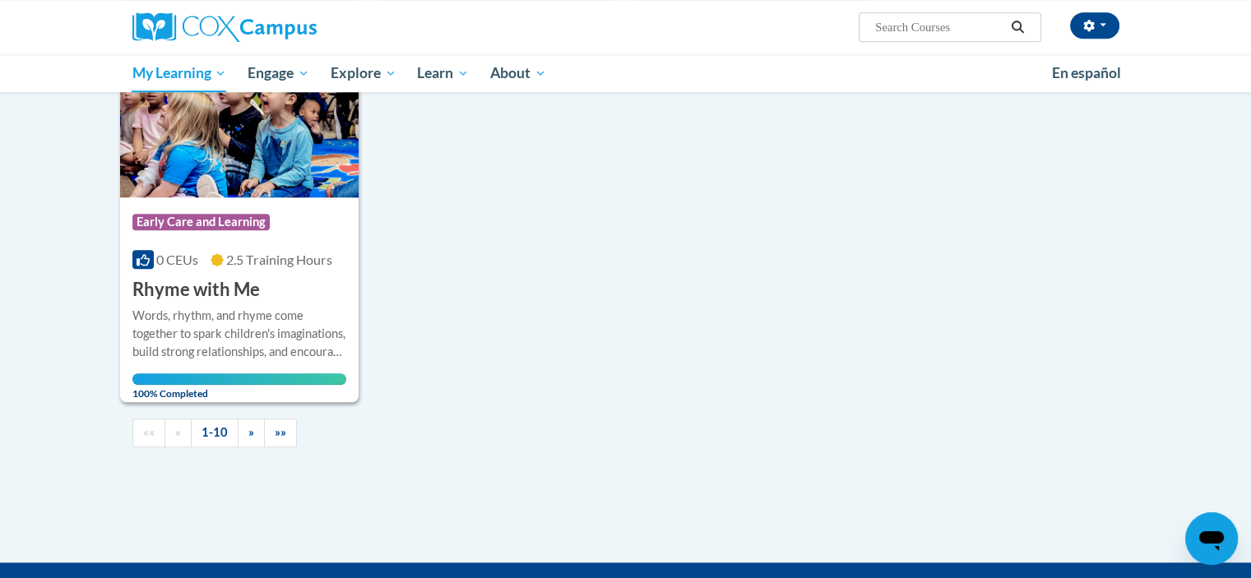
scroll to position [1629, 0]
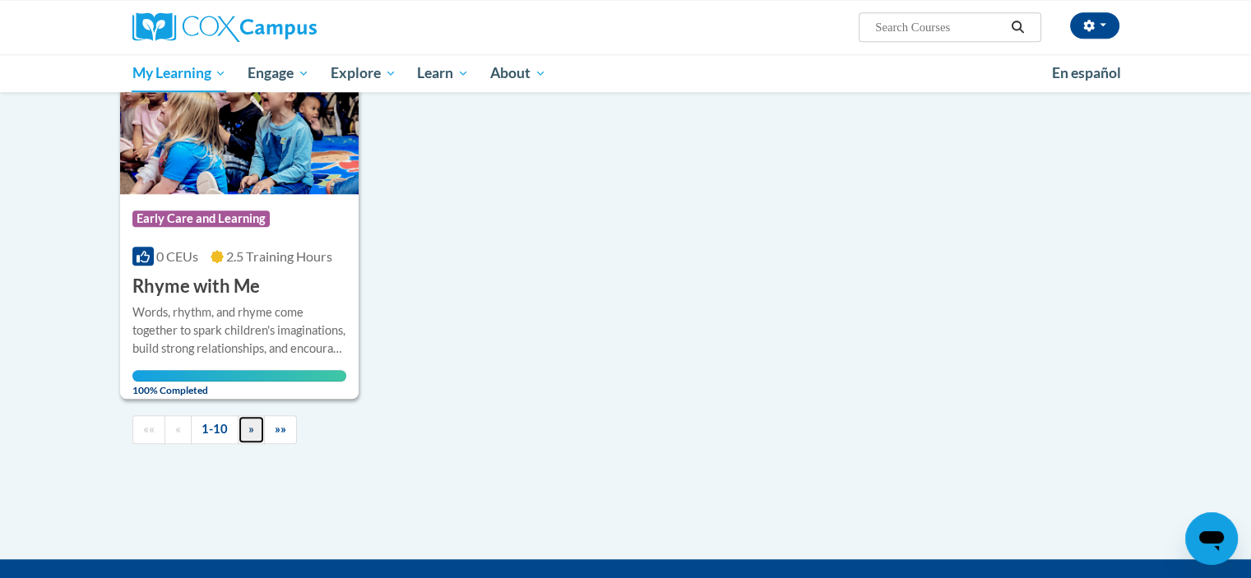
click at [249, 436] on span "»" at bounding box center [251, 429] width 6 height 14
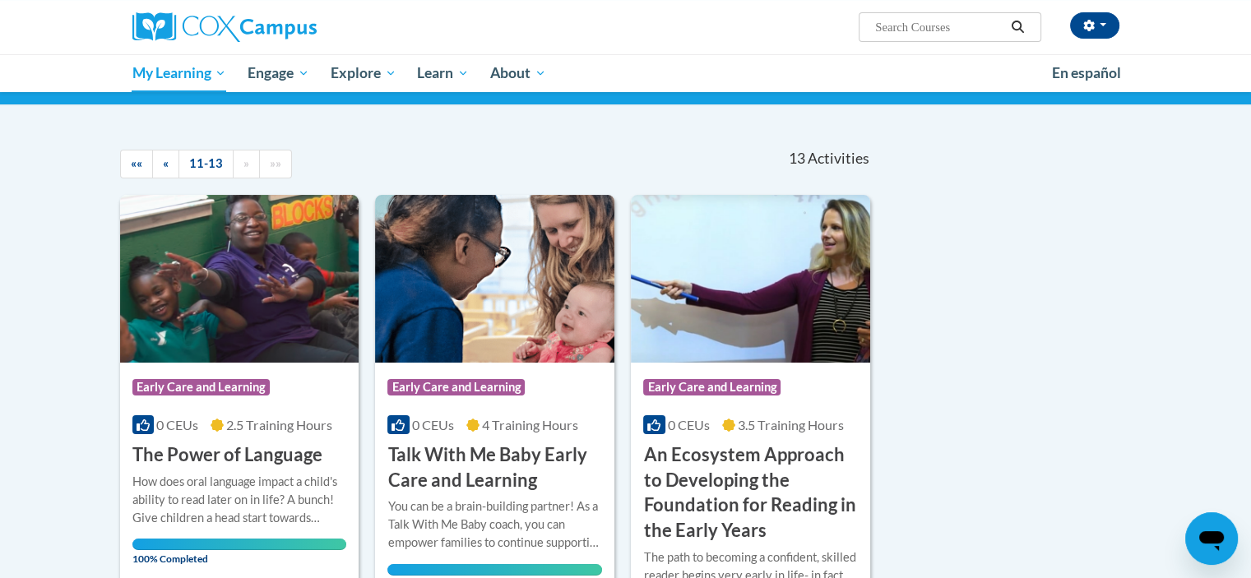
scroll to position [611, 0]
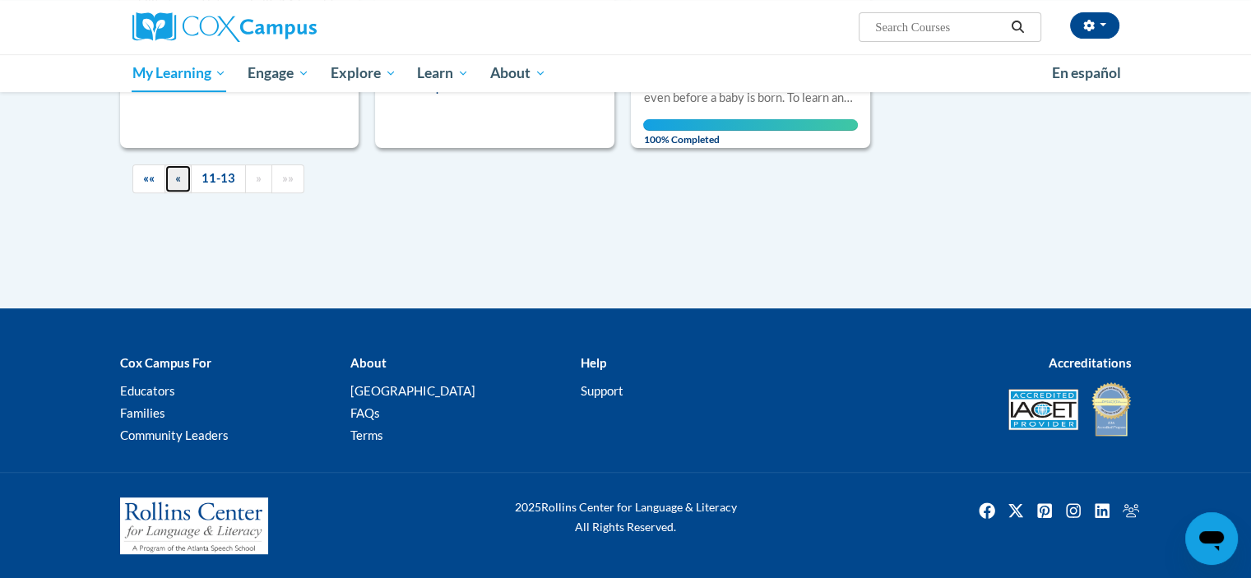
click at [175, 175] on span "«" at bounding box center [178, 178] width 6 height 14
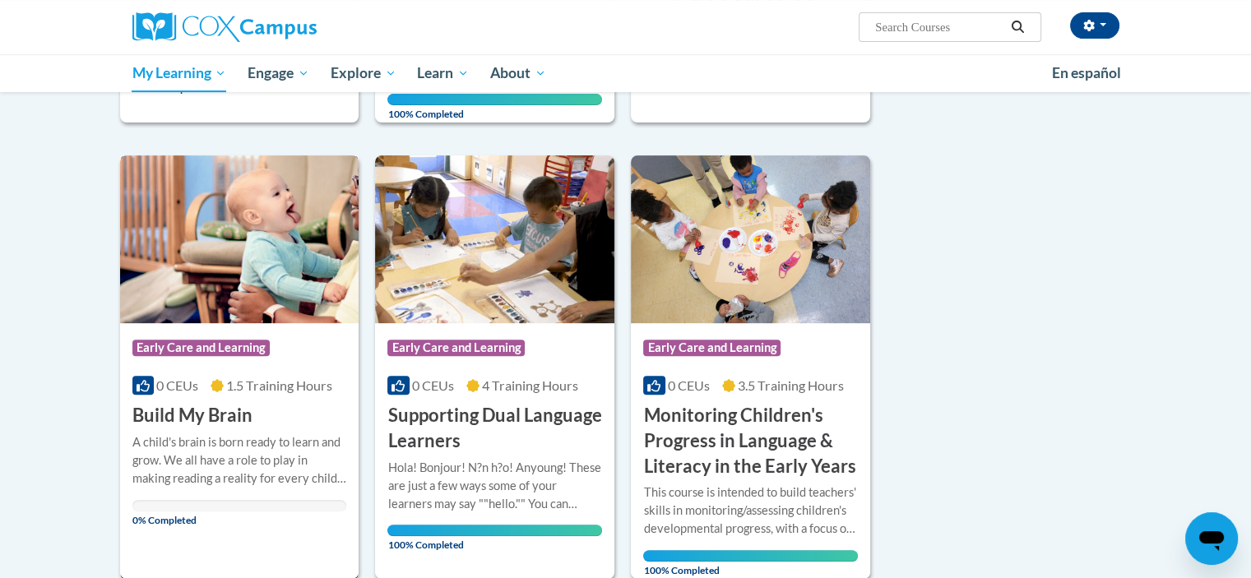
click at [251, 457] on div "A child's brain is born ready to learn and grow. We all have a role to play in …" at bounding box center [239, 461] width 215 height 54
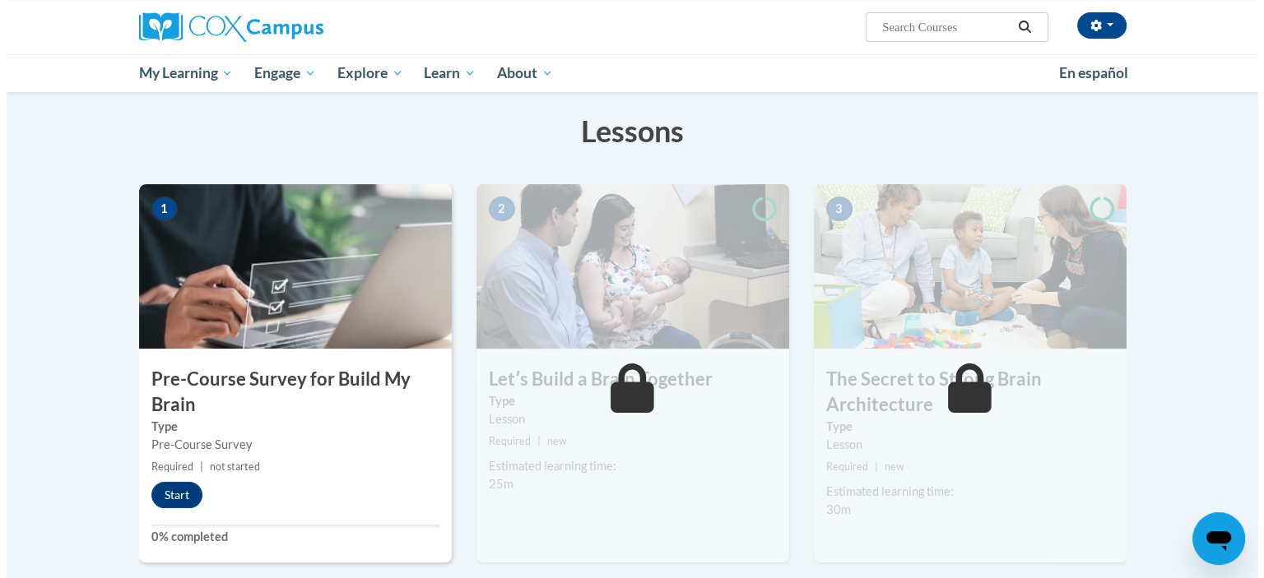
scroll to position [251, 0]
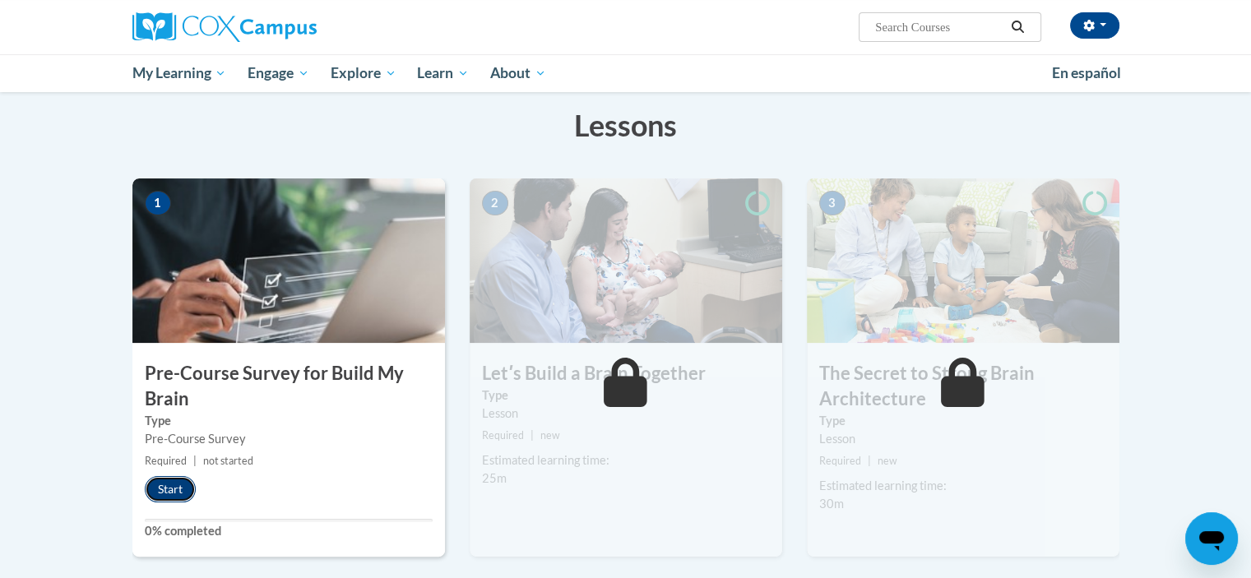
click at [155, 491] on button "Start" at bounding box center [170, 489] width 51 height 26
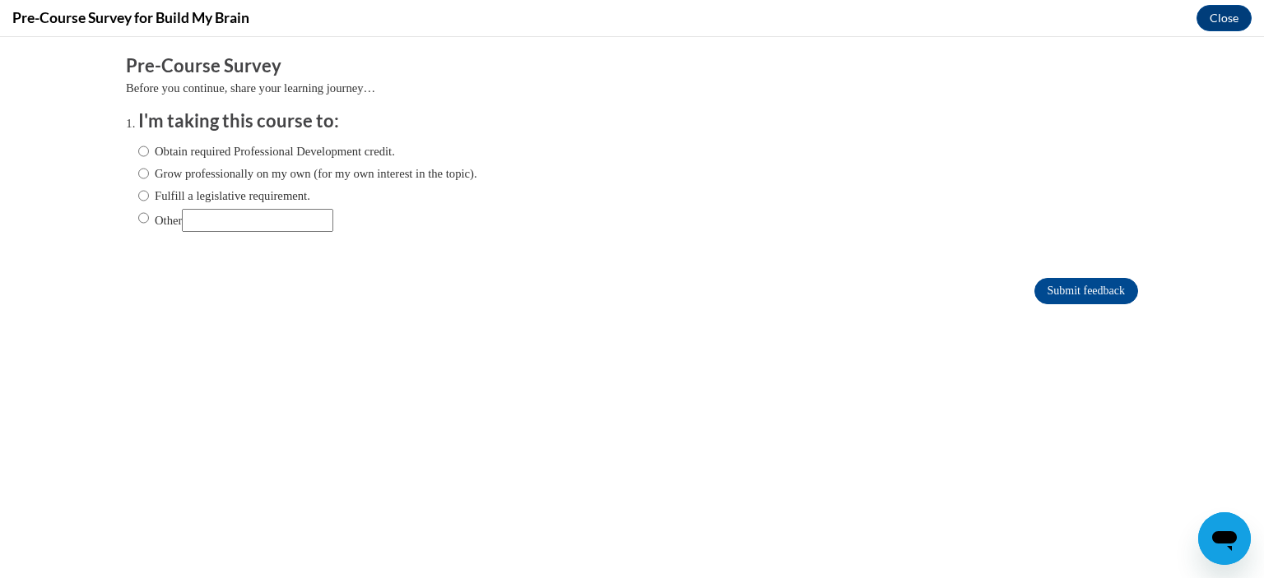
scroll to position [0, 0]
click at [126, 155] on ol "I'm taking this course to: Obtain required Professional Development credit. Gro…" at bounding box center [632, 183] width 1012 height 149
click at [126, 154] on ol "I'm taking this course to: Obtain required Professional Development credit. Gro…" at bounding box center [632, 183] width 1012 height 149
click at [138, 154] on input "Obtain required Professional Development credit." at bounding box center [143, 151] width 11 height 18
radio input "true"
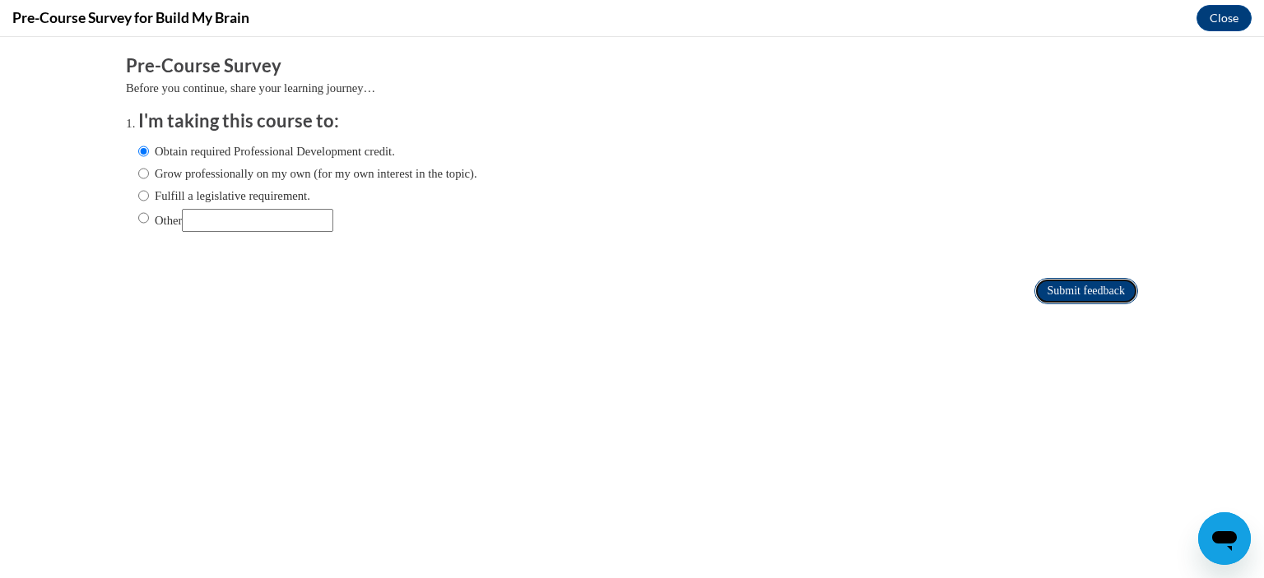
click at [1117, 289] on input "Submit feedback" at bounding box center [1086, 291] width 104 height 26
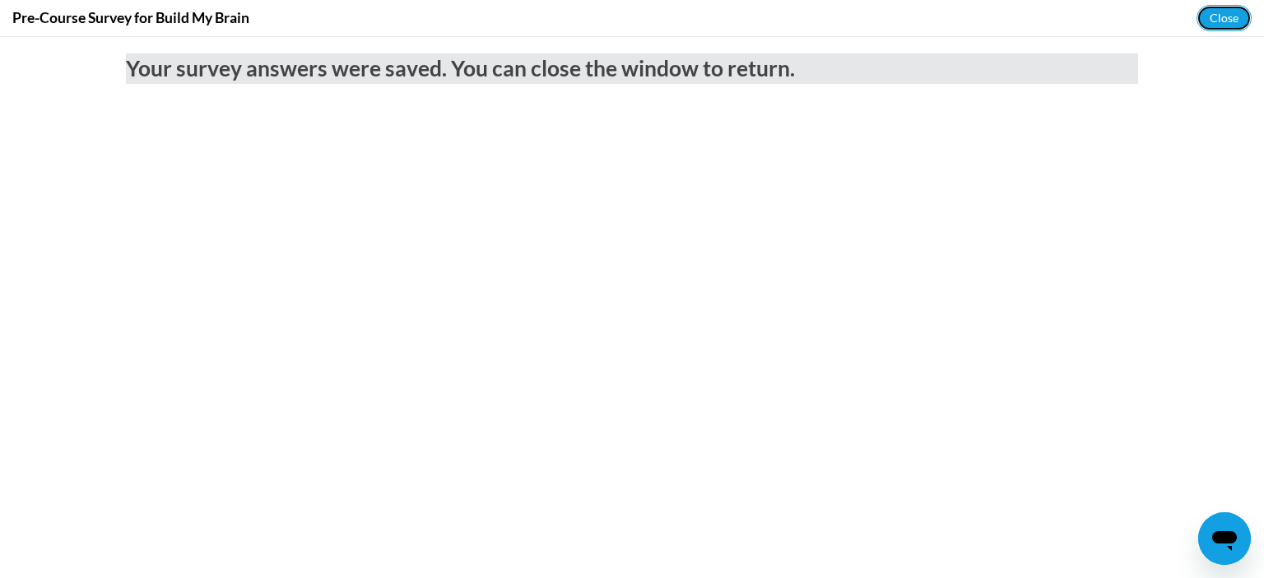
click at [1201, 21] on button "Close" at bounding box center [1223, 18] width 55 height 26
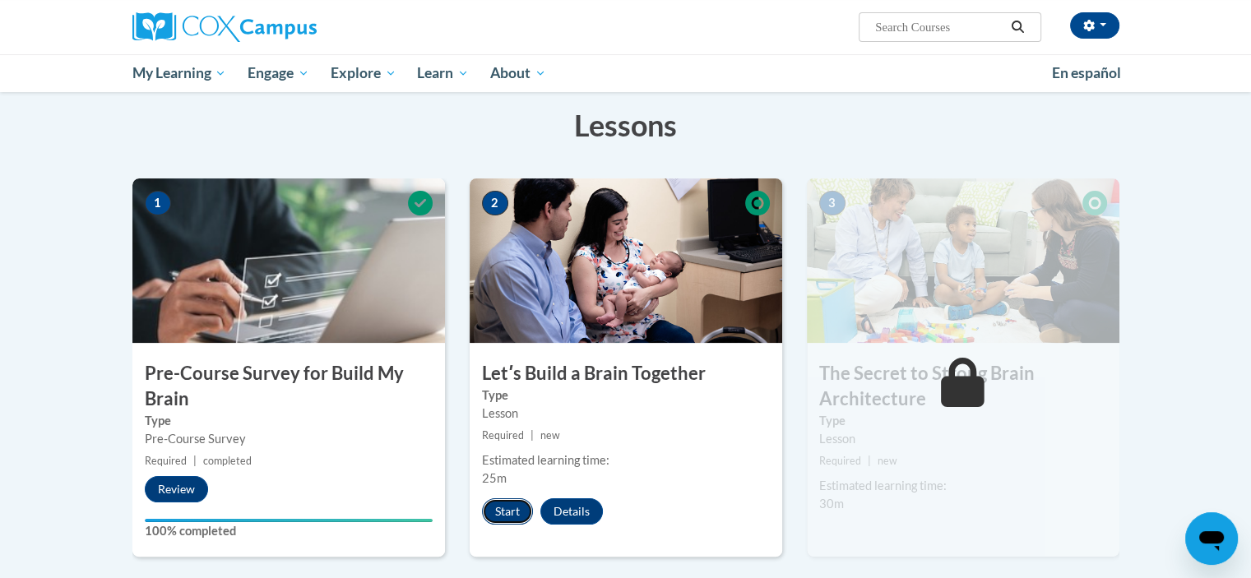
click at [514, 516] on button "Start" at bounding box center [507, 512] width 51 height 26
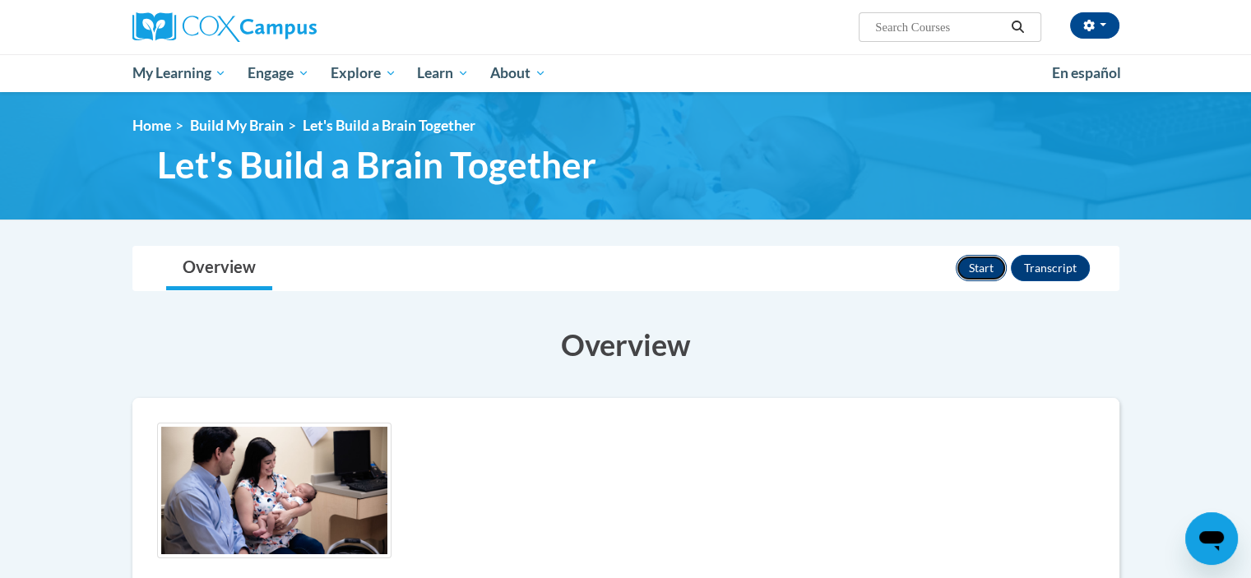
click at [968, 264] on button "Start" at bounding box center [981, 268] width 51 height 26
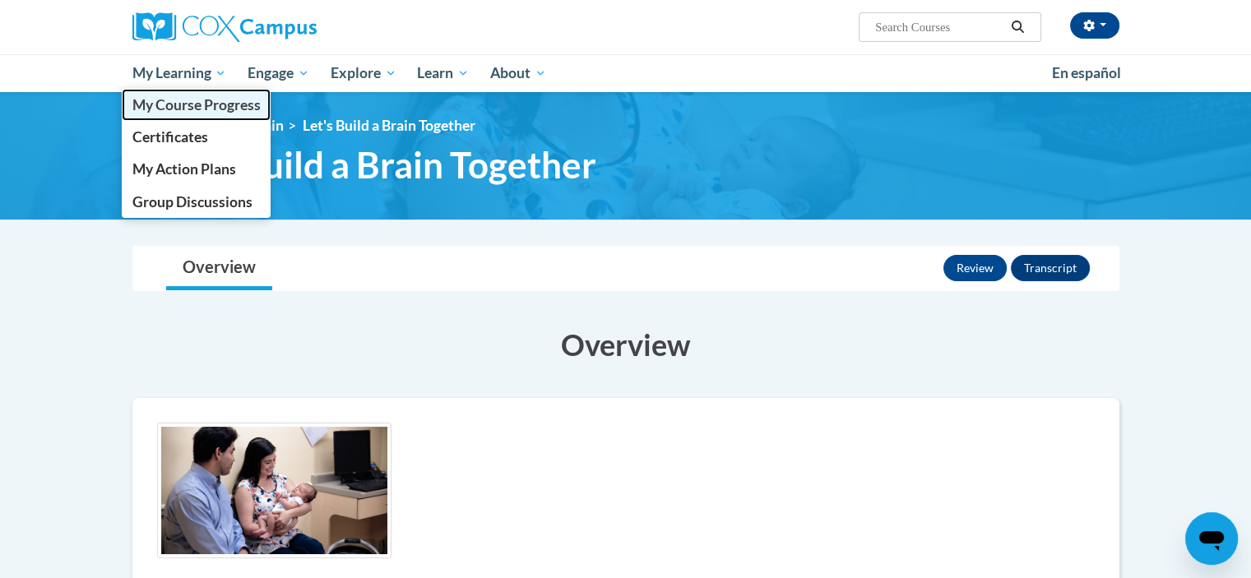
click at [159, 109] on span "My Course Progress" at bounding box center [196, 104] width 128 height 17
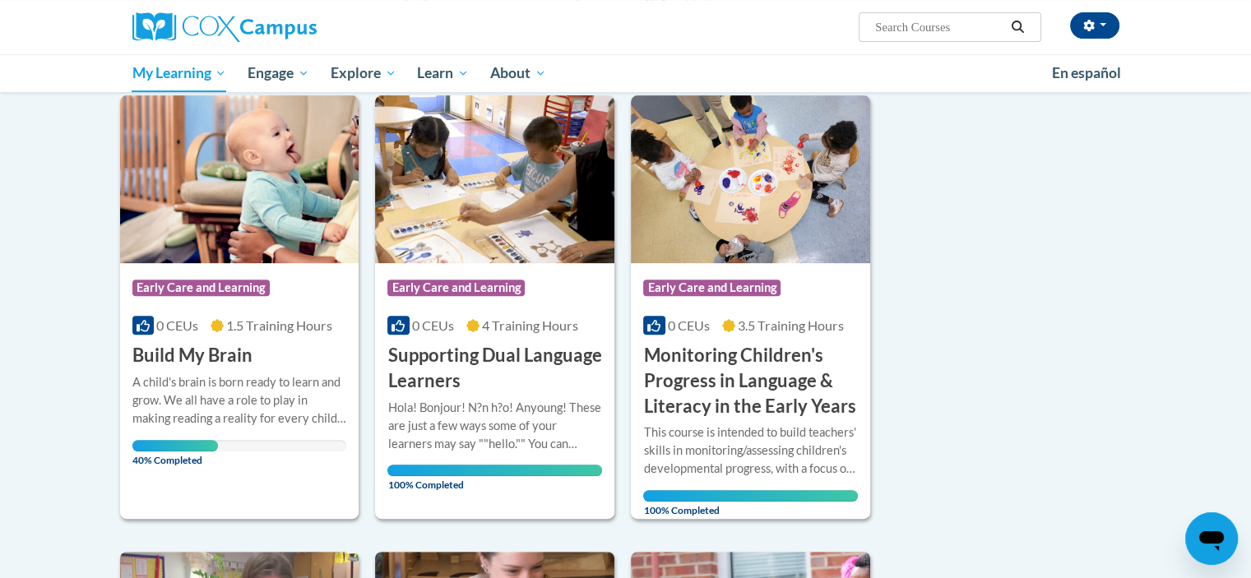
scroll to position [675, 0]
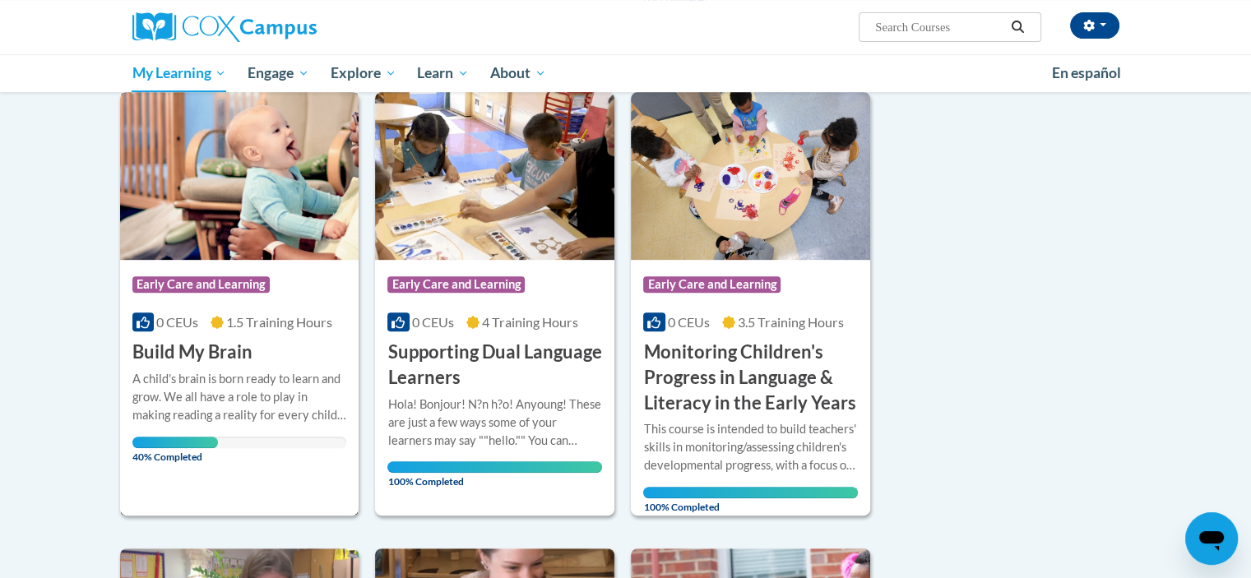
click at [245, 404] on div "A child's brain is born ready to learn and grow. We all have a role to play in …" at bounding box center [239, 397] width 215 height 54
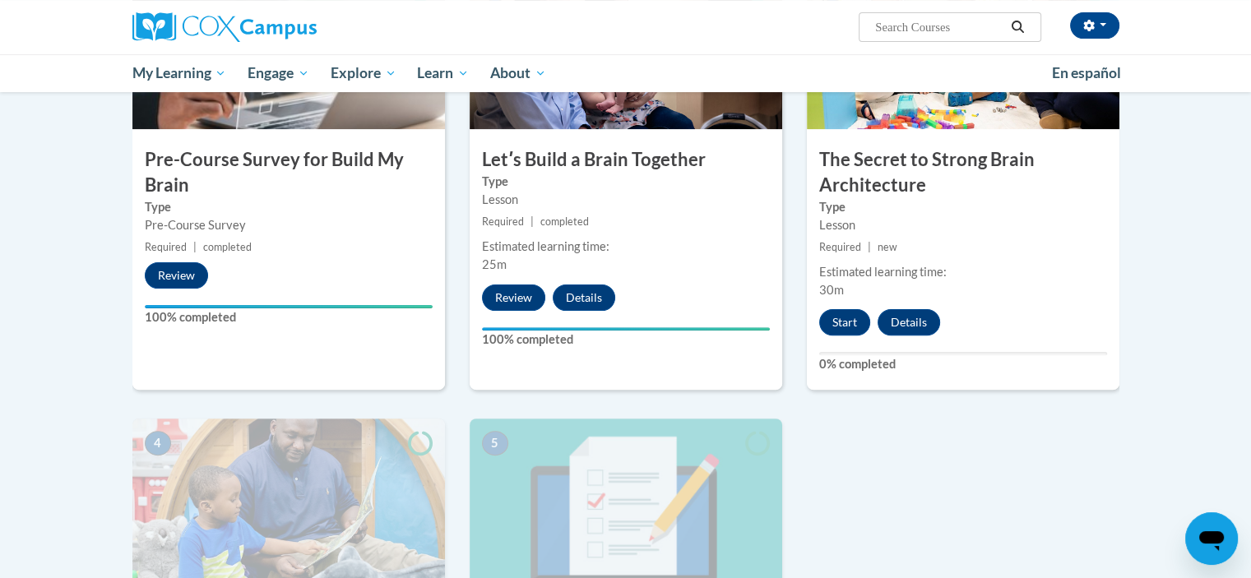
scroll to position [463, 0]
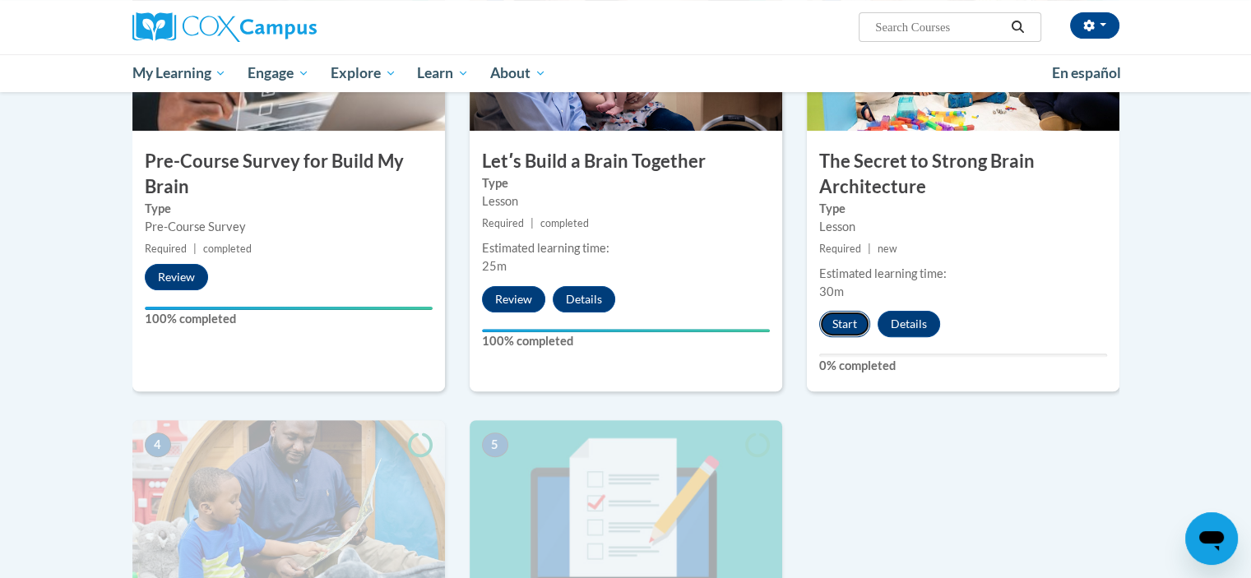
click at [852, 327] on button "Start" at bounding box center [844, 324] width 51 height 26
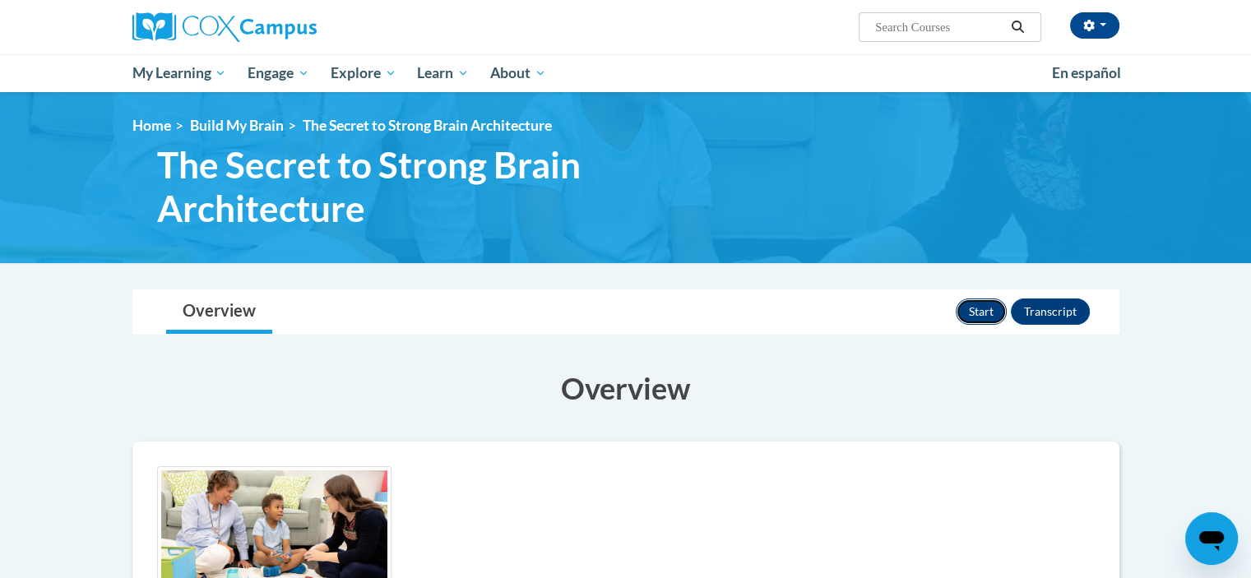
click at [965, 312] on button "Start" at bounding box center [981, 312] width 51 height 26
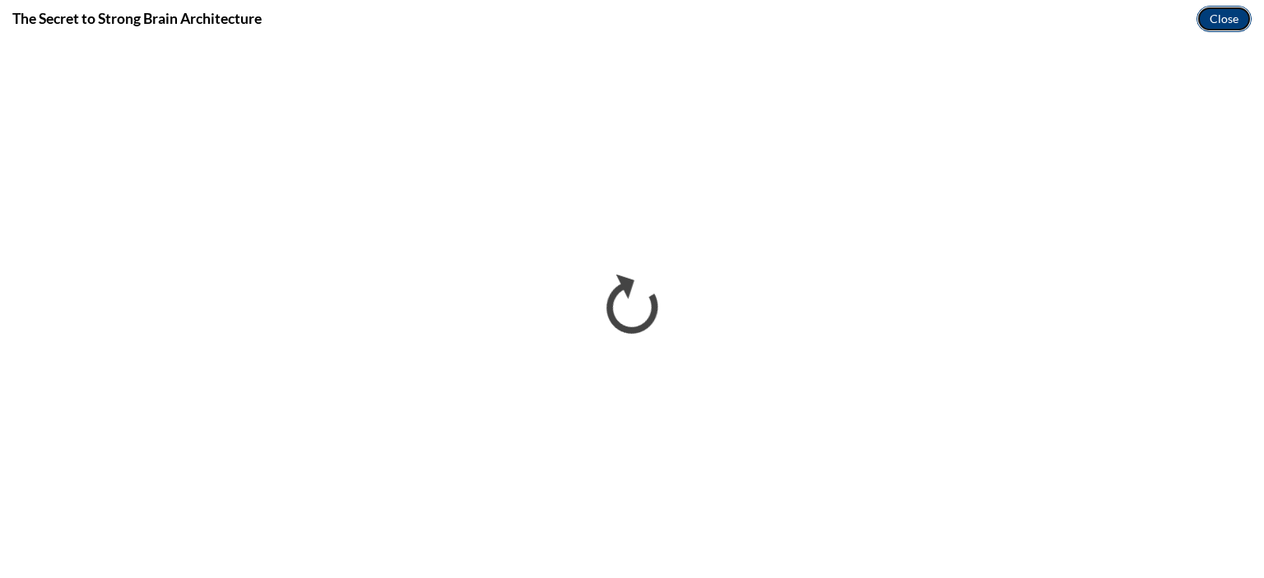
click at [1221, 14] on button "Close" at bounding box center [1223, 19] width 55 height 26
